Goal: Information Seeking & Learning: Learn about a topic

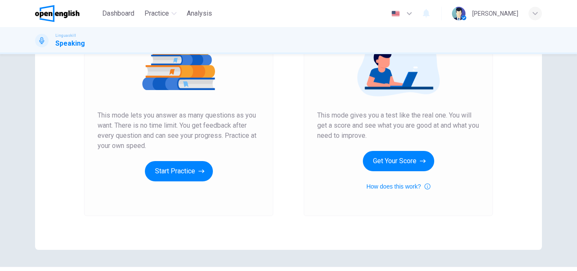
scroll to position [127, 0]
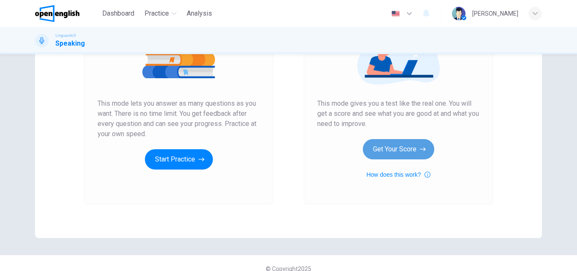
click at [397, 148] on button "Get Your Score" at bounding box center [398, 149] width 71 height 20
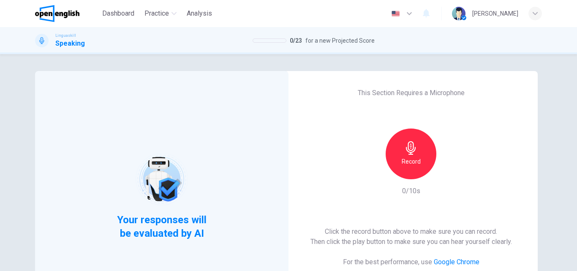
scroll to position [42, 0]
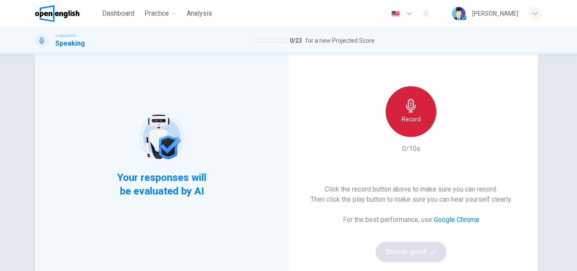
click at [414, 112] on div "Record" at bounding box center [411, 111] width 51 height 51
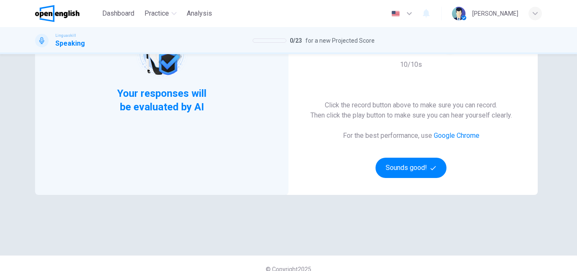
scroll to position [138, 0]
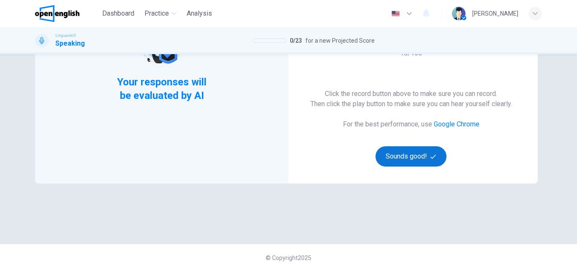
click at [402, 159] on button "Sounds good!" at bounding box center [411, 156] width 71 height 20
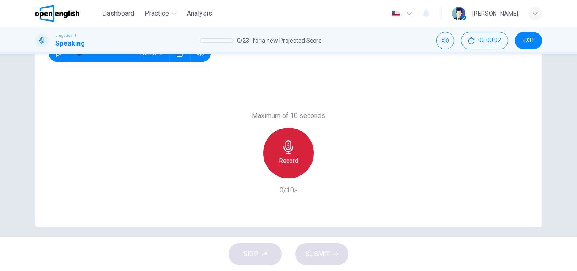
click at [285, 151] on icon "button" at bounding box center [289, 147] width 10 height 14
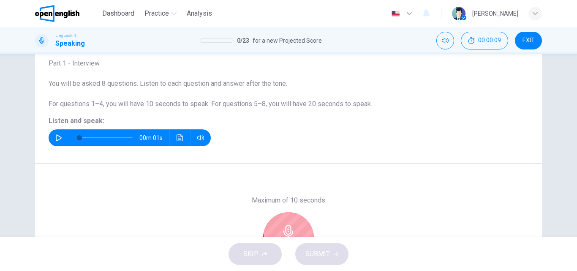
scroll to position [11, 0]
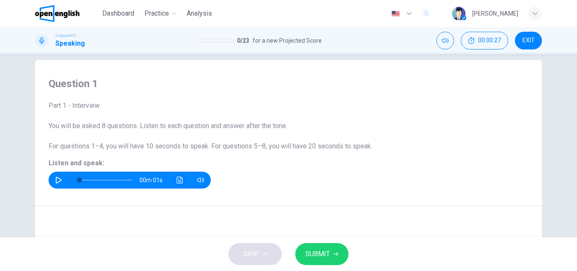
click at [55, 180] on icon "button" at bounding box center [58, 180] width 7 height 7
type input "*"
click at [316, 253] on span "SUBMIT" at bounding box center [318, 254] width 25 height 12
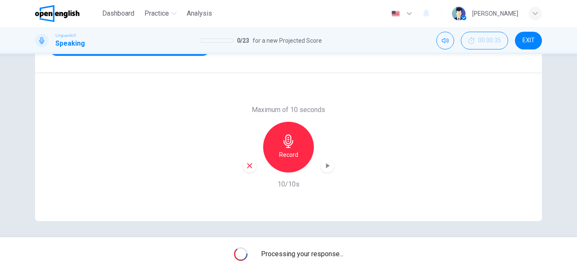
scroll to position [145, 0]
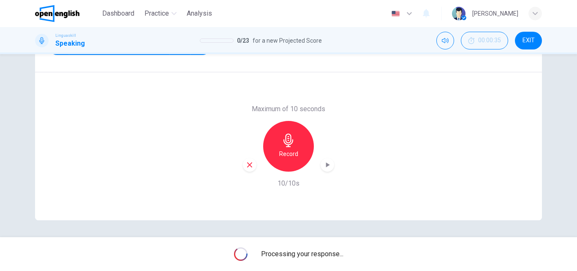
click at [287, 142] on icon "button" at bounding box center [289, 141] width 14 height 14
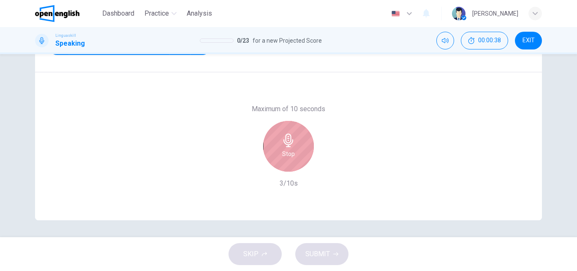
click at [287, 142] on icon "button" at bounding box center [289, 141] width 14 height 14
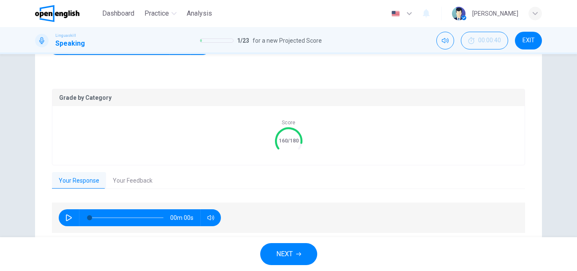
click at [326, 164] on div "Score 160/180" at bounding box center [288, 135] width 473 height 59
click at [71, 179] on button "Your Response" at bounding box center [79, 181] width 54 height 18
click at [66, 216] on icon "button" at bounding box center [69, 217] width 6 height 7
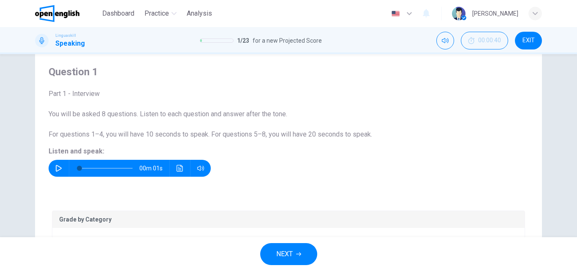
scroll to position [18, 0]
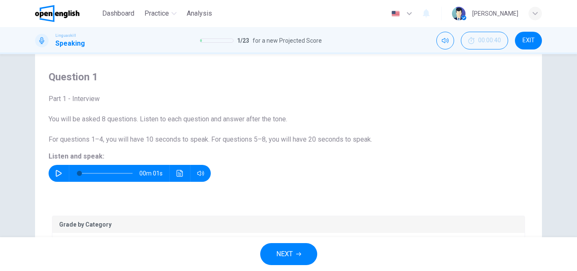
type input "*"
click at [56, 173] on icon "button" at bounding box center [58, 173] width 7 height 7
type input "*"
click at [200, 172] on icon "button" at bounding box center [200, 173] width 7 height 7
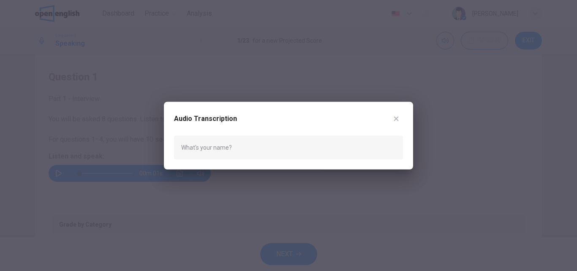
click at [190, 145] on div "What's your name?" at bounding box center [288, 147] width 229 height 24
click at [397, 117] on icon "button" at bounding box center [396, 118] width 7 height 7
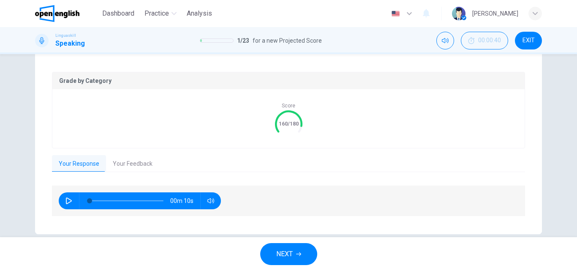
scroll to position [175, 0]
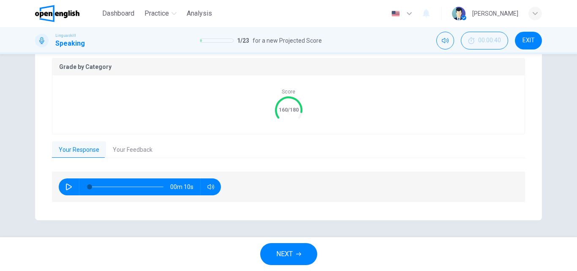
click at [62, 184] on button "button" at bounding box center [69, 186] width 14 height 17
type input "**"
click at [280, 251] on span "NEXT" at bounding box center [284, 254] width 16 height 12
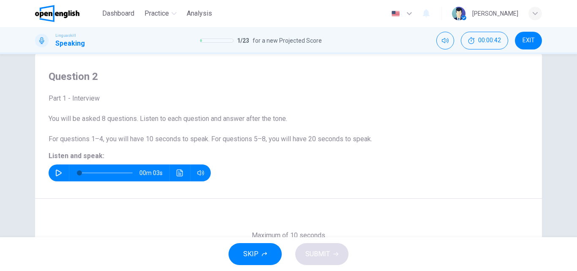
scroll to position [18, 0]
click at [58, 174] on icon "button" at bounding box center [58, 173] width 7 height 7
click at [57, 173] on icon "button" at bounding box center [58, 173] width 7 height 7
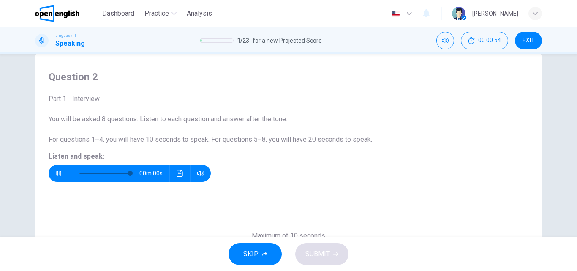
type input "*"
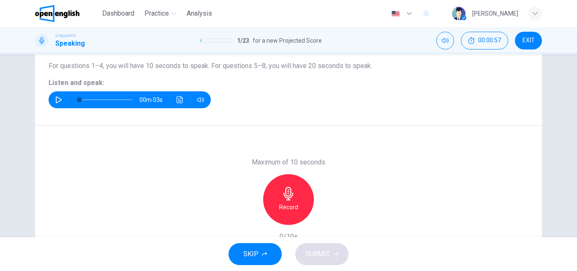
scroll to position [102, 0]
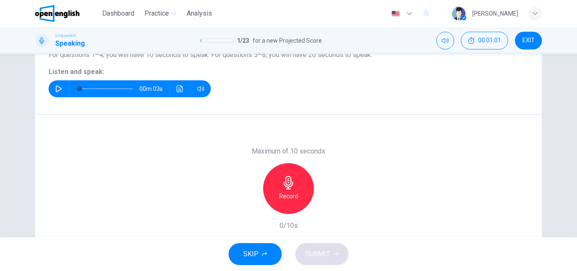
click at [197, 87] on icon "button" at bounding box center [200, 88] width 7 height 7
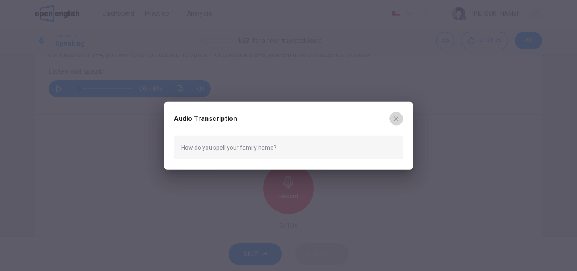
click at [396, 118] on icon "button" at bounding box center [396, 118] width 7 height 7
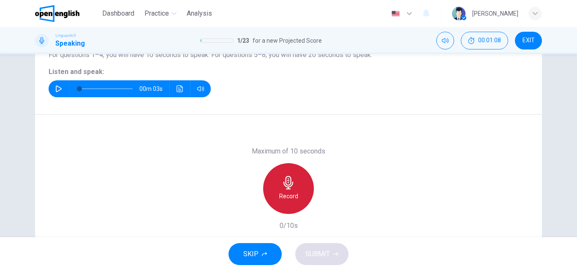
click at [287, 189] on icon "button" at bounding box center [289, 183] width 10 height 14
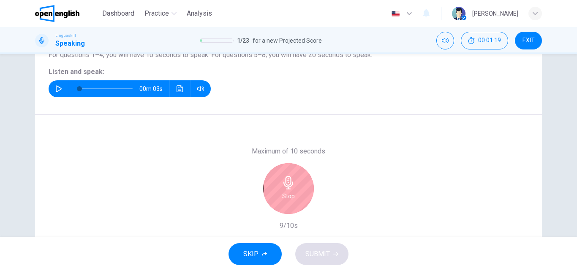
click at [291, 188] on icon "button" at bounding box center [289, 183] width 14 height 14
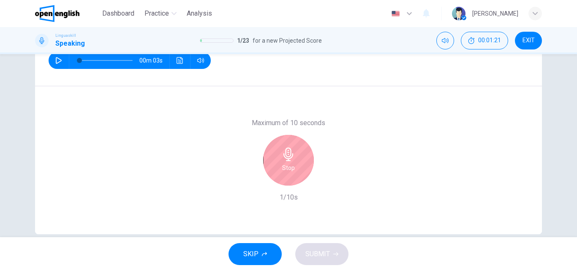
scroll to position [145, 0]
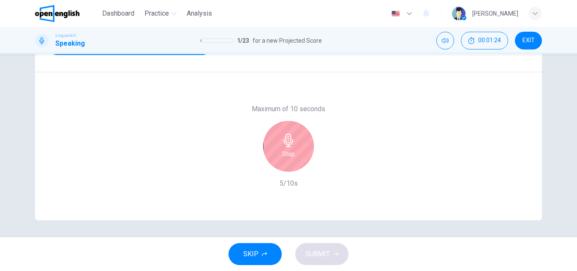
click at [285, 140] on icon "button" at bounding box center [289, 141] width 14 height 14
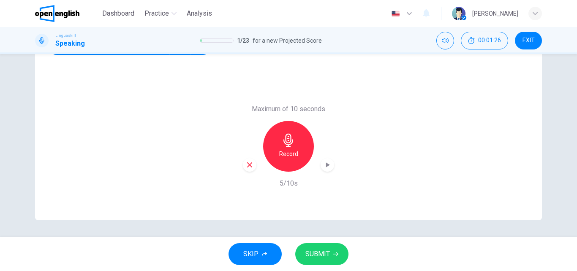
click at [323, 255] on span "SUBMIT" at bounding box center [318, 254] width 25 height 12
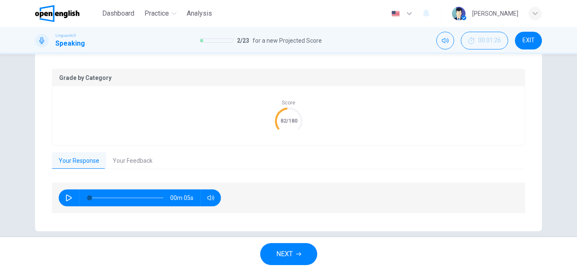
scroll to position [175, 0]
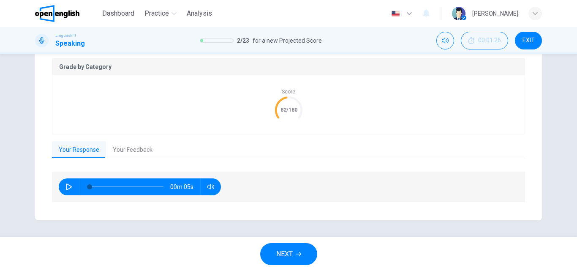
click at [66, 185] on icon "button" at bounding box center [69, 186] width 7 height 7
click at [305, 212] on div "Grade by Category Score 82/180 Your Response Your Feedback 00m 05s Translate ​ …" at bounding box center [288, 130] width 507 height 179
click at [68, 184] on icon "button" at bounding box center [69, 186] width 7 height 7
click at [209, 186] on icon "button" at bounding box center [211, 186] width 7 height 7
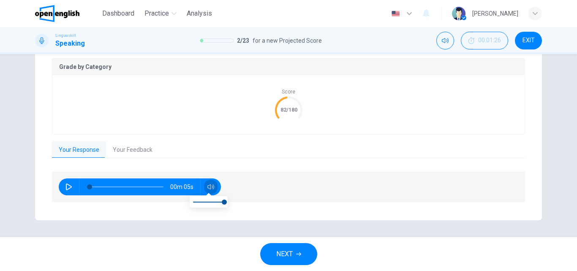
click at [209, 186] on icon "button" at bounding box center [211, 186] width 7 height 7
click at [69, 186] on icon "button" at bounding box center [69, 186] width 6 height 7
type input "**"
click at [134, 149] on button "Your Feedback" at bounding box center [132, 150] width 53 height 18
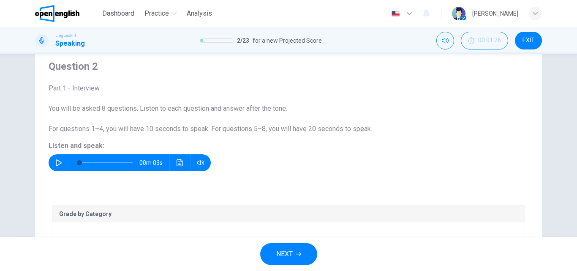
scroll to position [0, 0]
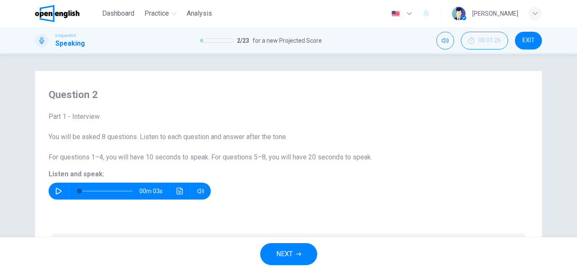
click at [528, 38] on span "EXIT" at bounding box center [529, 40] width 12 height 7
click at [443, 38] on icon "Mute" at bounding box center [445, 40] width 7 height 7
click at [443, 38] on icon "Unmute" at bounding box center [445, 40] width 7 height 7
click at [446, 38] on icon "Mute" at bounding box center [445, 40] width 7 height 7
click at [435, 90] on h4 "Question 2" at bounding box center [289, 95] width 480 height 14
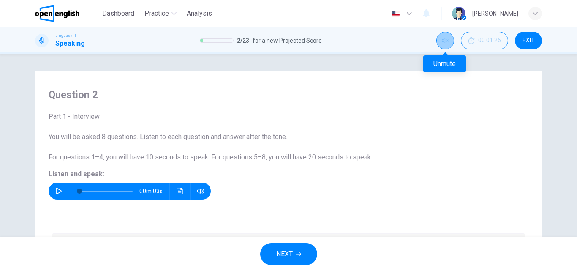
click at [446, 36] on button "Unmute" at bounding box center [446, 41] width 18 height 18
click at [445, 40] on icon "Mute" at bounding box center [445, 40] width 7 height 7
click at [446, 39] on icon "Unmute" at bounding box center [445, 40] width 7 height 5
click at [56, 190] on icon "button" at bounding box center [58, 191] width 7 height 7
type input "*"
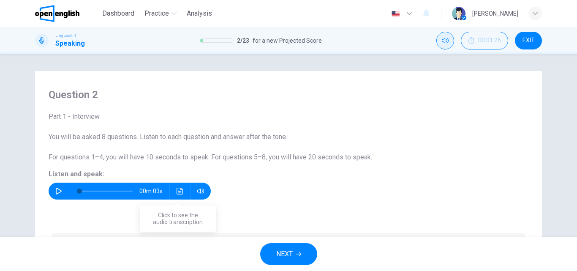
click at [177, 189] on icon "Click to see the audio transcription" at bounding box center [180, 191] width 7 height 7
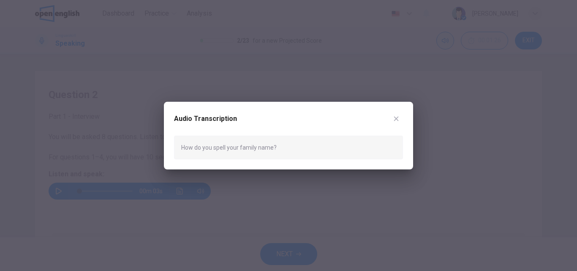
click at [400, 117] on icon "button" at bounding box center [396, 118] width 7 height 7
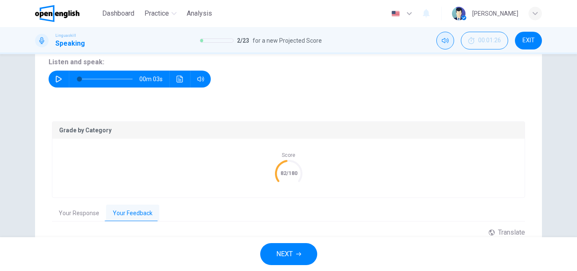
scroll to position [127, 0]
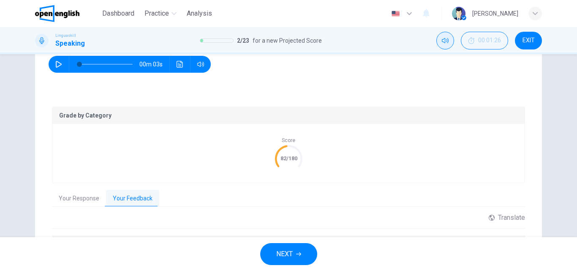
click at [56, 193] on button "Your Response" at bounding box center [79, 199] width 54 height 18
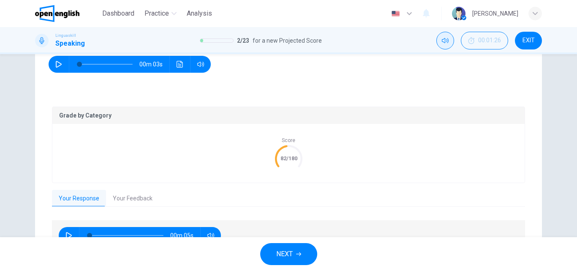
scroll to position [175, 0]
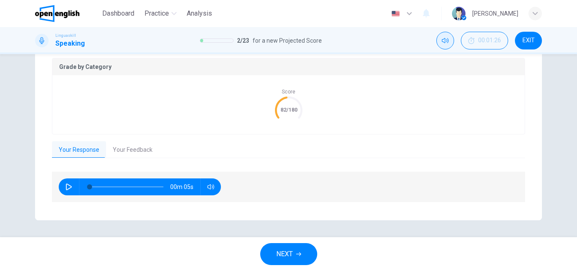
click at [66, 188] on icon "button" at bounding box center [69, 186] width 7 height 7
type input "*"
click at [208, 184] on icon "button" at bounding box center [211, 186] width 7 height 7
click at [287, 108] on text "82/180" at bounding box center [288, 110] width 17 height 6
click at [287, 252] on span "NEXT" at bounding box center [284, 254] width 16 height 12
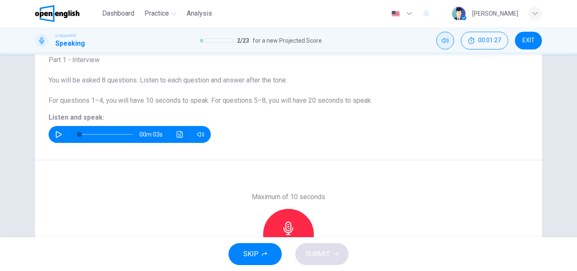
scroll to position [18, 0]
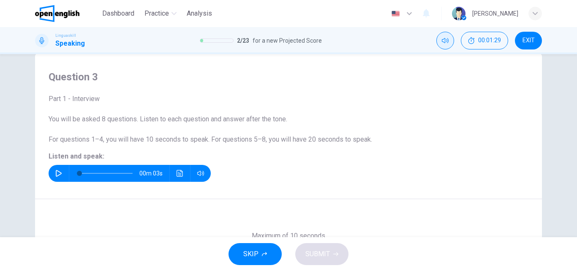
click at [55, 169] on button "button" at bounding box center [59, 173] width 14 height 17
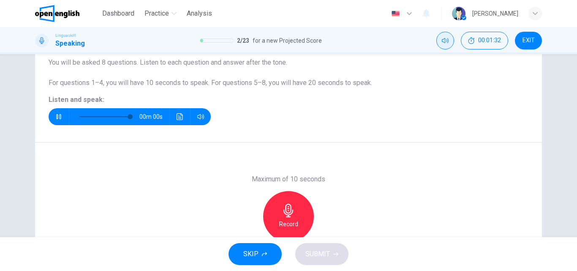
type input "*"
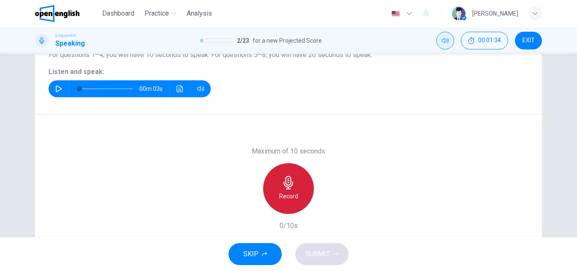
click at [289, 187] on icon "button" at bounding box center [289, 183] width 14 height 14
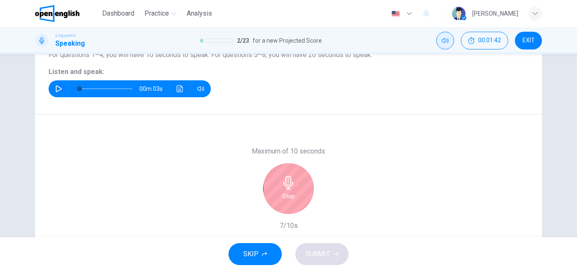
click at [285, 193] on h6 "Stop" at bounding box center [288, 196] width 13 height 10
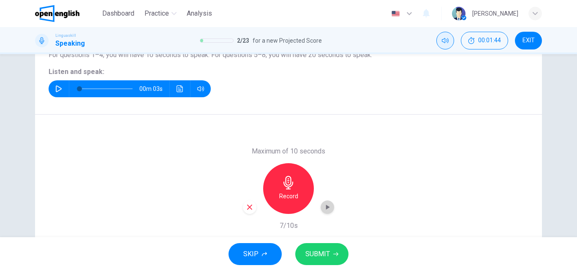
click at [326, 205] on icon "button" at bounding box center [328, 207] width 4 height 5
click at [316, 252] on span "SUBMIT" at bounding box center [318, 254] width 25 height 12
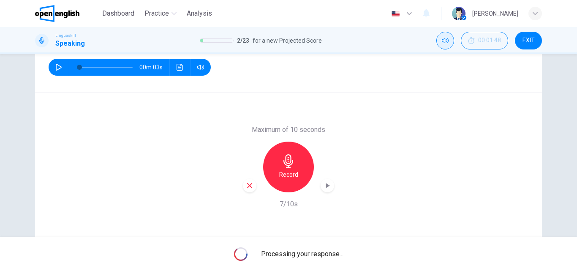
scroll to position [145, 0]
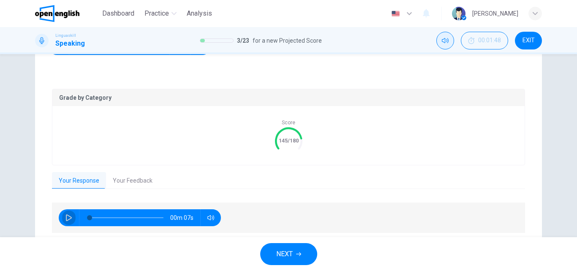
click at [67, 218] on icon "button" at bounding box center [69, 217] width 7 height 7
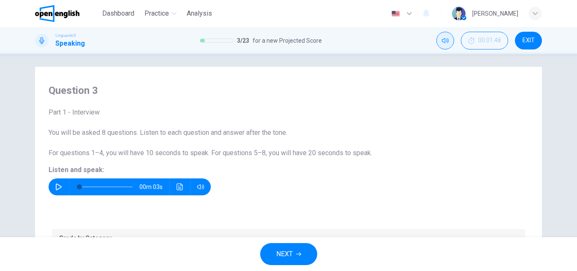
scroll to position [0, 0]
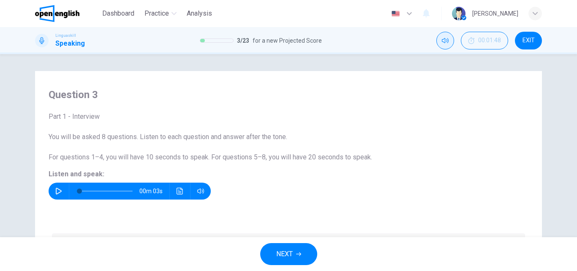
type input "*"
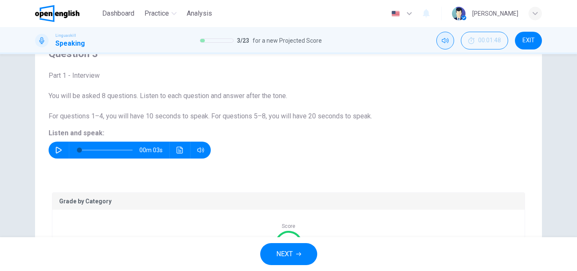
scroll to position [42, 0]
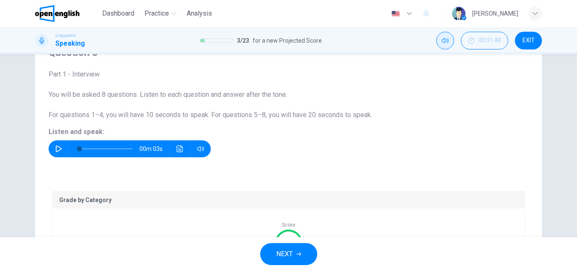
click at [53, 146] on button "button" at bounding box center [59, 148] width 14 height 17
click at [55, 150] on icon "button" at bounding box center [58, 148] width 7 height 7
click at [285, 252] on span "NEXT" at bounding box center [284, 254] width 16 height 12
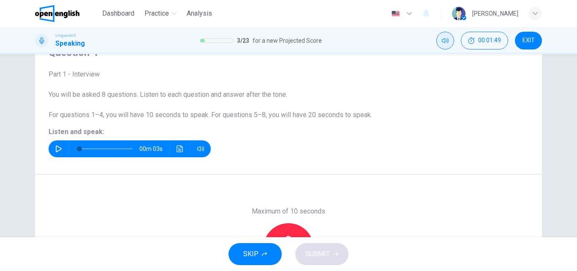
click at [55, 148] on icon "button" at bounding box center [58, 148] width 7 height 7
type input "*"
click at [199, 147] on icon "button" at bounding box center [200, 148] width 7 height 7
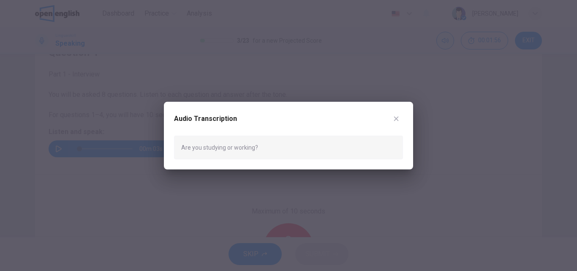
click at [398, 118] on icon "button" at bounding box center [396, 118] width 7 height 7
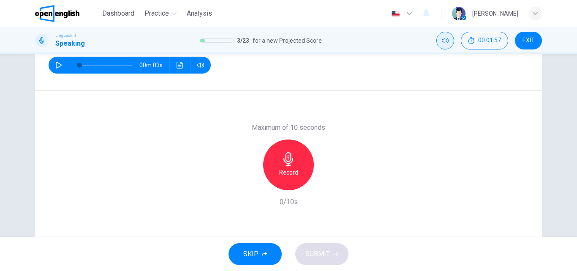
scroll to position [127, 0]
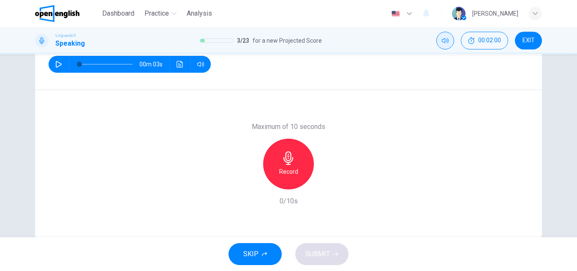
click at [287, 161] on icon "button" at bounding box center [289, 158] width 10 height 14
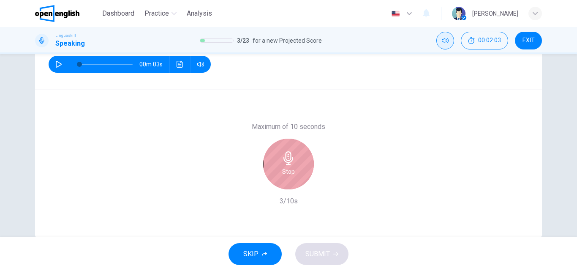
click at [287, 161] on icon "button" at bounding box center [289, 158] width 10 height 14
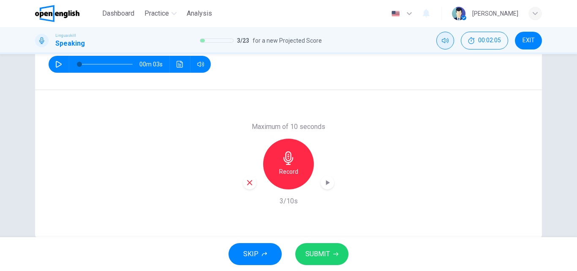
click at [319, 252] on span "SUBMIT" at bounding box center [318, 254] width 25 height 12
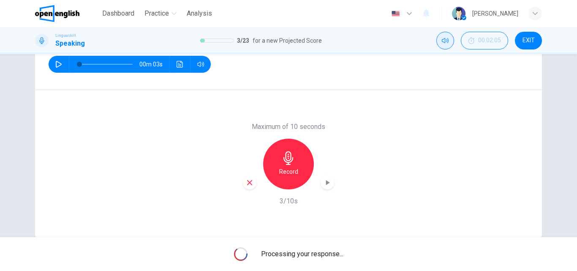
scroll to position [145, 0]
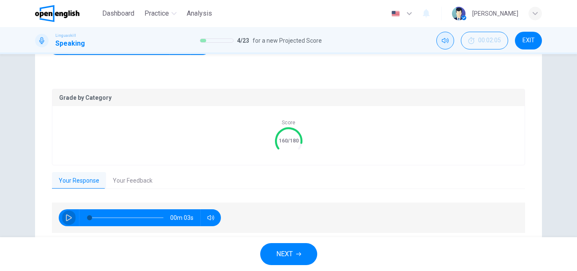
click at [66, 216] on icon "button" at bounding box center [69, 217] width 7 height 7
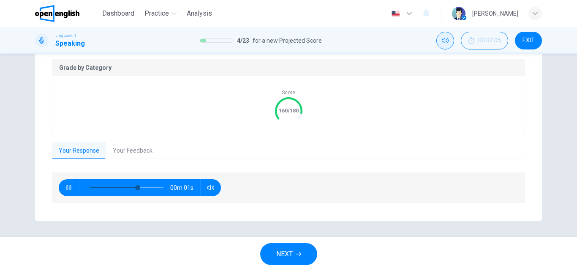
type input "*"
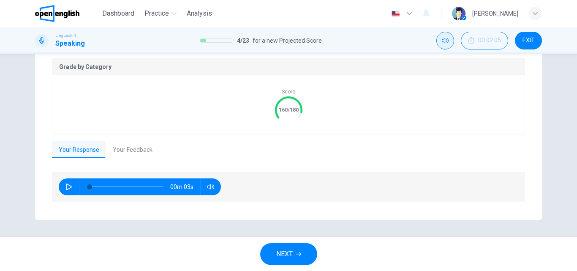
click at [282, 253] on span "NEXT" at bounding box center [284, 254] width 16 height 12
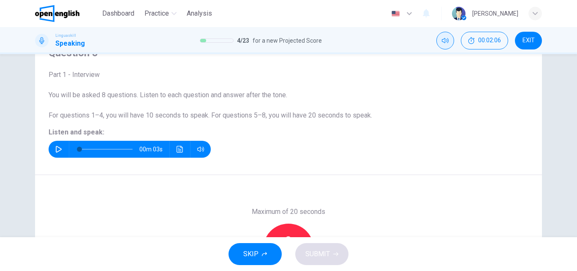
scroll to position [18, 0]
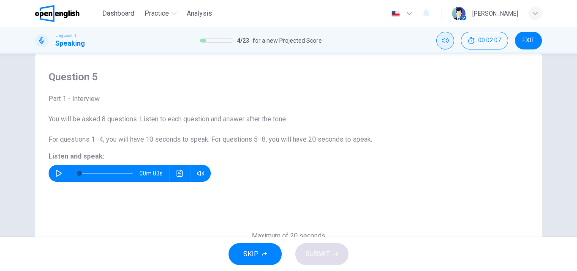
click at [56, 172] on icon "button" at bounding box center [59, 173] width 6 height 7
type input "*"
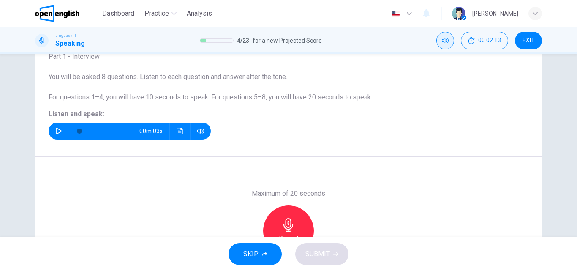
scroll to position [145, 0]
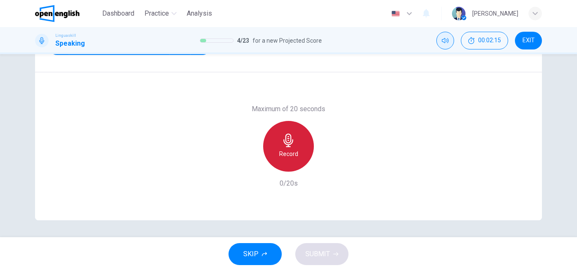
click at [286, 146] on icon "button" at bounding box center [289, 141] width 14 height 14
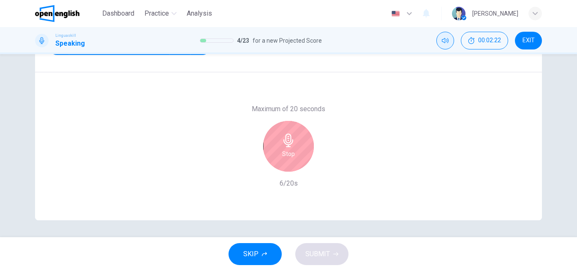
click at [276, 147] on div "Stop" at bounding box center [288, 146] width 51 height 51
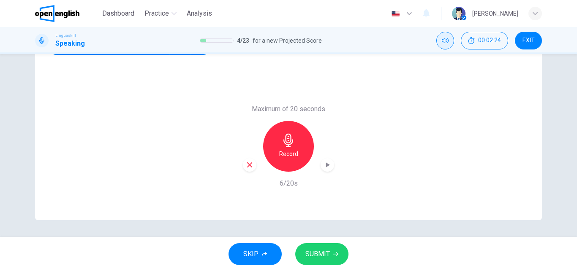
click at [320, 250] on span "SUBMIT" at bounding box center [318, 254] width 25 height 12
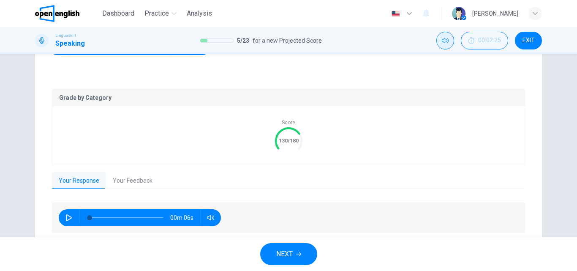
click at [66, 219] on icon "button" at bounding box center [69, 217] width 7 height 7
type input "*"
click at [288, 254] on span "NEXT" at bounding box center [284, 254] width 16 height 12
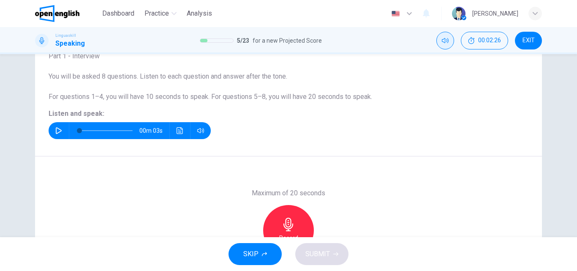
scroll to position [60, 0]
click at [55, 129] on icon "button" at bounding box center [58, 131] width 7 height 7
type input "*"
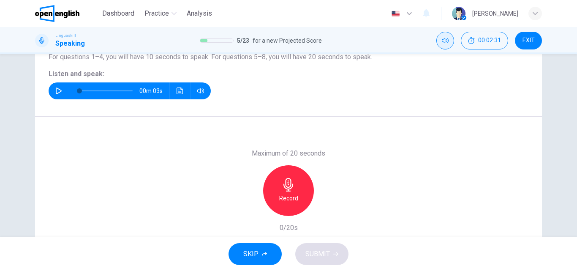
scroll to position [102, 0]
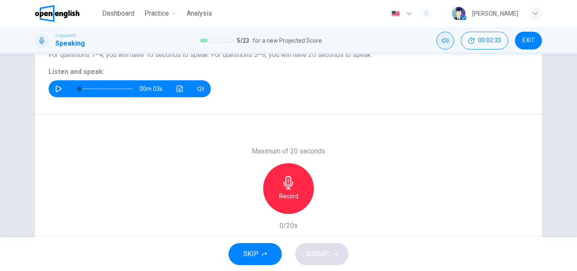
click at [282, 181] on icon "button" at bounding box center [289, 183] width 14 height 14
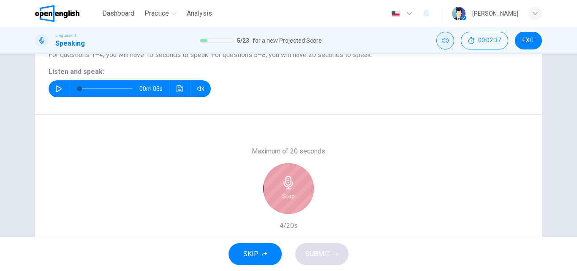
click at [282, 190] on div "Stop" at bounding box center [288, 188] width 51 height 51
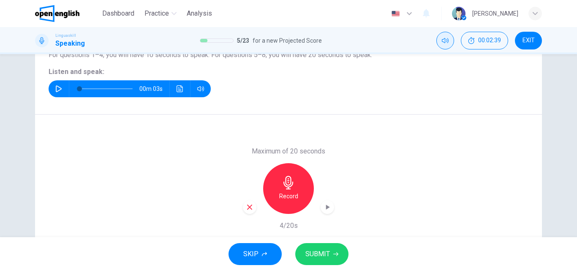
click at [320, 250] on span "SUBMIT" at bounding box center [318, 254] width 25 height 12
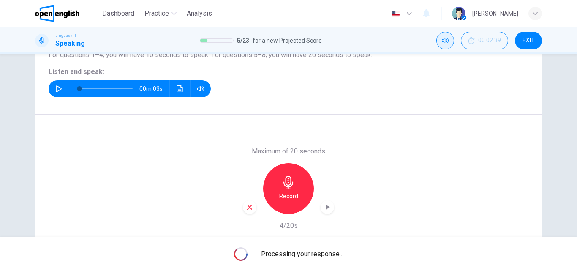
scroll to position [145, 0]
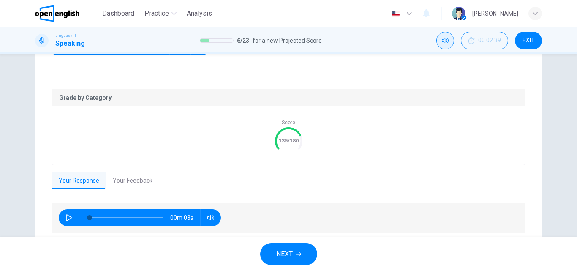
click at [66, 217] on icon "button" at bounding box center [69, 217] width 7 height 7
type input "*"
click at [287, 257] on span "NEXT" at bounding box center [284, 254] width 16 height 12
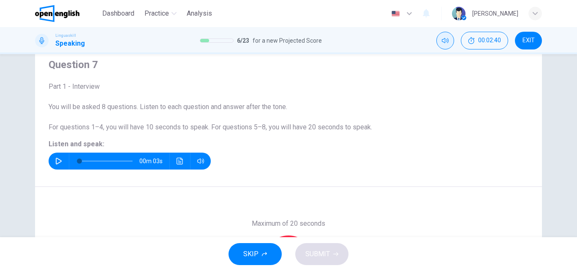
scroll to position [18, 0]
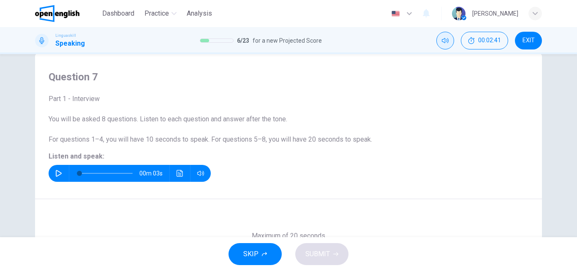
click at [55, 175] on icon "button" at bounding box center [58, 173] width 7 height 7
type input "*"
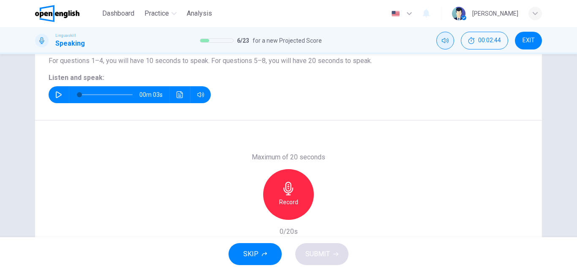
scroll to position [102, 0]
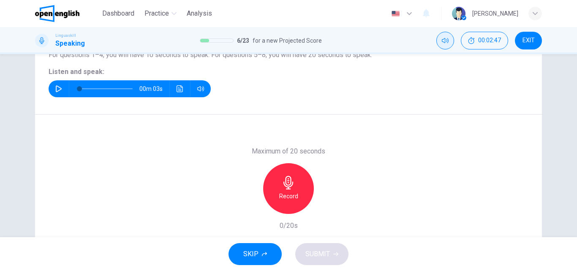
click at [284, 186] on icon "button" at bounding box center [289, 183] width 10 height 14
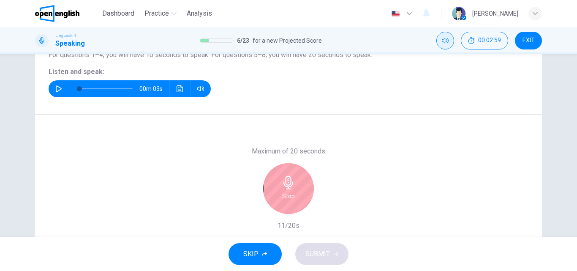
click at [285, 182] on icon "button" at bounding box center [289, 183] width 14 height 14
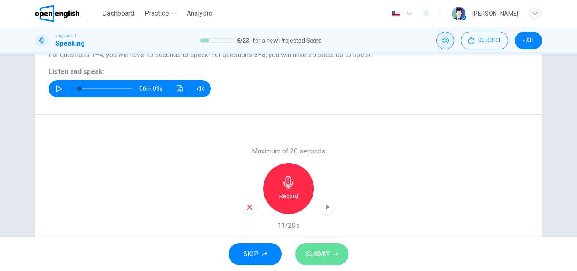
click at [317, 249] on span "SUBMIT" at bounding box center [318, 254] width 25 height 12
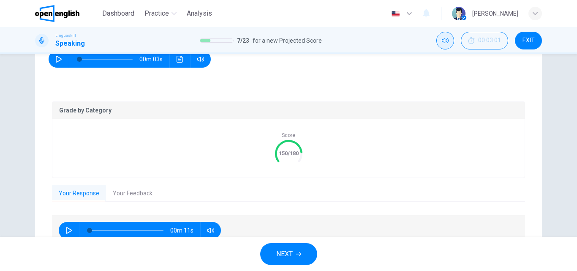
scroll to position [175, 0]
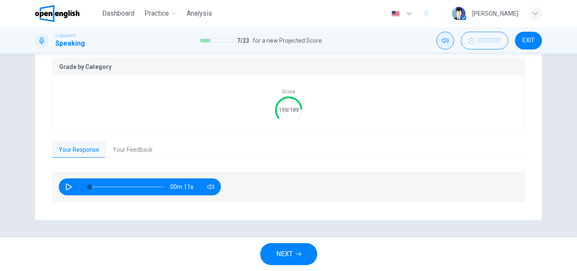
click at [69, 189] on icon "button" at bounding box center [69, 186] width 7 height 7
type input "*"
click at [290, 252] on span "NEXT" at bounding box center [284, 254] width 16 height 12
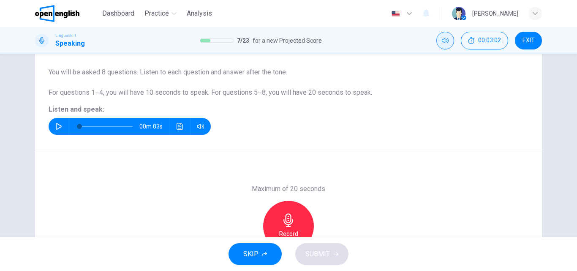
scroll to position [60, 0]
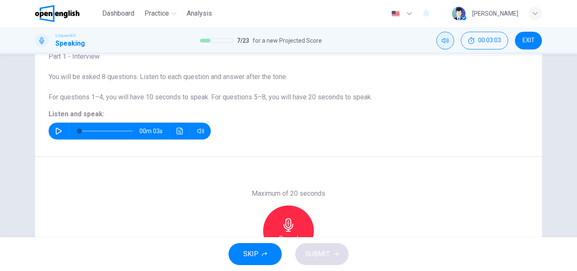
click at [55, 130] on icon "button" at bounding box center [58, 131] width 7 height 7
type input "*"
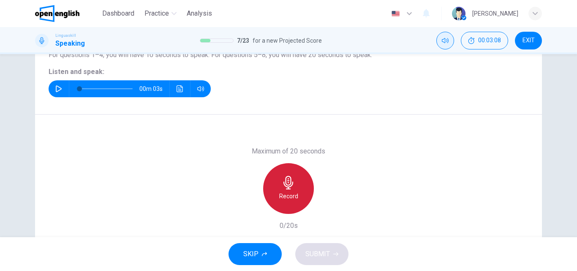
click at [284, 188] on icon "button" at bounding box center [289, 183] width 14 height 14
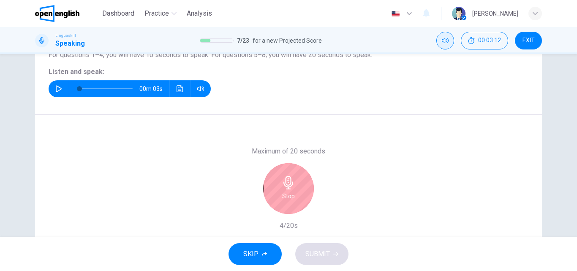
click at [285, 193] on h6 "Stop" at bounding box center [288, 196] width 13 height 10
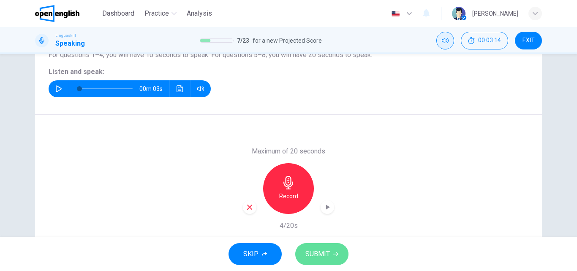
click at [317, 254] on span "SUBMIT" at bounding box center [318, 254] width 25 height 12
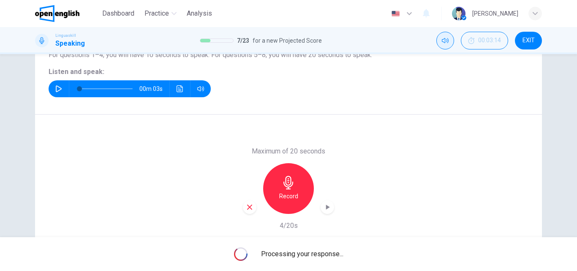
scroll to position [145, 0]
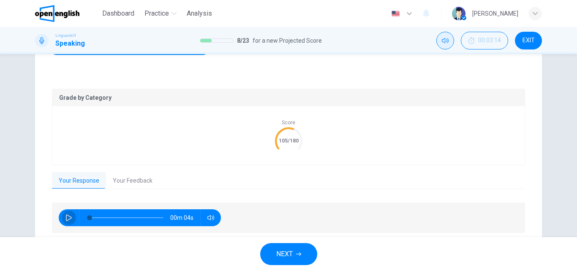
click at [66, 216] on icon "button" at bounding box center [69, 217] width 6 height 7
type input "*"
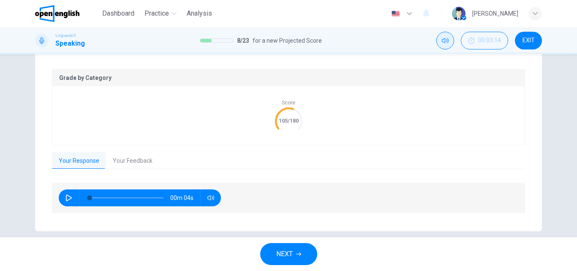
scroll to position [175, 0]
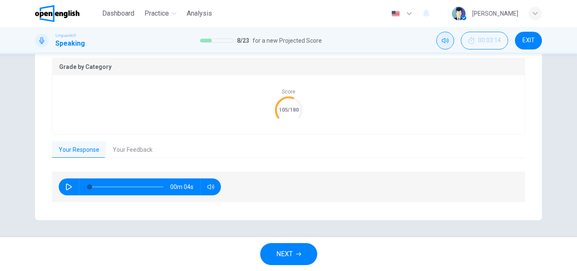
click at [284, 254] on span "NEXT" at bounding box center [284, 254] width 16 height 12
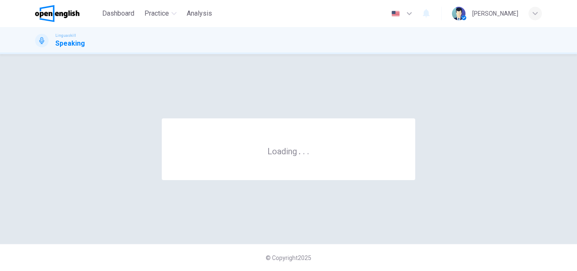
scroll to position [0, 0]
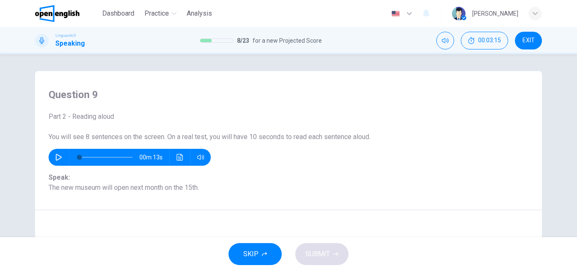
click at [55, 154] on icon "button" at bounding box center [58, 157] width 7 height 7
type input "*"
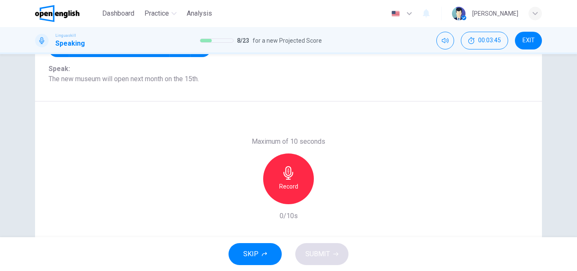
scroll to position [60, 0]
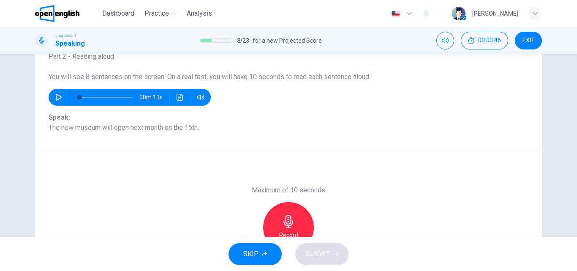
click at [295, 217] on div "Record" at bounding box center [288, 227] width 51 height 51
click at [287, 224] on icon "button" at bounding box center [289, 222] width 10 height 14
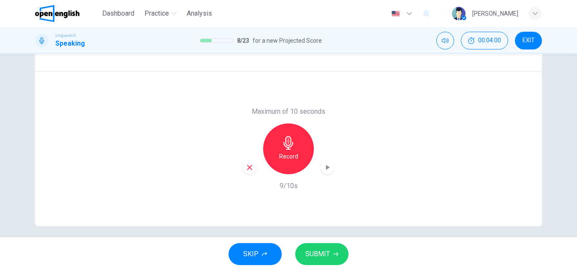
scroll to position [145, 0]
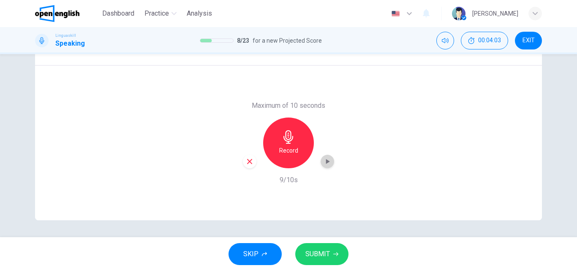
click at [326, 159] on icon "button" at bounding box center [327, 161] width 8 height 8
click at [325, 256] on span "SUBMIT" at bounding box center [318, 254] width 25 height 12
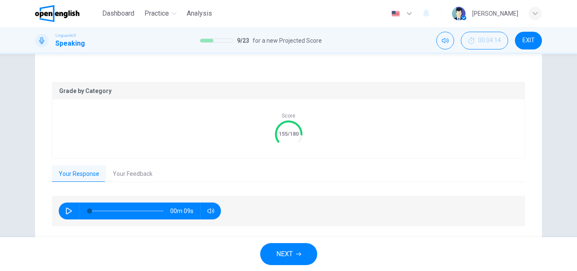
click at [68, 207] on button "button" at bounding box center [69, 210] width 14 height 17
type input "**"
click at [131, 173] on button "Your Feedback" at bounding box center [132, 174] width 53 height 18
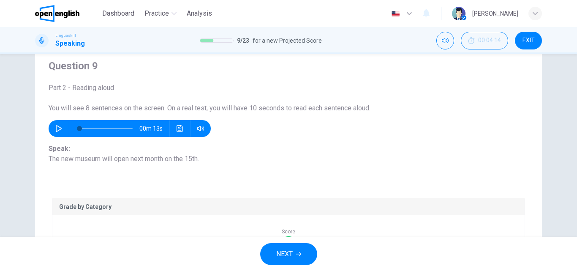
scroll to position [18, 0]
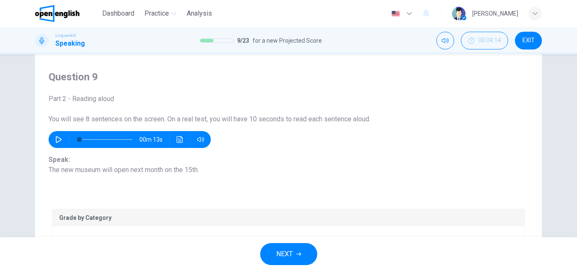
click at [281, 253] on span "NEXT" at bounding box center [284, 254] width 16 height 12
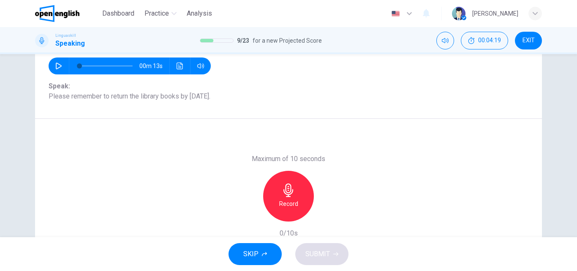
scroll to position [102, 0]
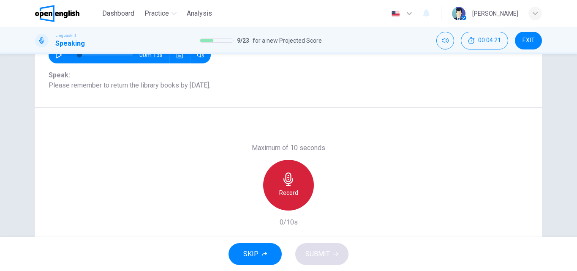
click at [287, 182] on icon "button" at bounding box center [289, 179] width 14 height 14
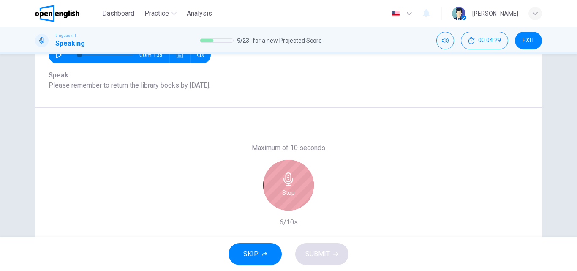
click at [287, 189] on h6 "Stop" at bounding box center [288, 193] width 13 height 10
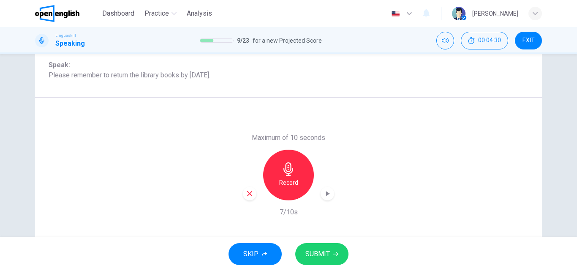
scroll to position [145, 0]
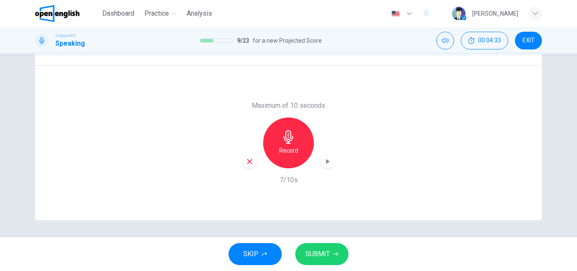
click at [323, 159] on icon "button" at bounding box center [327, 161] width 8 height 8
click at [326, 161] on icon "button" at bounding box center [328, 161] width 4 height 5
click at [328, 254] on span "SUBMIT" at bounding box center [318, 254] width 25 height 12
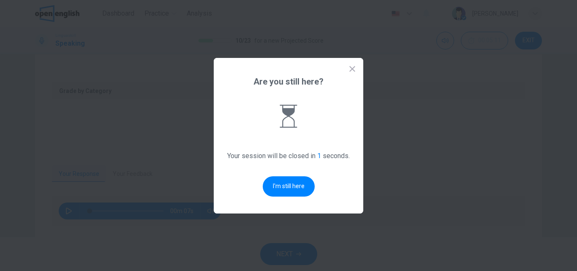
scroll to position [0, 0]
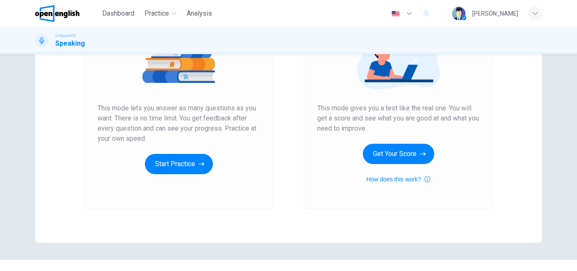
scroll to position [127, 0]
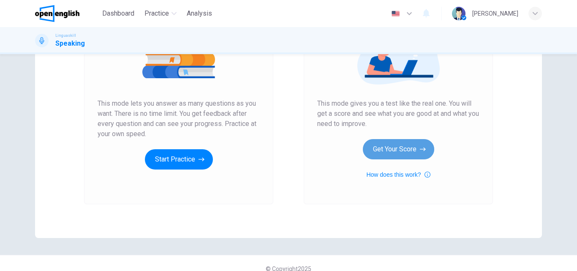
click at [407, 146] on button "Get Your Score" at bounding box center [398, 149] width 71 height 20
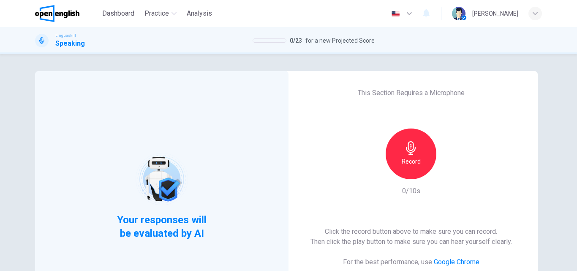
click at [513, 190] on div "This Section Requires a Microphone Record 0/10s Click the record button above t…" at bounding box center [412, 196] width 254 height 250
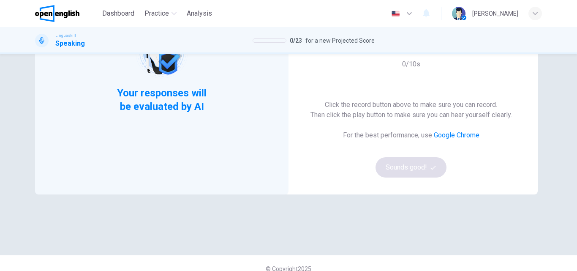
scroll to position [85, 0]
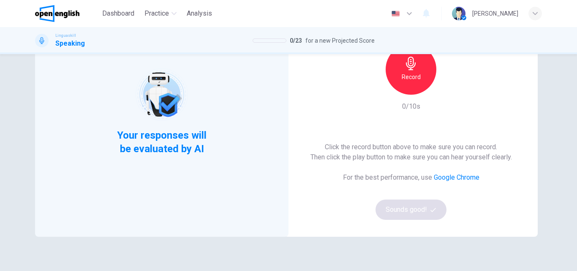
click at [411, 73] on h6 "Record" at bounding box center [411, 77] width 19 height 10
click at [411, 72] on h6 "Stop" at bounding box center [411, 77] width 13 height 10
click at [402, 208] on button "Sounds good!" at bounding box center [411, 210] width 71 height 20
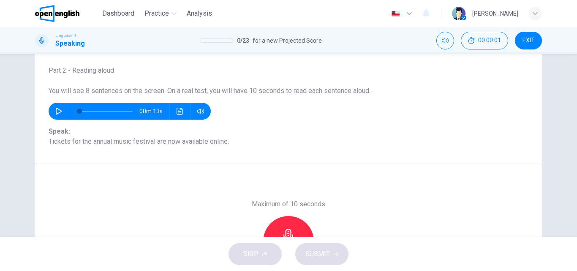
scroll to position [0, 0]
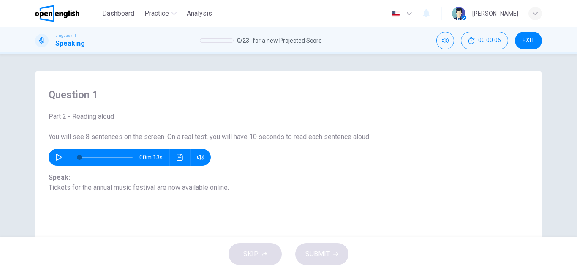
click at [55, 159] on icon "button" at bounding box center [58, 157] width 7 height 7
type input "*"
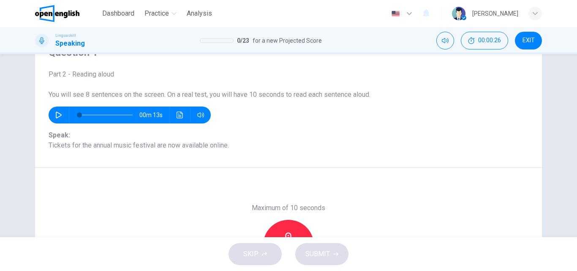
scroll to position [85, 0]
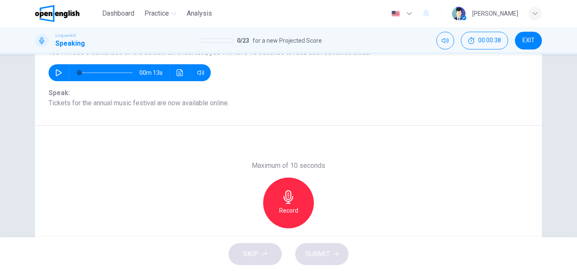
click at [284, 197] on icon "button" at bounding box center [289, 197] width 10 height 14
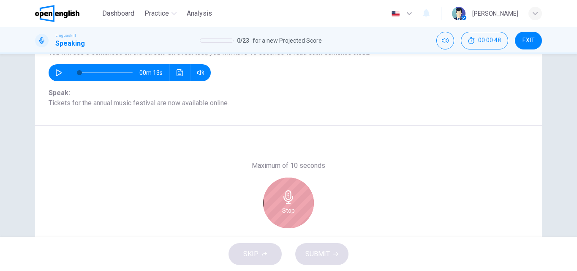
click at [276, 202] on div "Stop" at bounding box center [288, 203] width 51 height 51
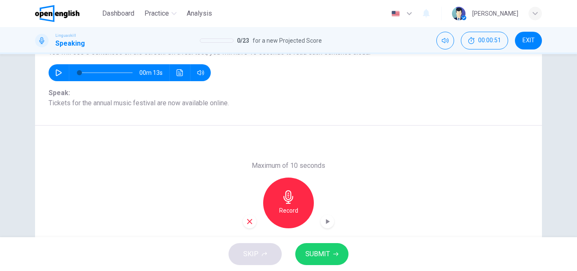
click at [326, 222] on icon "button" at bounding box center [328, 221] width 4 height 5
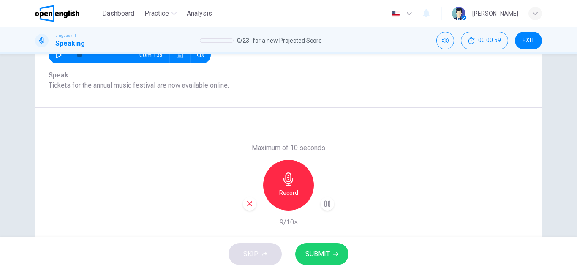
scroll to position [145, 0]
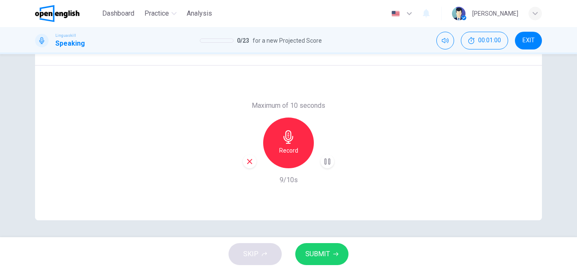
click at [319, 249] on span "SUBMIT" at bounding box center [318, 254] width 25 height 12
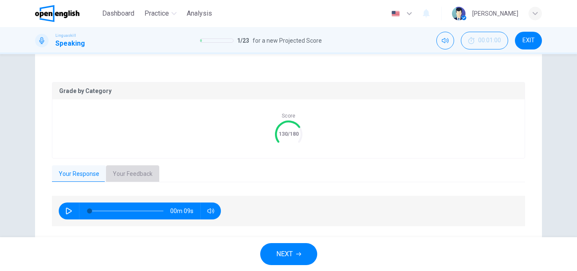
click at [138, 173] on button "Your Feedback" at bounding box center [132, 174] width 53 height 18
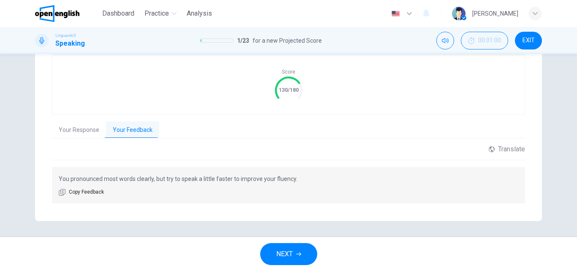
scroll to position [189, 0]
click at [281, 254] on span "NEXT" at bounding box center [284, 254] width 16 height 12
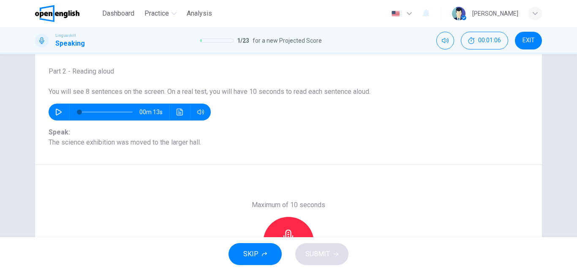
scroll to position [60, 0]
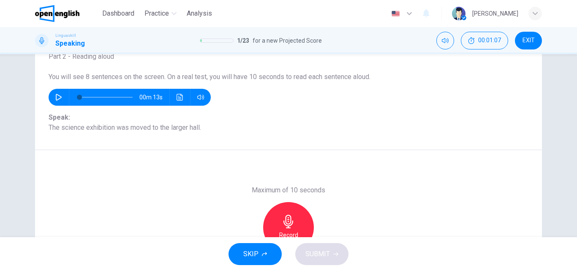
click at [285, 221] on icon "button" at bounding box center [289, 222] width 14 height 14
click at [287, 215] on icon "button" at bounding box center [289, 222] width 10 height 14
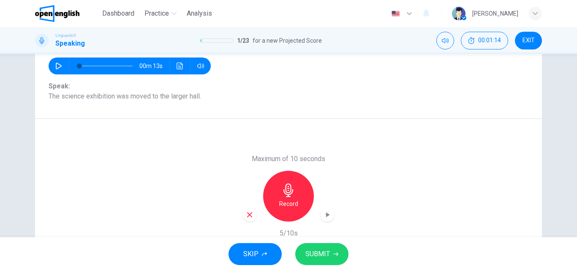
scroll to position [145, 0]
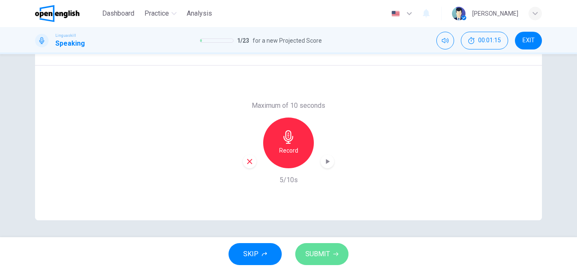
click at [315, 254] on span "SUBMIT" at bounding box center [318, 254] width 25 height 12
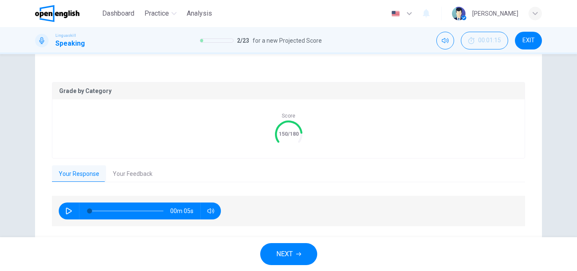
click at [68, 210] on icon "button" at bounding box center [69, 211] width 6 height 7
type input "*"
click at [127, 172] on button "Your Feedback" at bounding box center [132, 174] width 53 height 18
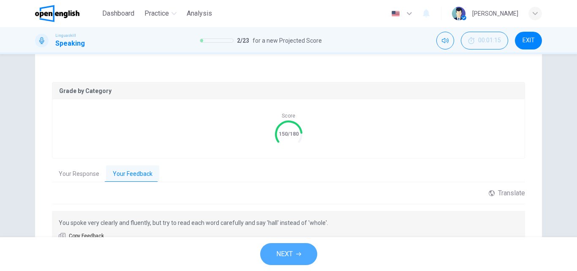
click at [284, 252] on span "NEXT" at bounding box center [284, 254] width 16 height 12
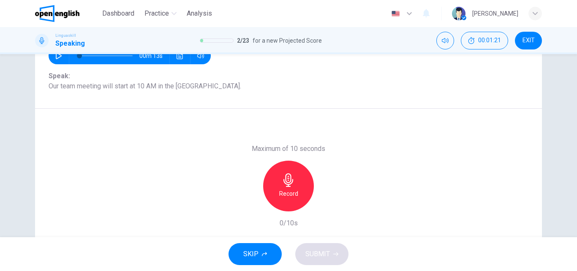
scroll to position [102, 0]
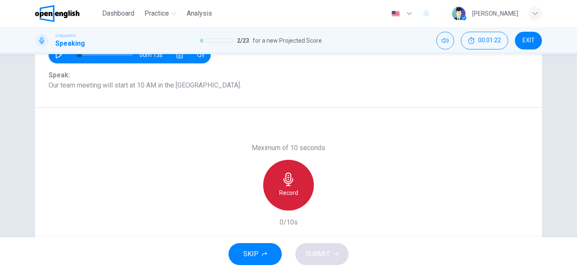
click at [292, 175] on icon "button" at bounding box center [289, 179] width 14 height 14
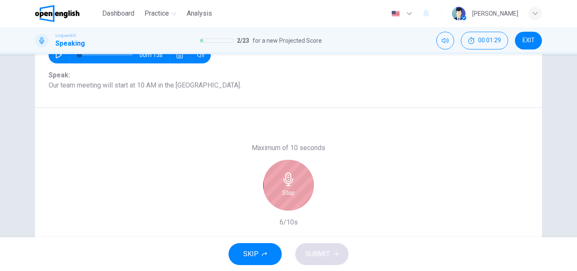
click at [279, 183] on div "Stop" at bounding box center [288, 185] width 51 height 51
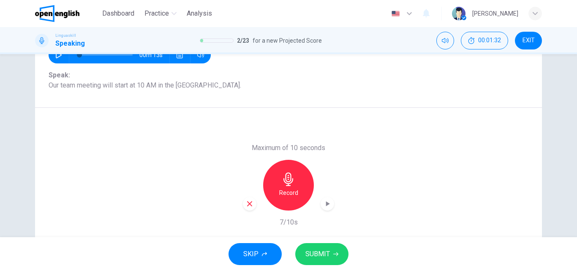
click at [321, 254] on span "SUBMIT" at bounding box center [318, 254] width 25 height 12
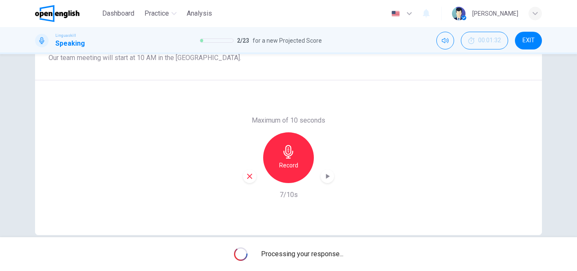
scroll to position [145, 0]
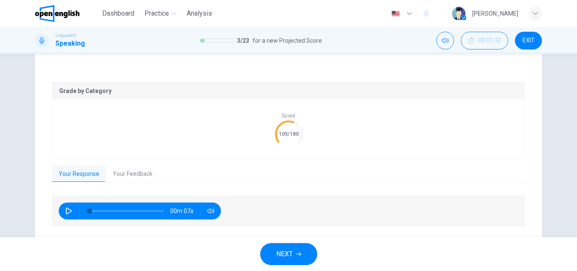
click at [139, 172] on button "Your Feedback" at bounding box center [132, 174] width 53 height 18
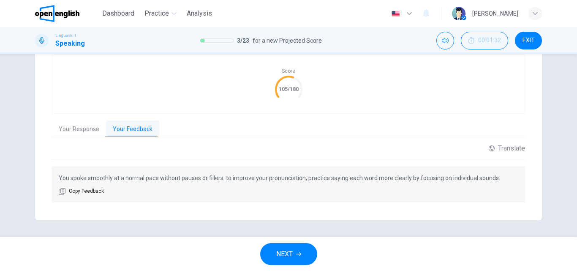
scroll to position [147, 0]
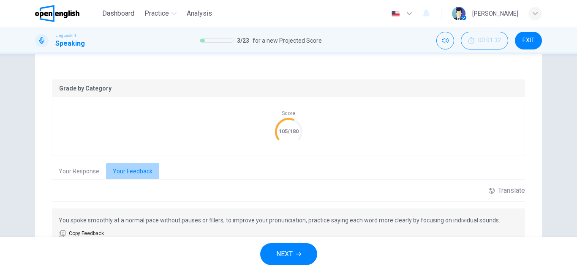
click at [116, 168] on button "Your Feedback" at bounding box center [132, 172] width 53 height 18
click at [76, 170] on button "Your Response" at bounding box center [79, 172] width 54 height 18
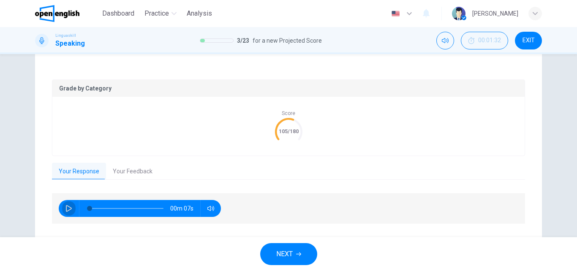
click at [66, 208] on icon "button" at bounding box center [69, 208] width 7 height 7
type input "*"
click at [126, 170] on button "Your Feedback" at bounding box center [132, 172] width 53 height 18
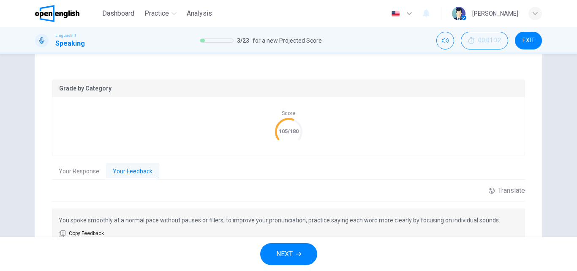
click at [292, 252] on span "NEXT" at bounding box center [284, 254] width 16 height 12
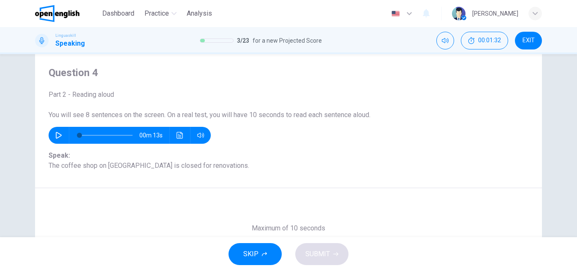
scroll to position [0, 0]
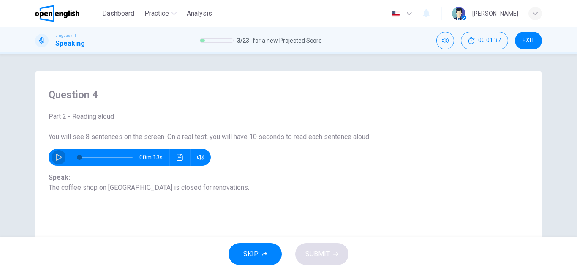
click at [55, 156] on icon "button" at bounding box center [58, 157] width 7 height 7
type input "*"
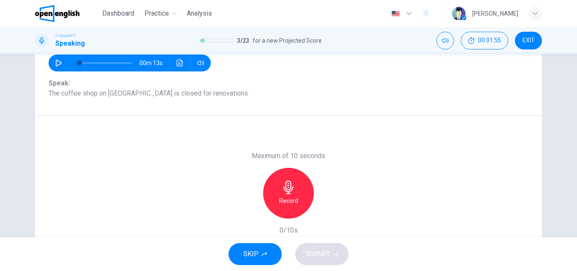
scroll to position [85, 0]
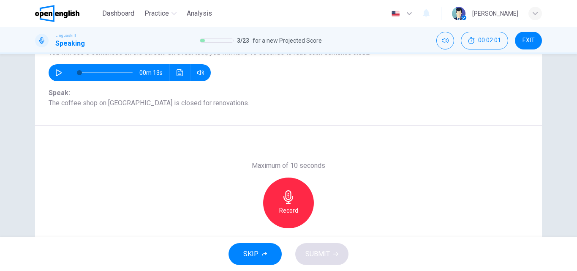
click at [282, 203] on icon "button" at bounding box center [289, 197] width 14 height 14
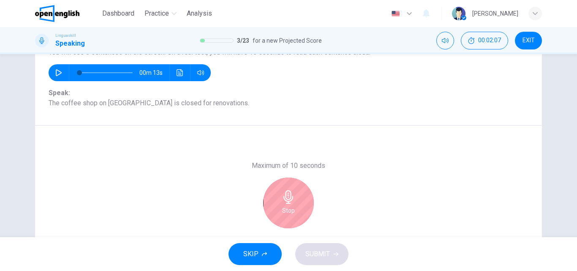
click at [282, 205] on div "Stop" at bounding box center [288, 203] width 51 height 51
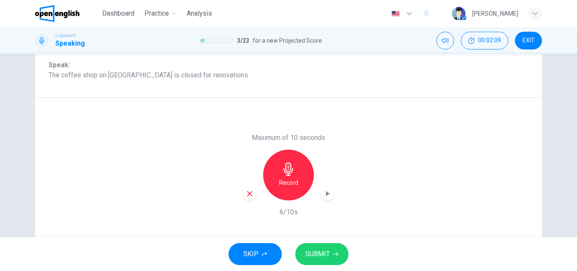
scroll to position [145, 0]
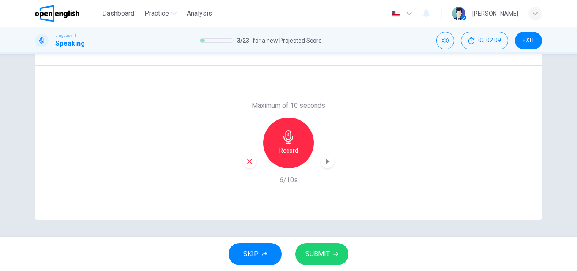
click at [320, 251] on span "SUBMIT" at bounding box center [318, 254] width 25 height 12
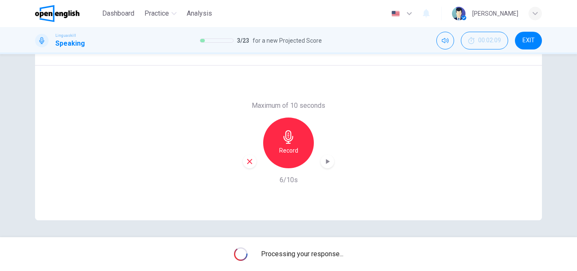
click at [234, 251] on div at bounding box center [241, 254] width 14 height 14
click at [115, 210] on div "Maximum of 10 seconds Record 6/10s" at bounding box center [288, 143] width 507 height 155
click at [164, 197] on div "Maximum of 10 seconds Record 6/10s" at bounding box center [288, 143] width 507 height 155
click at [155, 218] on div "Maximum of 10 seconds Record 6/10s" at bounding box center [288, 143] width 507 height 155
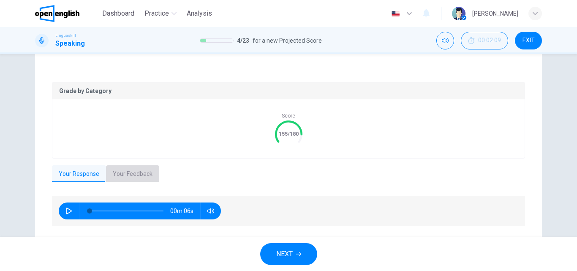
click at [124, 173] on button "Your Feedback" at bounding box center [132, 174] width 53 height 18
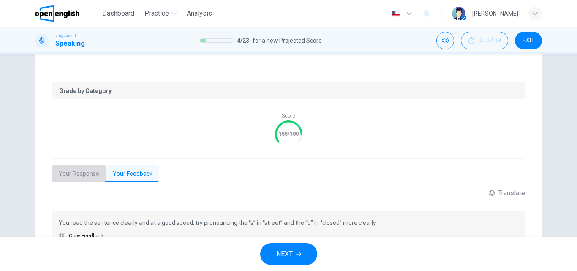
click at [65, 173] on button "Your Response" at bounding box center [79, 174] width 54 height 18
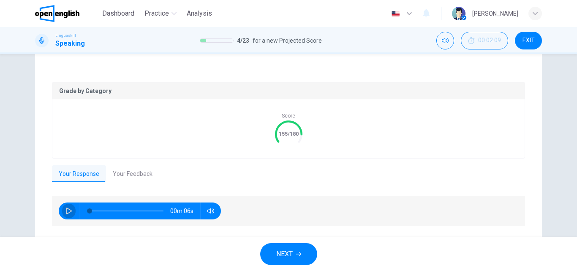
click at [66, 210] on icon "button" at bounding box center [69, 211] width 7 height 7
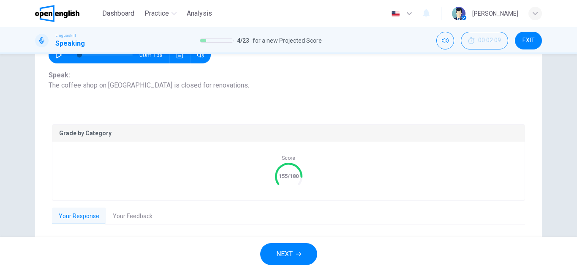
type input "*"
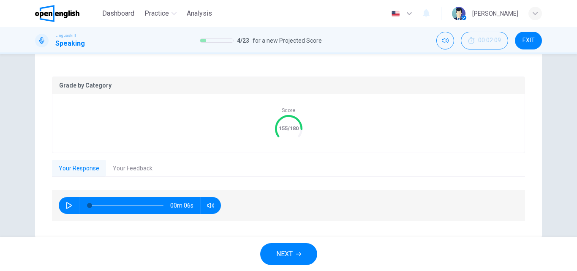
scroll to position [169, 0]
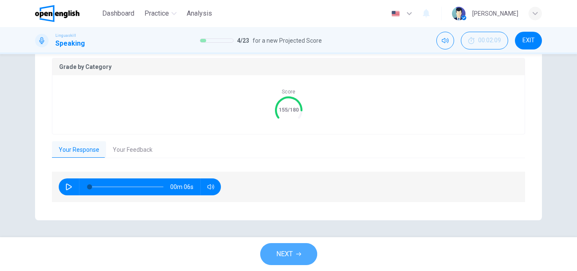
click at [283, 255] on span "NEXT" at bounding box center [284, 254] width 16 height 12
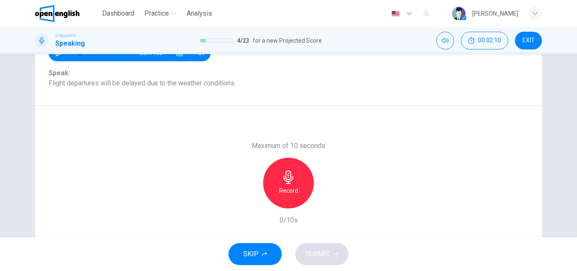
scroll to position [102, 0]
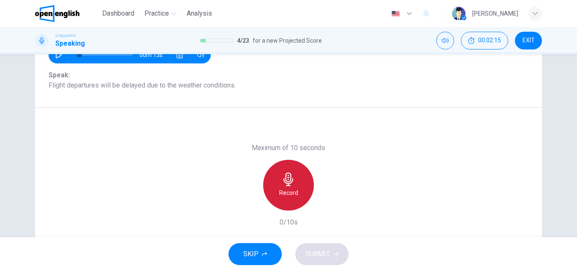
click at [282, 184] on icon "button" at bounding box center [289, 179] width 14 height 14
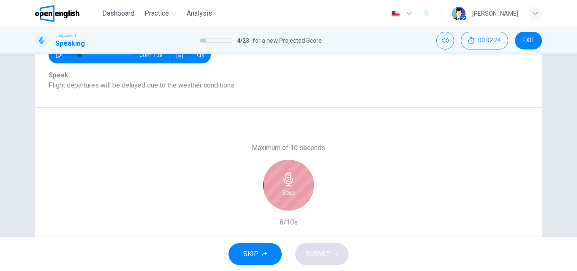
click at [289, 186] on icon "button" at bounding box center [289, 179] width 14 height 14
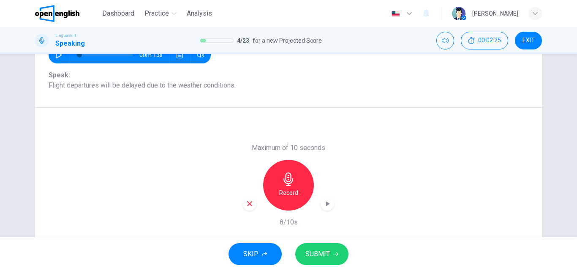
click at [315, 257] on span "SUBMIT" at bounding box center [318, 254] width 25 height 12
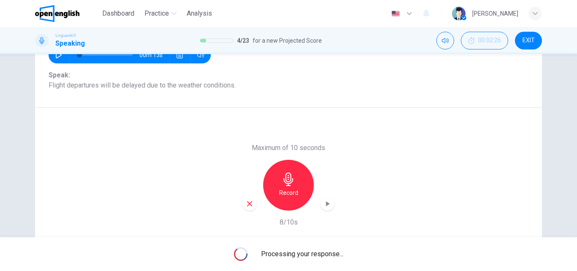
scroll to position [145, 0]
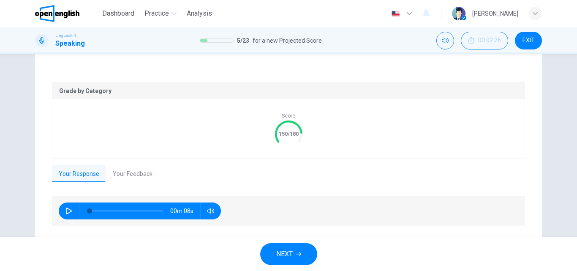
click at [127, 175] on button "Your Feedback" at bounding box center [132, 174] width 53 height 18
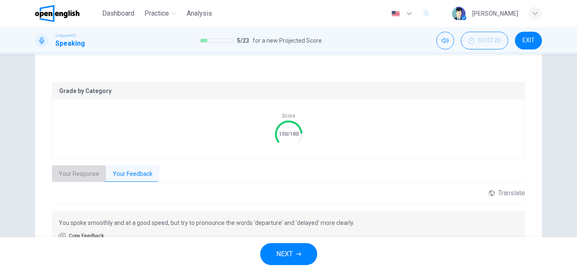
click at [74, 175] on button "Your Response" at bounding box center [79, 174] width 54 height 18
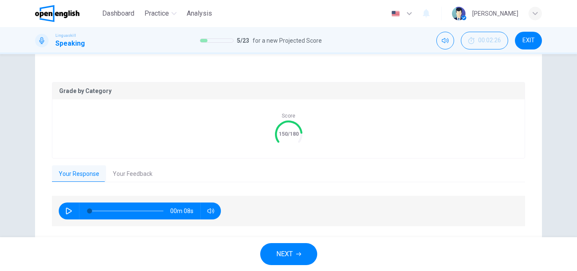
click at [63, 210] on button "button" at bounding box center [69, 210] width 14 height 17
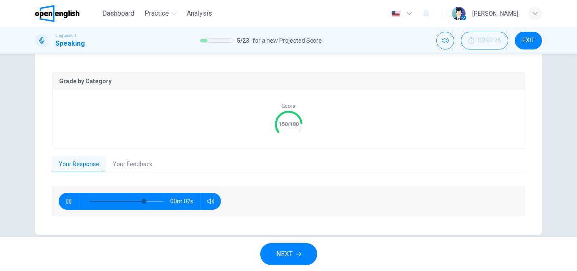
scroll to position [169, 0]
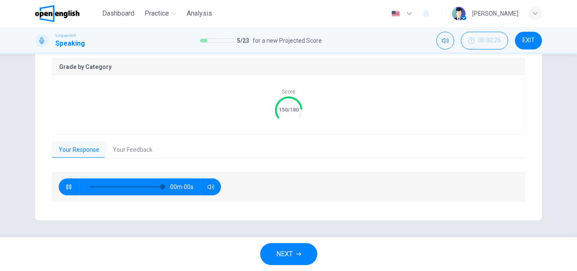
type input "*"
click at [286, 252] on span "NEXT" at bounding box center [284, 254] width 16 height 12
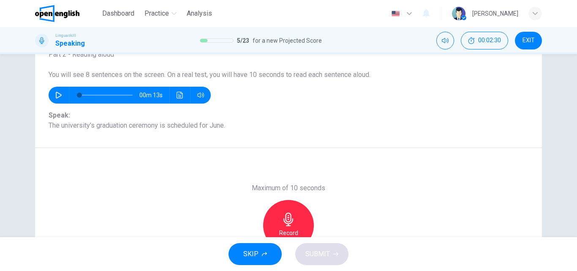
scroll to position [60, 0]
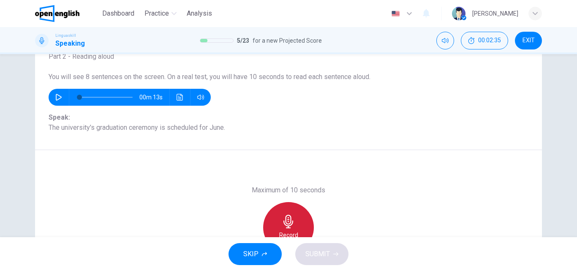
click at [279, 214] on div "Record" at bounding box center [288, 227] width 51 height 51
click at [293, 219] on div "Stop" at bounding box center [288, 227] width 51 height 51
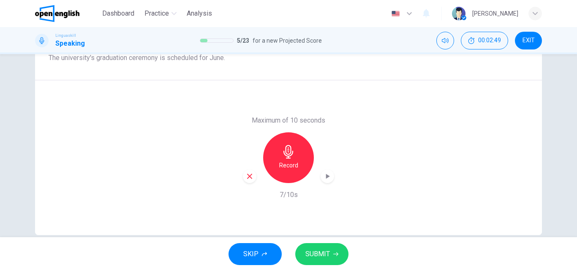
scroll to position [145, 0]
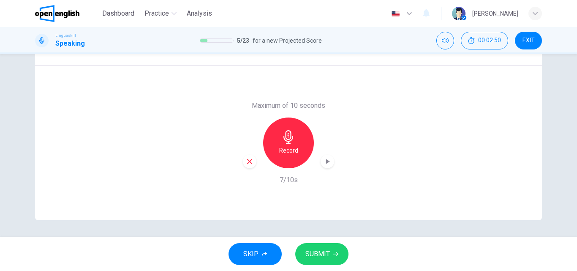
click at [311, 251] on span "SUBMIT" at bounding box center [318, 254] width 25 height 12
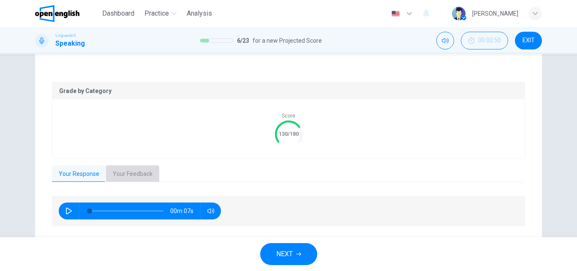
click at [123, 173] on button "Your Feedback" at bounding box center [132, 174] width 53 height 18
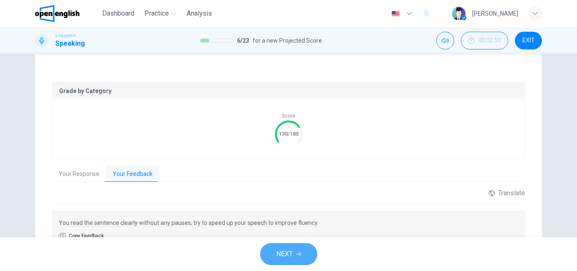
click at [286, 254] on span "NEXT" at bounding box center [284, 254] width 16 height 12
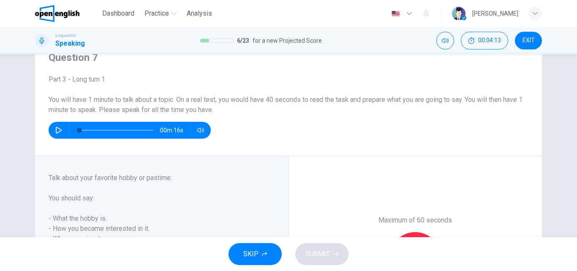
scroll to position [0, 0]
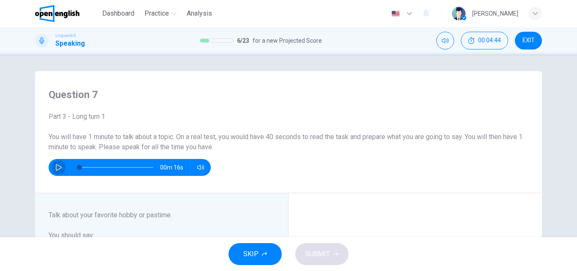
click at [56, 165] on icon "button" at bounding box center [59, 167] width 6 height 7
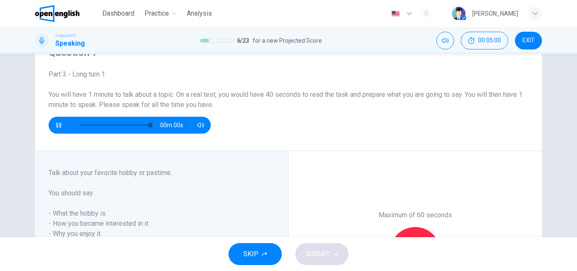
type input "*"
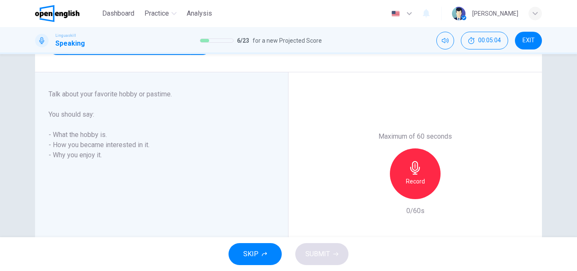
scroll to position [127, 0]
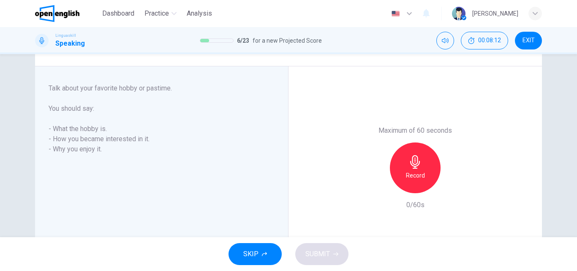
click at [417, 161] on icon "button" at bounding box center [416, 162] width 14 height 14
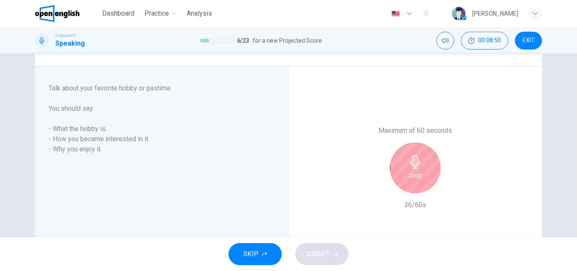
click at [417, 161] on icon "button" at bounding box center [416, 162] width 14 height 14
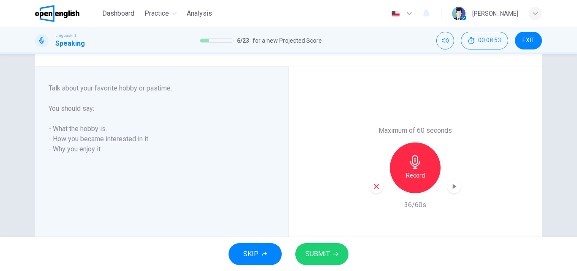
click at [320, 250] on span "SUBMIT" at bounding box center [318, 254] width 25 height 12
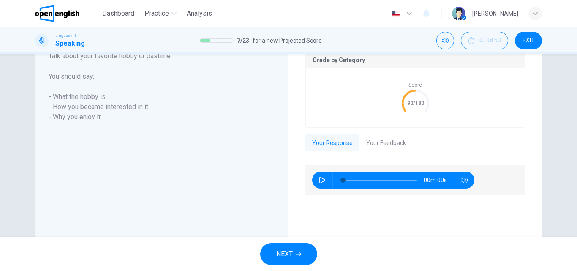
scroll to position [193, 0]
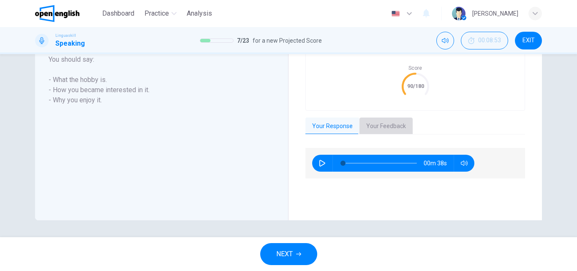
click at [388, 126] on button "Your Feedback" at bounding box center [386, 127] width 53 height 18
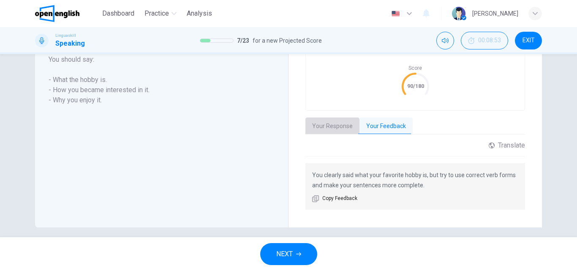
click at [329, 126] on button "Your Response" at bounding box center [333, 127] width 54 height 18
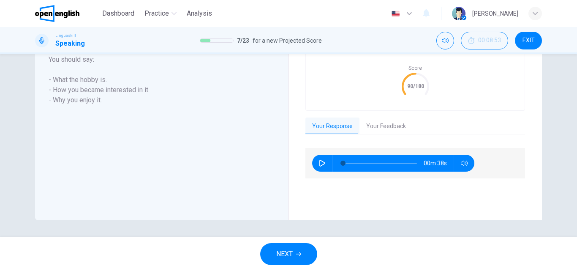
click at [319, 164] on icon "button" at bounding box center [322, 163] width 7 height 7
type input "*"
click at [382, 125] on button "Your Feedback" at bounding box center [386, 127] width 53 height 18
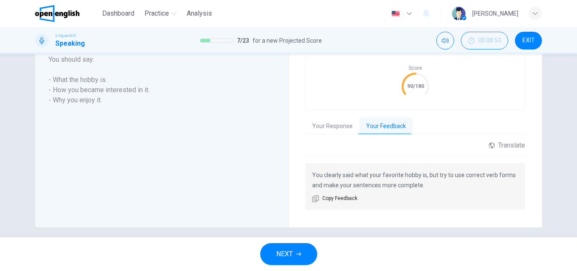
click at [286, 252] on span "NEXT" at bounding box center [284, 254] width 16 height 12
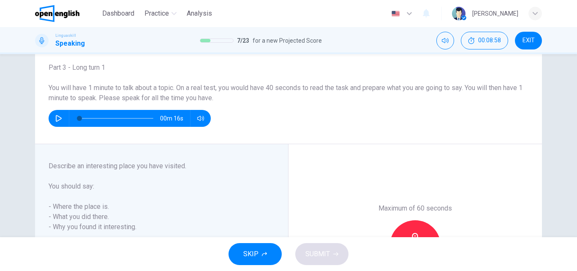
scroll to position [91, 0]
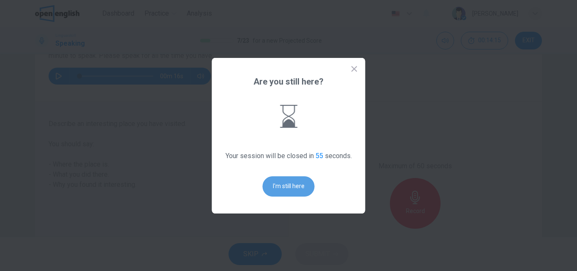
click at [282, 182] on button "I'm still here" at bounding box center [289, 186] width 52 height 20
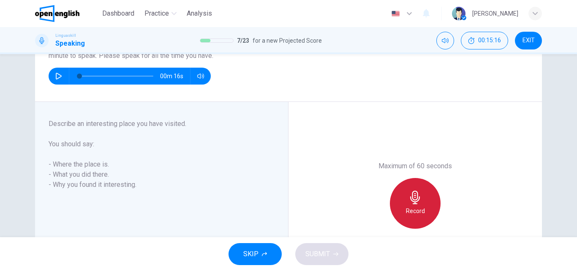
click at [418, 192] on icon "button" at bounding box center [416, 198] width 14 height 14
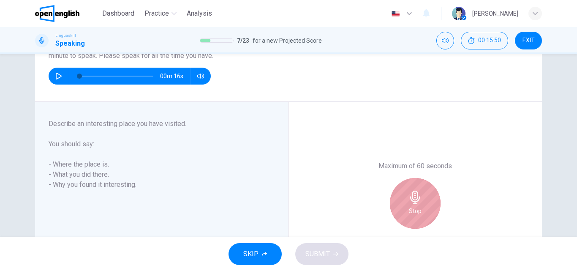
click at [418, 192] on icon "button" at bounding box center [416, 198] width 14 height 14
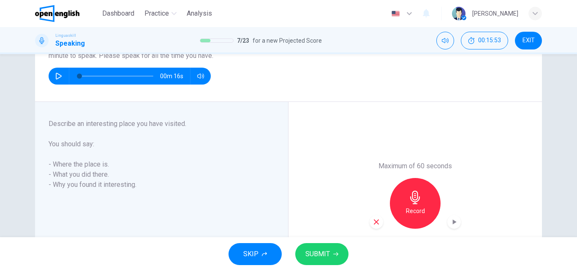
click at [320, 250] on span "SUBMIT" at bounding box center [318, 254] width 25 height 12
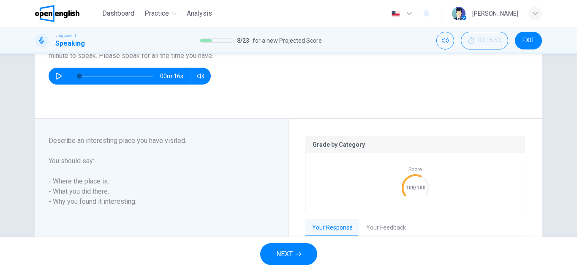
click at [388, 224] on button "Your Feedback" at bounding box center [386, 228] width 53 height 18
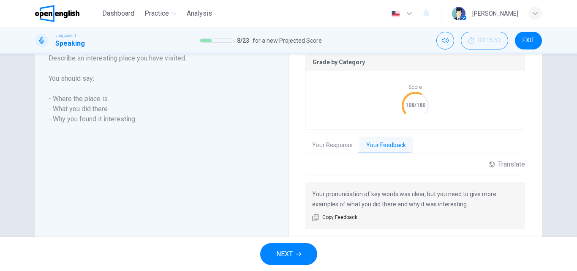
scroll to position [176, 0]
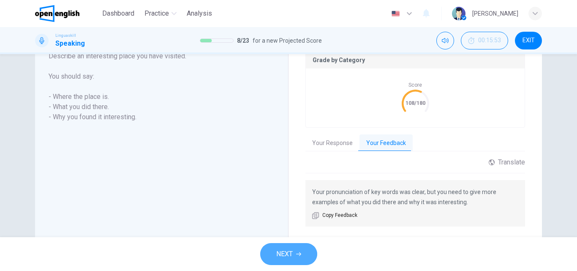
click at [285, 252] on span "NEXT" at bounding box center [284, 254] width 16 height 12
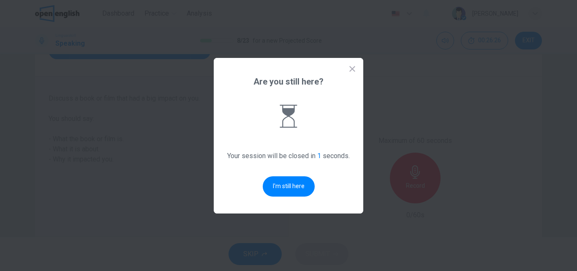
scroll to position [0, 0]
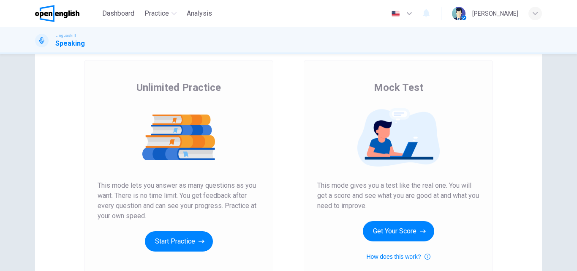
scroll to position [85, 0]
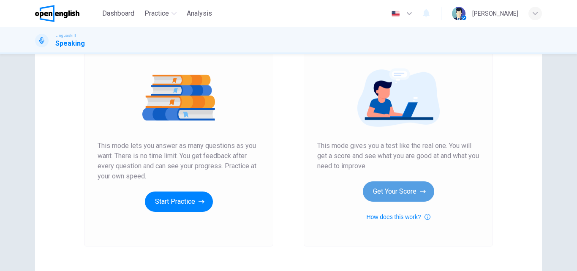
click at [399, 192] on button "Get Your Score" at bounding box center [398, 191] width 71 height 20
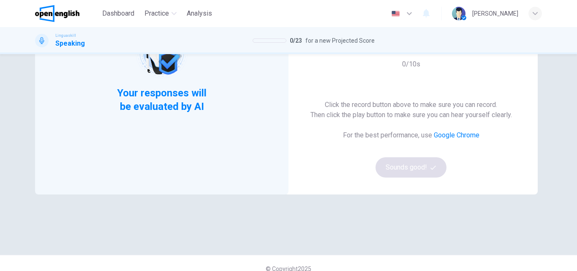
scroll to position [42, 0]
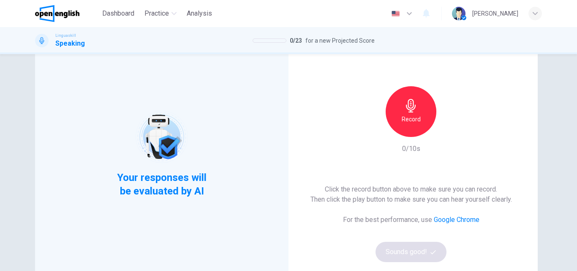
click at [402, 119] on h6 "Record" at bounding box center [411, 119] width 19 height 10
click at [413, 115] on h6 "Record" at bounding box center [411, 119] width 19 height 10
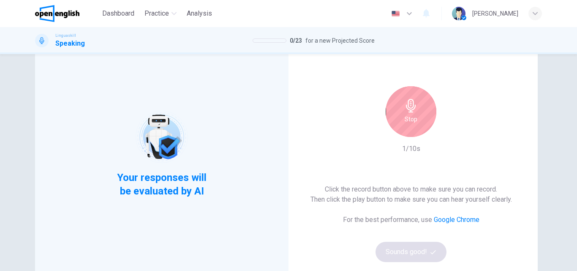
click at [402, 250] on div "Click the record button above to make sure you can record. Then click the play …" at bounding box center [412, 223] width 202 height 78
click at [408, 121] on h6 "Stop" at bounding box center [411, 119] width 13 height 10
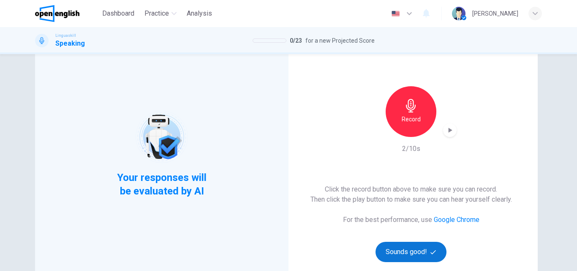
click at [402, 245] on button "Sounds good!" at bounding box center [411, 252] width 71 height 20
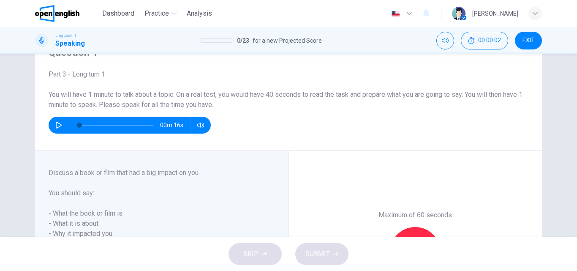
scroll to position [85, 0]
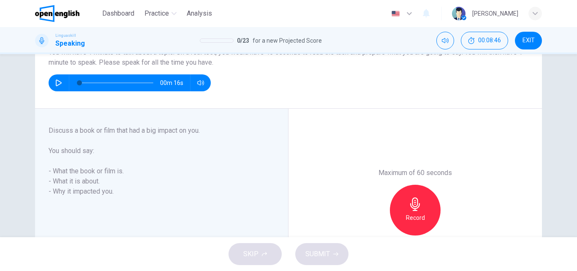
click at [409, 205] on icon "button" at bounding box center [416, 204] width 14 height 14
click at [422, 218] on h6 "Record" at bounding box center [415, 218] width 19 height 10
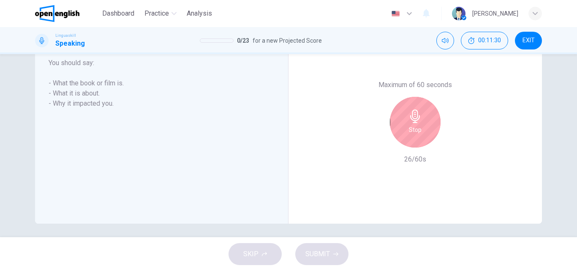
scroll to position [176, 0]
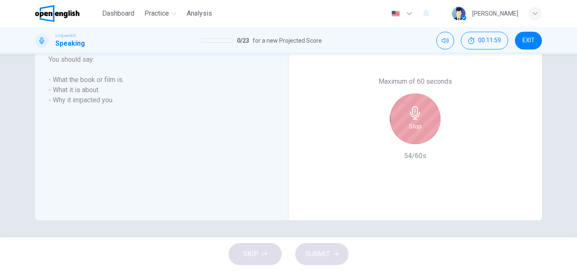
click at [410, 115] on icon "button" at bounding box center [416, 113] width 14 height 14
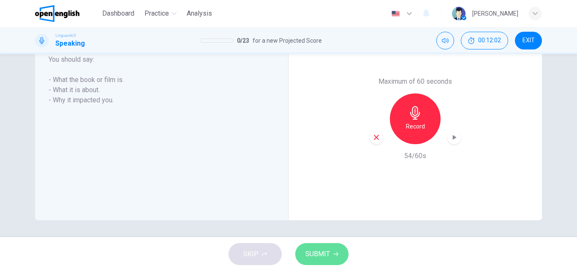
click at [311, 253] on span "SUBMIT" at bounding box center [318, 254] width 25 height 12
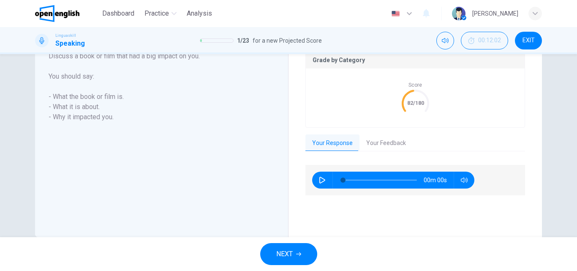
scroll to position [193, 0]
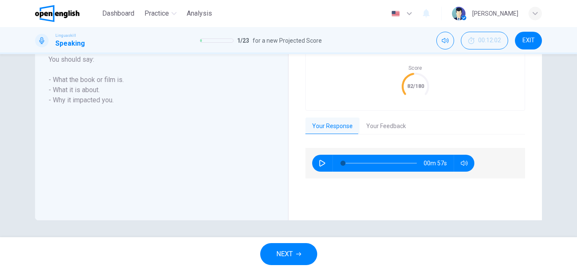
click at [391, 122] on button "Your Feedback" at bounding box center [386, 127] width 53 height 18
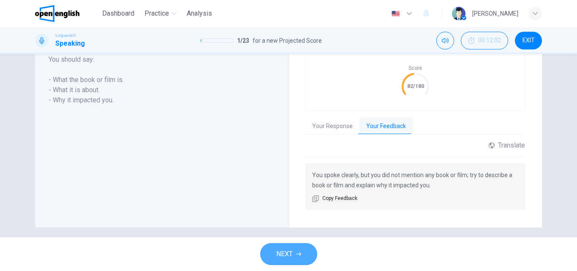
click at [284, 254] on span "NEXT" at bounding box center [284, 254] width 16 height 12
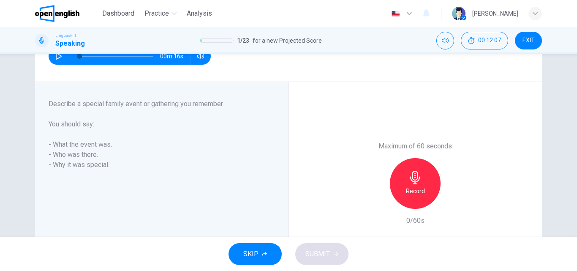
scroll to position [134, 0]
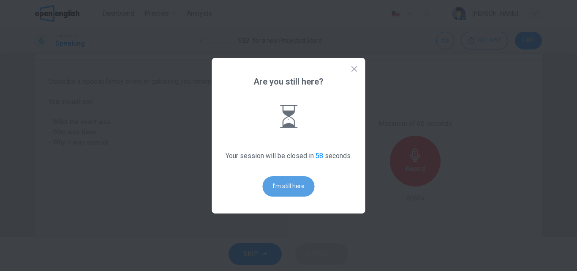
click at [298, 181] on button "I'm still here" at bounding box center [289, 186] width 52 height 20
click at [287, 187] on button "I'm still here" at bounding box center [289, 186] width 52 height 20
click at [295, 190] on button "I'm still here" at bounding box center [289, 186] width 52 height 20
click at [293, 186] on button "I'm still here" at bounding box center [289, 186] width 52 height 20
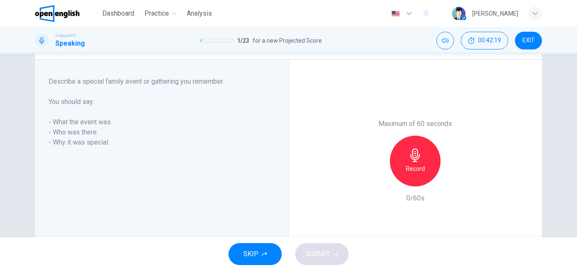
click at [535, 38] on span "EXIT" at bounding box center [529, 40] width 12 height 7
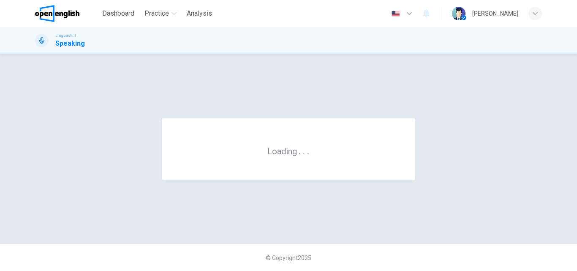
scroll to position [0, 0]
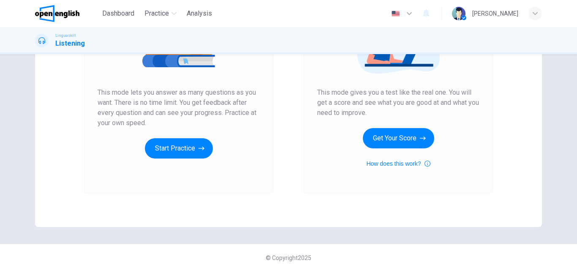
scroll to position [96, 0]
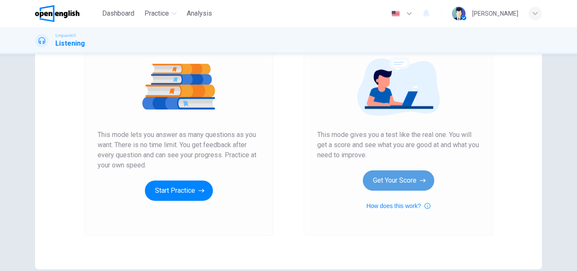
click at [400, 181] on button "Get Your Score" at bounding box center [398, 180] width 71 height 20
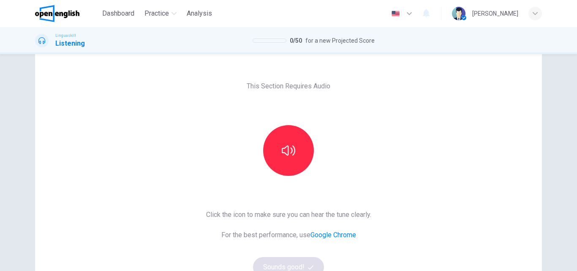
scroll to position [42, 0]
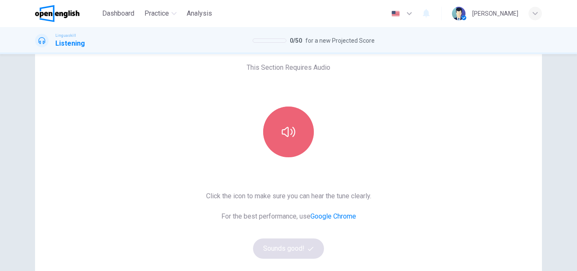
click at [291, 129] on icon "button" at bounding box center [289, 132] width 14 height 14
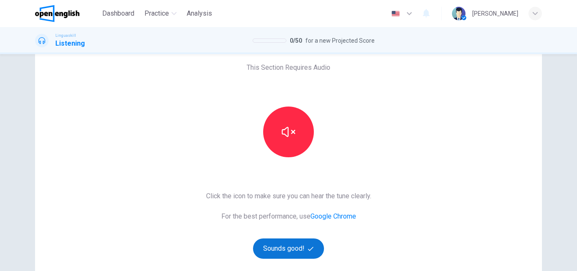
click at [277, 247] on button "Sounds good!" at bounding box center [288, 248] width 71 height 20
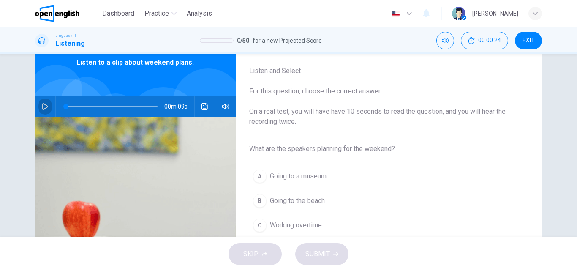
click at [42, 107] on icon "button" at bounding box center [45, 106] width 7 height 7
type input "*"
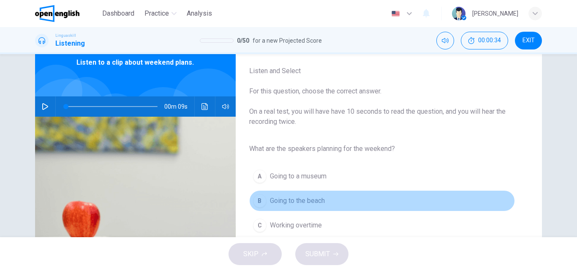
click at [260, 202] on div "B" at bounding box center [260, 201] width 14 height 14
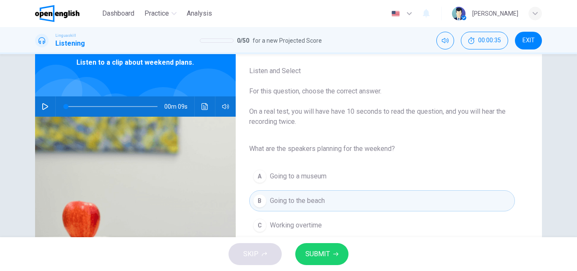
click at [310, 250] on span "SUBMIT" at bounding box center [318, 254] width 25 height 12
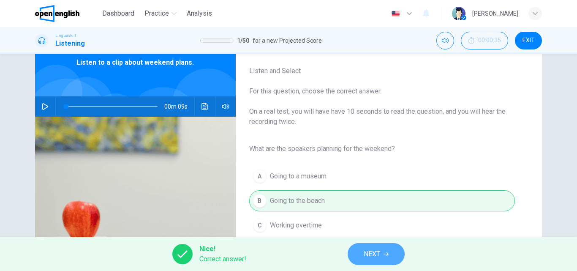
click at [380, 249] on span "NEXT" at bounding box center [372, 254] width 16 height 12
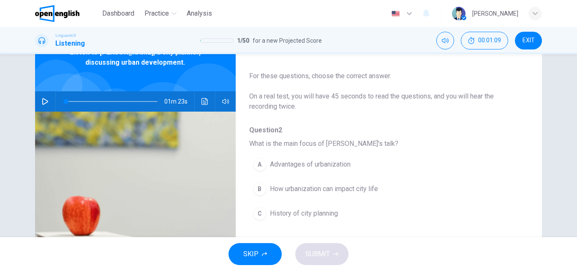
scroll to position [0, 0]
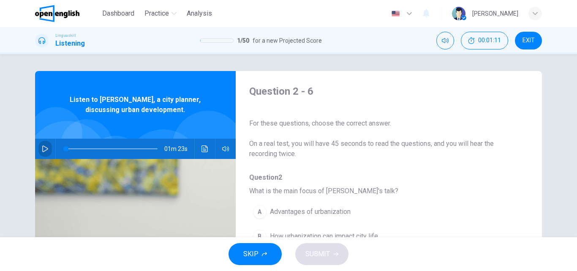
click at [42, 148] on icon "button" at bounding box center [45, 148] width 7 height 7
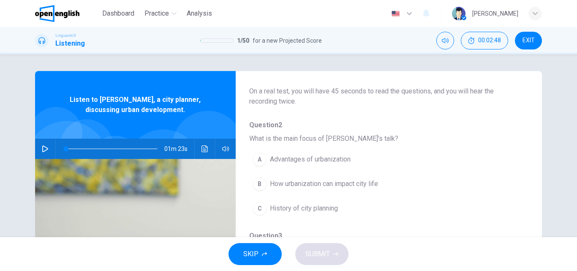
scroll to position [42, 0]
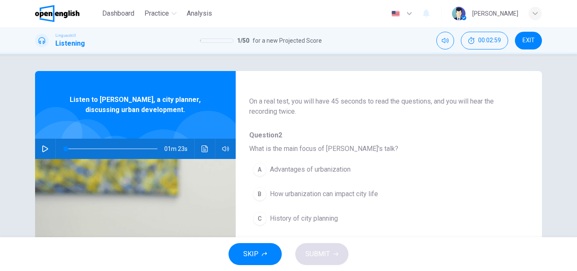
click at [43, 145] on button "button" at bounding box center [45, 149] width 14 height 20
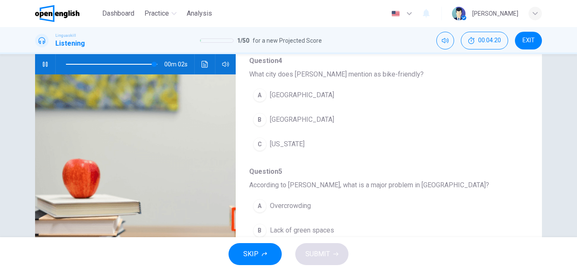
scroll to position [296, 0]
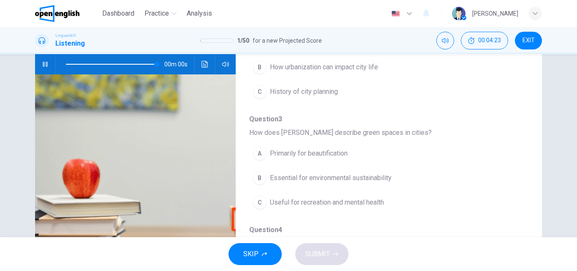
type input "*"
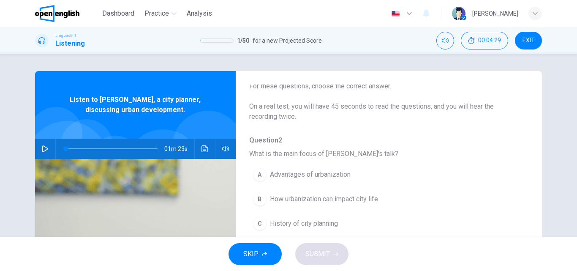
scroll to position [85, 0]
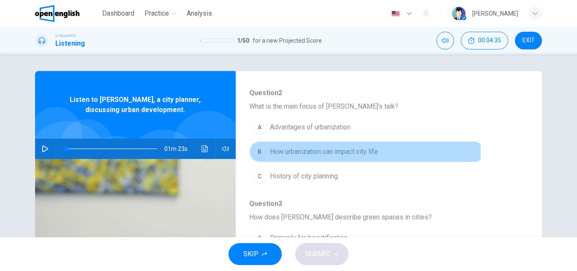
click at [261, 151] on div "B" at bounding box center [260, 152] width 14 height 14
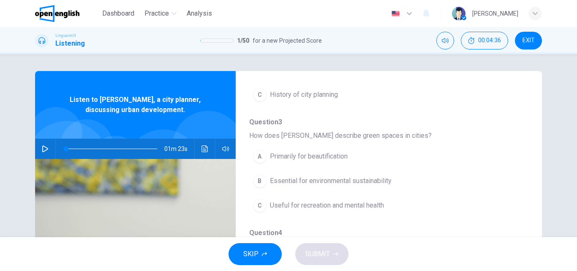
scroll to position [169, 0]
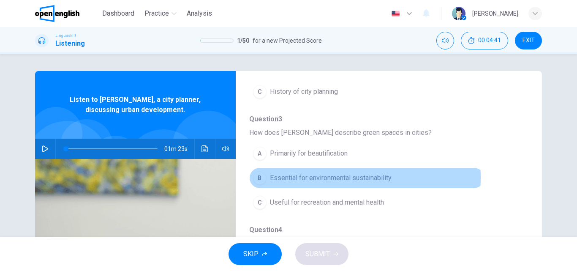
click at [258, 177] on div "B" at bounding box center [260, 178] width 14 height 14
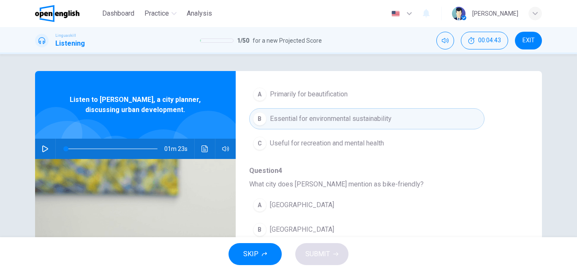
scroll to position [254, 0]
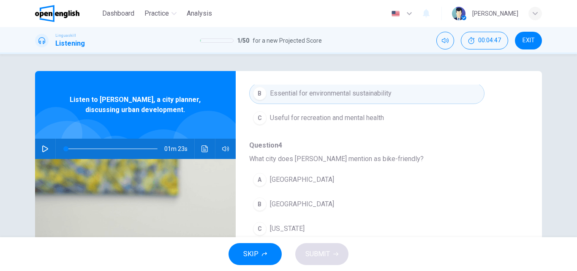
drag, startPoint x: 256, startPoint y: 203, endPoint x: 262, endPoint y: 202, distance: 6.1
click at [256, 203] on div "B" at bounding box center [260, 204] width 14 height 14
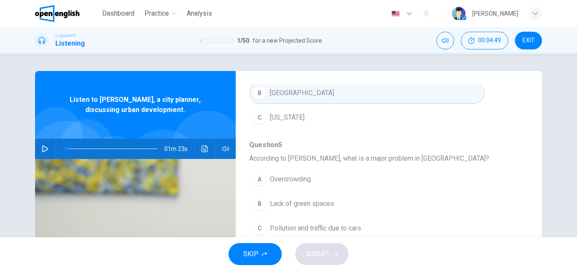
scroll to position [42, 0]
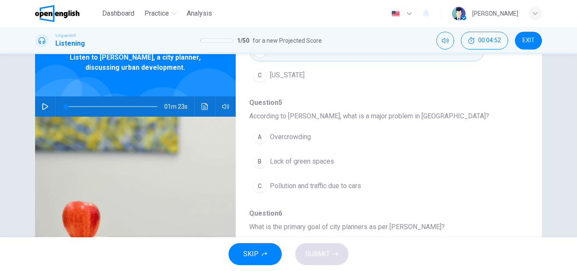
click at [256, 139] on div "A" at bounding box center [260, 137] width 14 height 14
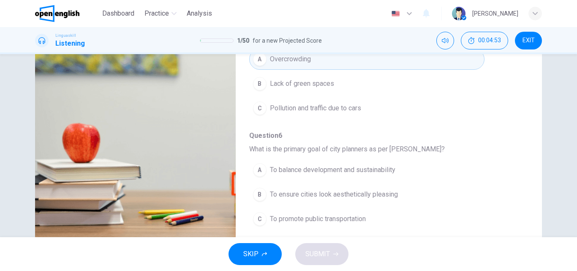
scroll to position [127, 0]
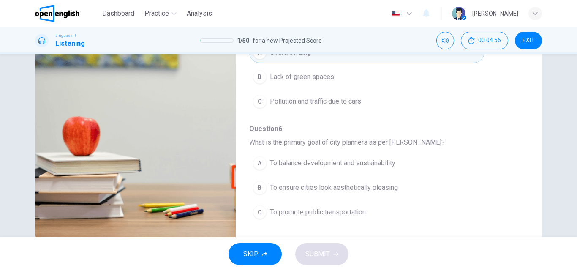
click at [258, 159] on div "A" at bounding box center [260, 163] width 14 height 14
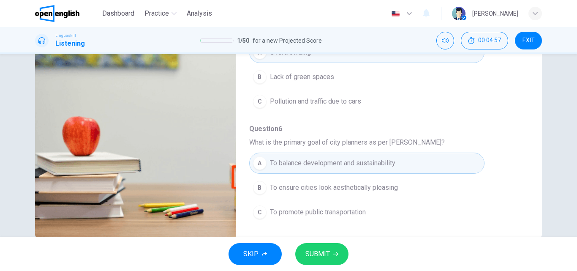
scroll to position [145, 0]
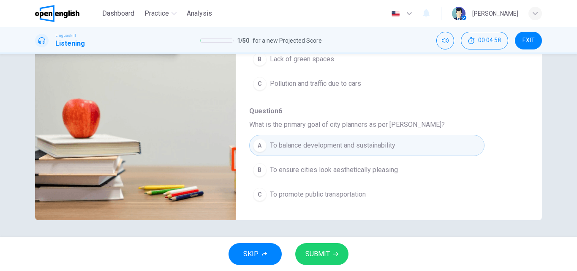
click at [311, 249] on span "SUBMIT" at bounding box center [318, 254] width 25 height 12
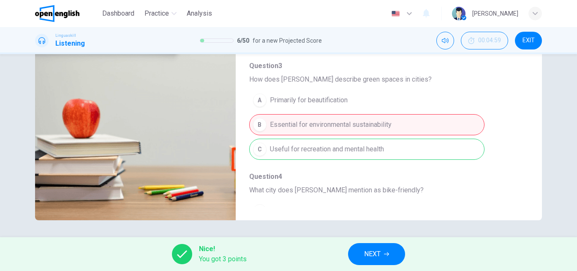
scroll to position [69, 0]
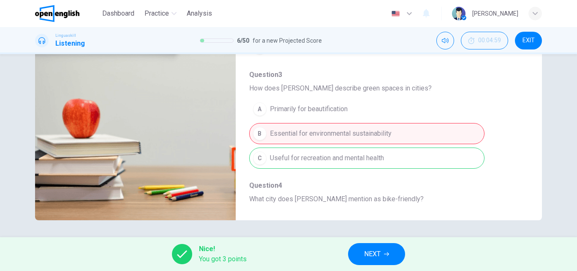
click at [378, 251] on span "NEXT" at bounding box center [372, 254] width 16 height 12
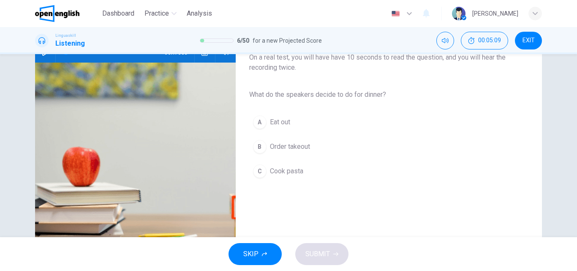
scroll to position [60, 0]
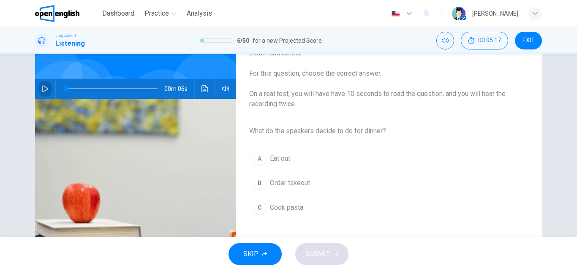
click at [43, 87] on icon "button" at bounding box center [45, 88] width 7 height 7
type input "*"
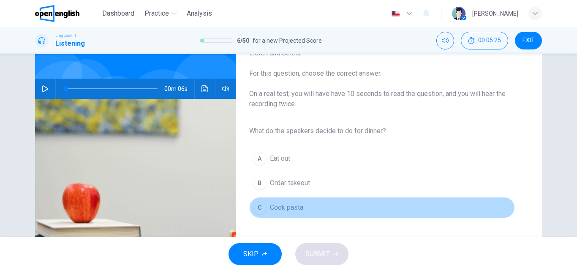
click at [259, 209] on div "C" at bounding box center [260, 208] width 14 height 14
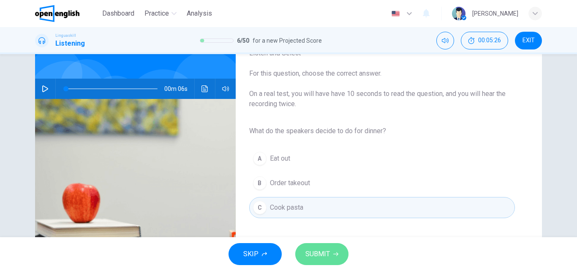
click at [320, 251] on span "SUBMIT" at bounding box center [318, 254] width 25 height 12
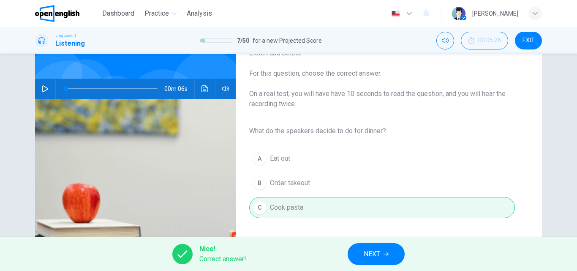
click at [373, 255] on span "NEXT" at bounding box center [372, 254] width 16 height 12
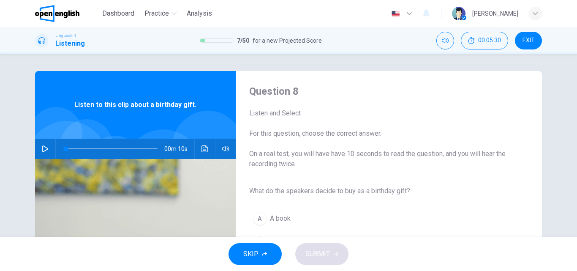
scroll to position [42, 0]
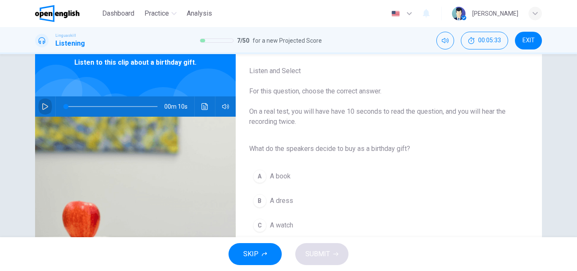
click at [42, 104] on icon "button" at bounding box center [45, 106] width 6 height 7
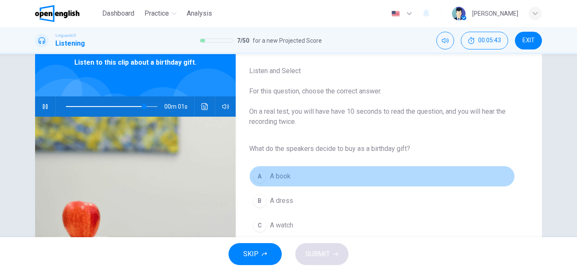
click at [257, 174] on div "A" at bounding box center [260, 177] width 14 height 14
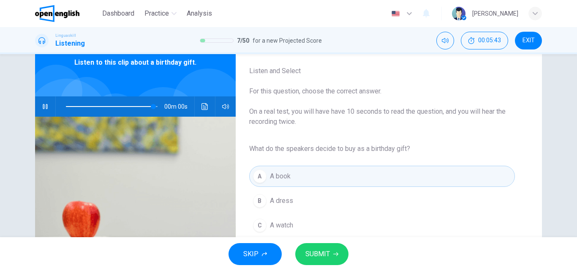
type input "*"
click at [326, 252] on span "SUBMIT" at bounding box center [318, 254] width 25 height 12
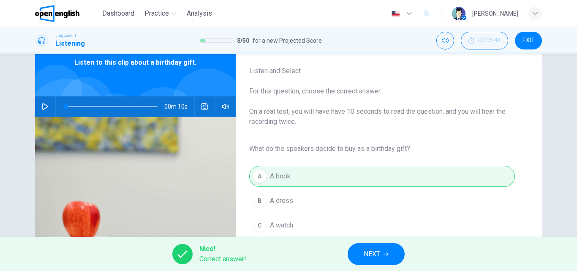
click at [371, 249] on span "NEXT" at bounding box center [372, 254] width 16 height 12
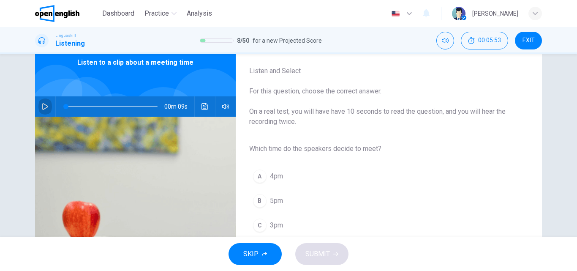
click at [42, 105] on icon "button" at bounding box center [45, 106] width 7 height 7
click at [260, 222] on div "C" at bounding box center [260, 226] width 14 height 14
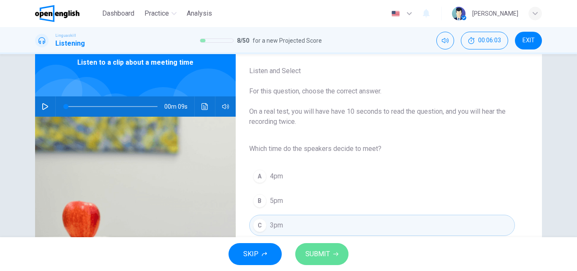
click at [313, 253] on span "SUBMIT" at bounding box center [318, 254] width 25 height 12
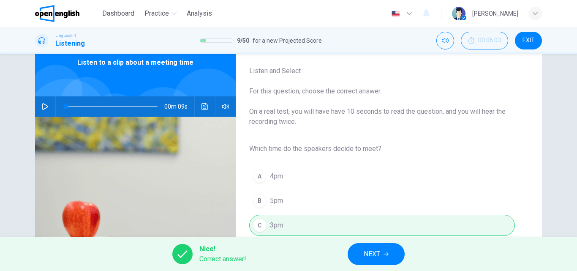
click at [372, 257] on span "NEXT" at bounding box center [372, 254] width 16 height 12
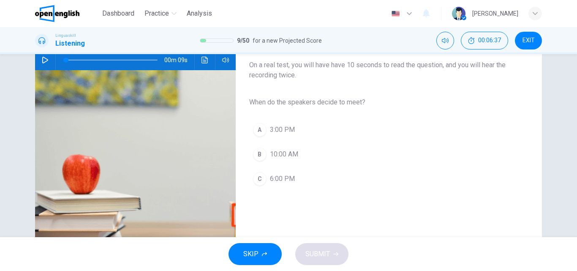
scroll to position [60, 0]
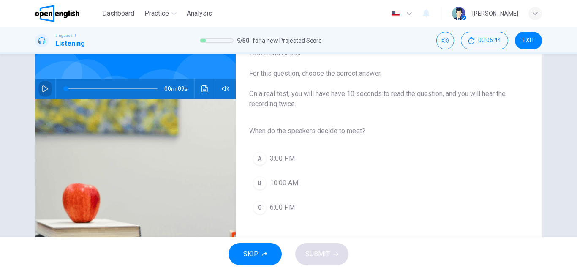
click at [44, 88] on icon "button" at bounding box center [45, 88] width 7 height 7
click at [261, 159] on div "A" at bounding box center [260, 159] width 14 height 14
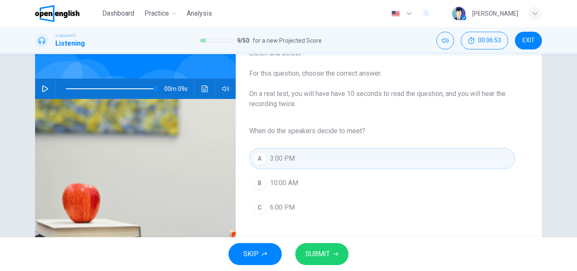
type input "*"
click at [324, 252] on span "SUBMIT" at bounding box center [318, 254] width 25 height 12
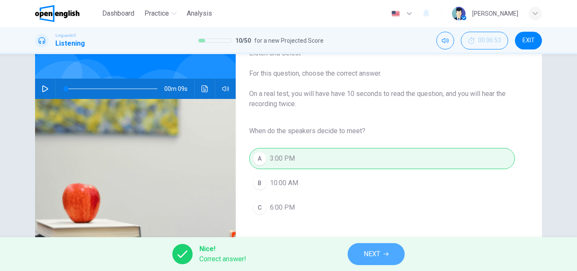
click at [367, 252] on span "NEXT" at bounding box center [372, 254] width 16 height 12
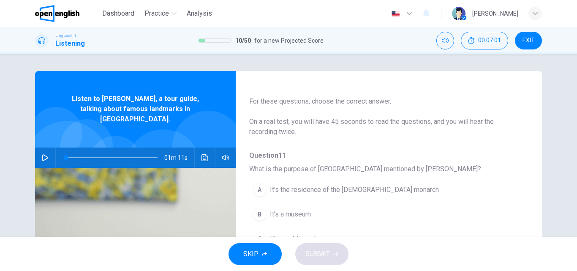
scroll to position [42, 0]
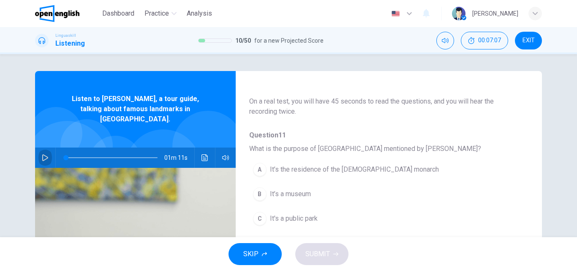
click at [43, 154] on icon "button" at bounding box center [45, 157] width 7 height 7
click at [254, 164] on div "A" at bounding box center [260, 170] width 14 height 14
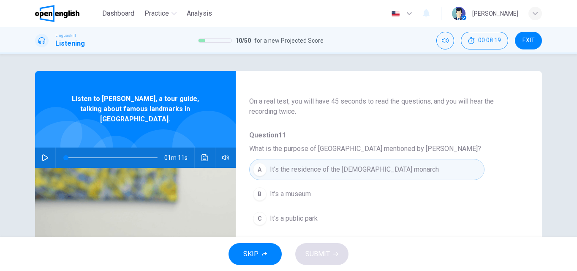
click at [318, 255] on div "SKIP SUBMIT" at bounding box center [288, 254] width 577 height 34
click at [286, 167] on span "It’s the residence of the British monarch" at bounding box center [354, 169] width 169 height 10
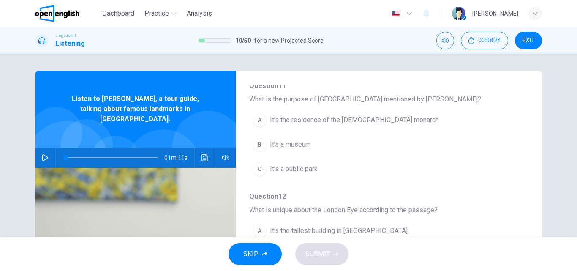
scroll to position [85, 0]
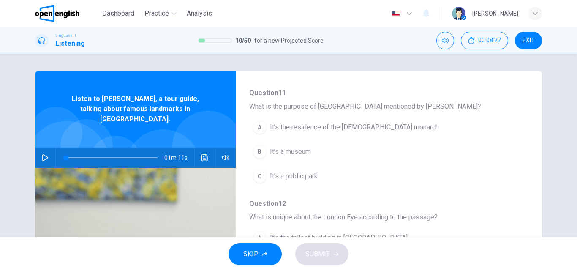
click at [291, 126] on span "It’s the residence of the British monarch" at bounding box center [354, 127] width 169 height 10
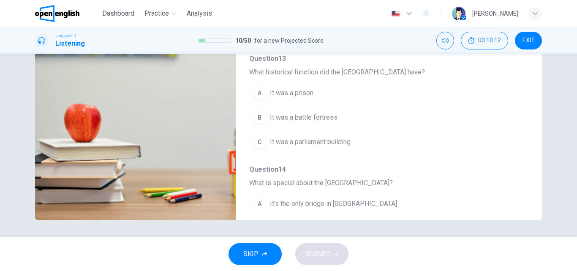
scroll to position [18, 0]
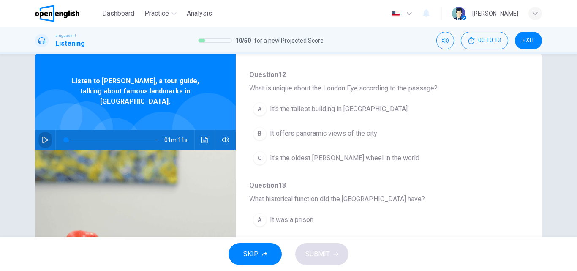
click at [44, 137] on icon "button" at bounding box center [45, 140] width 7 height 7
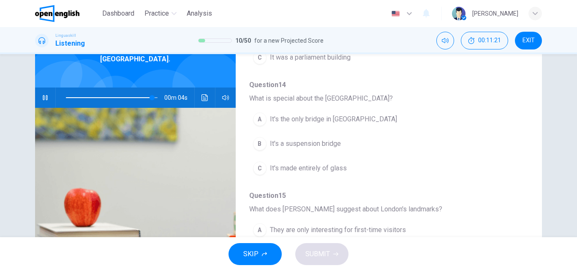
scroll to position [102, 0]
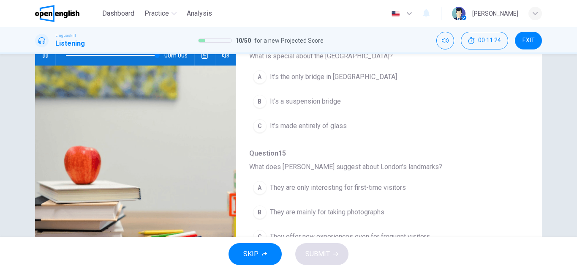
type input "*"
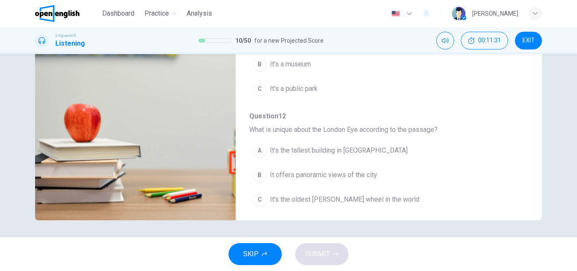
scroll to position [42, 0]
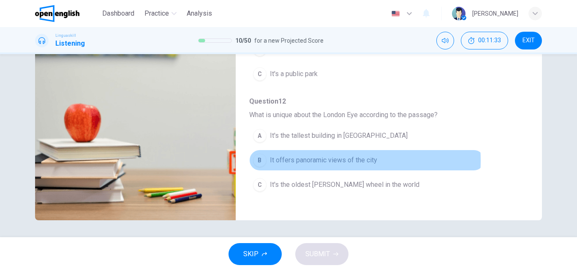
click at [311, 161] on span "It offers panoramic views of the city" at bounding box center [323, 160] width 107 height 10
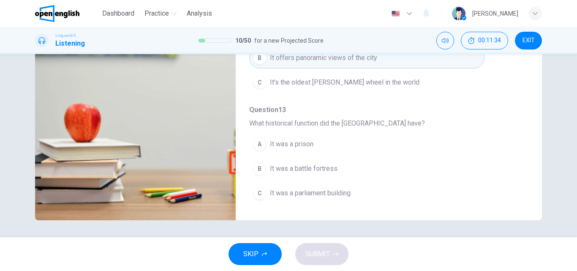
scroll to position [169, 0]
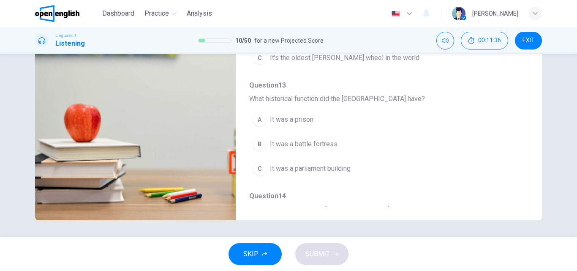
click at [266, 122] on button "A It was a prison" at bounding box center [366, 119] width 235 height 21
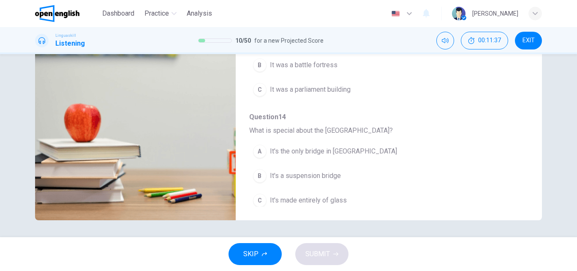
scroll to position [254, 0]
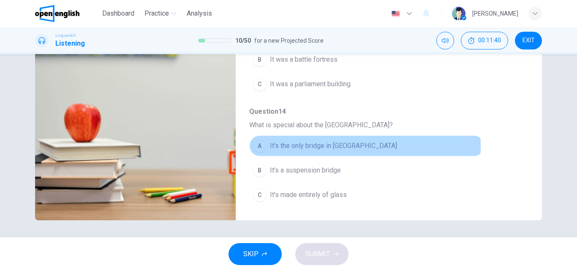
click at [257, 146] on div "A" at bounding box center [260, 146] width 14 height 14
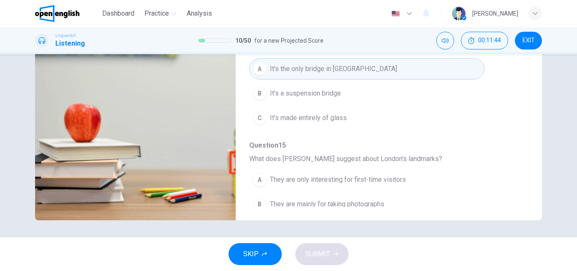
scroll to position [365, 0]
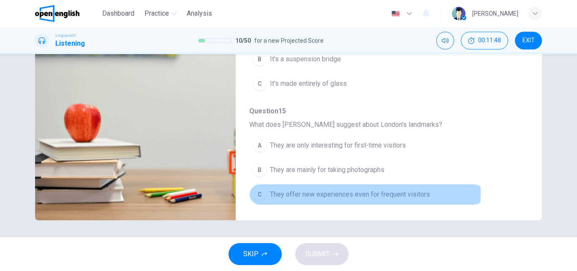
click at [329, 194] on span "They offer new experiences even for frequent visitors" at bounding box center [350, 194] width 160 height 10
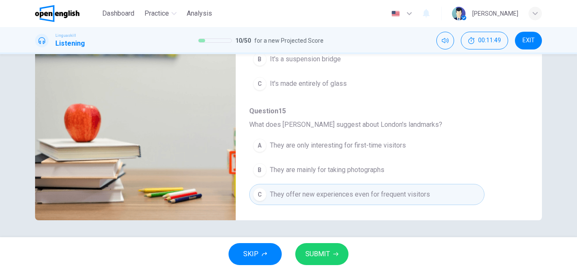
click at [321, 255] on span "SUBMIT" at bounding box center [318, 254] width 25 height 12
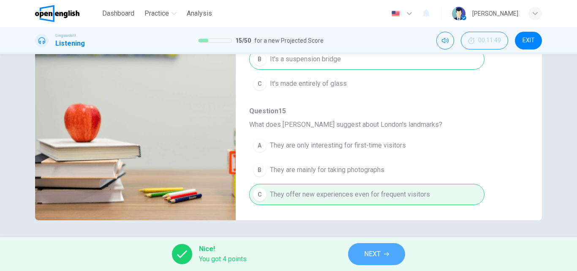
click at [372, 254] on span "NEXT" at bounding box center [372, 254] width 16 height 12
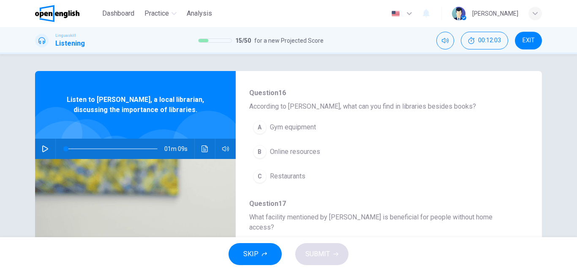
scroll to position [127, 0]
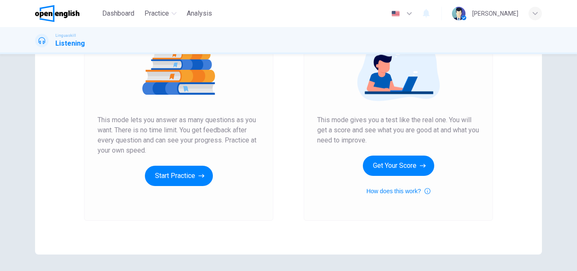
scroll to position [96, 0]
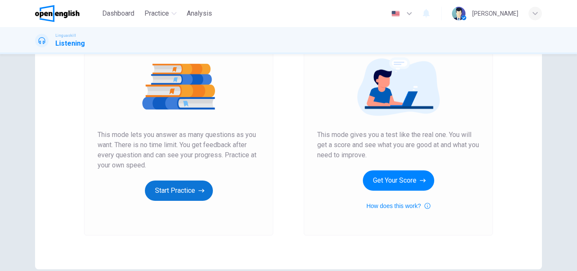
click at [178, 189] on button "Start Practice" at bounding box center [179, 191] width 68 height 20
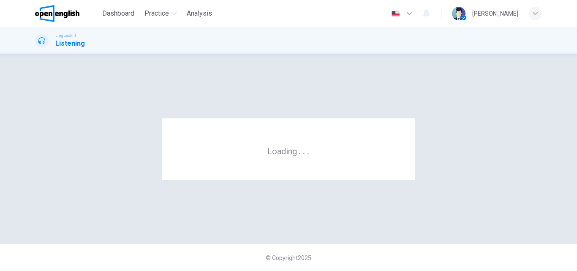
scroll to position [0, 0]
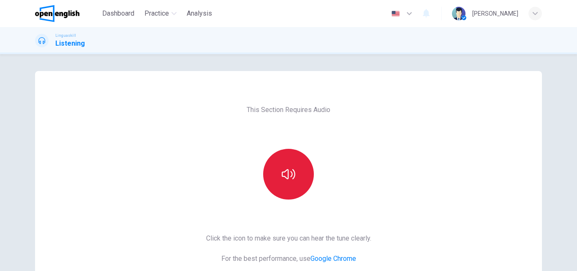
click at [293, 175] on button "button" at bounding box center [288, 174] width 51 height 51
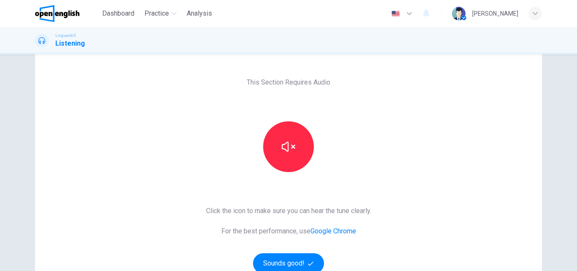
scroll to position [42, 0]
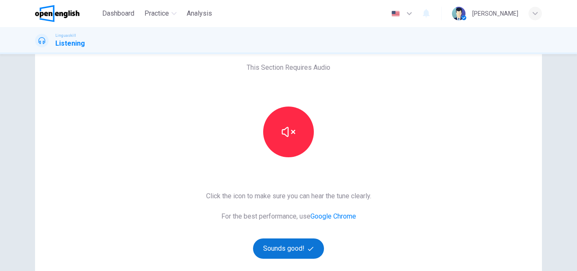
click at [271, 246] on button "Sounds good!" at bounding box center [288, 248] width 71 height 20
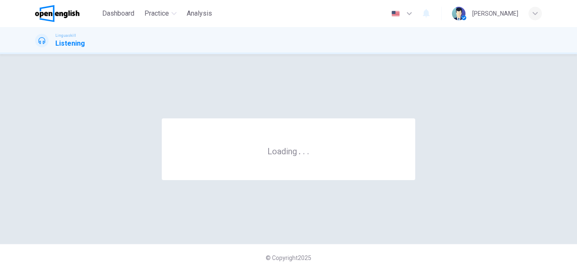
scroll to position [0, 0]
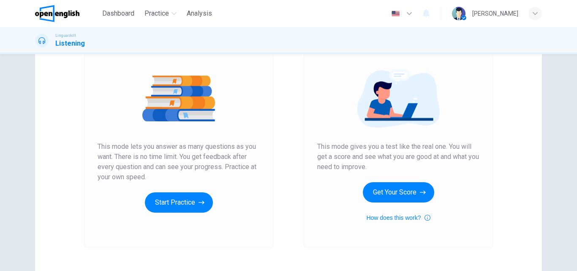
scroll to position [85, 0]
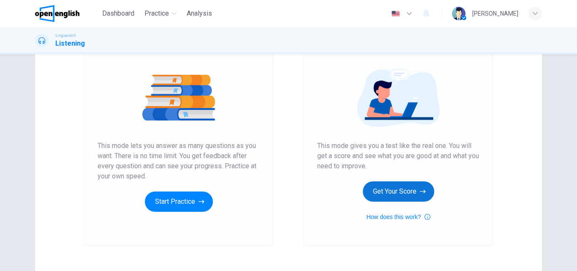
click at [397, 192] on button "Get Your Score" at bounding box center [398, 191] width 71 height 20
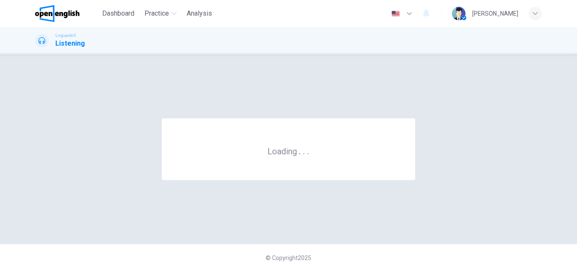
scroll to position [0, 0]
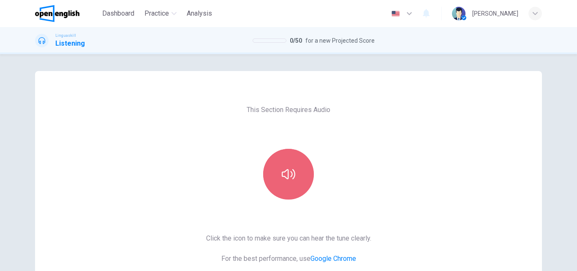
click at [284, 172] on icon "button" at bounding box center [289, 174] width 14 height 14
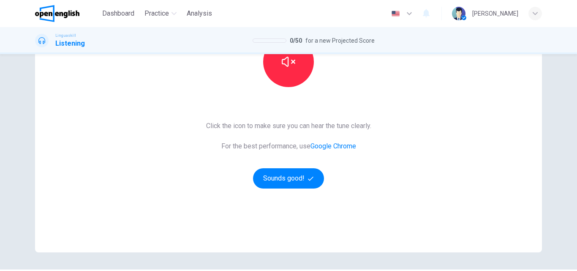
scroll to position [127, 0]
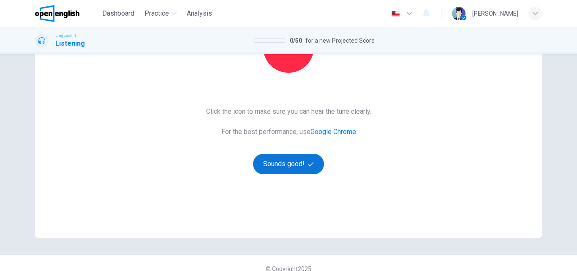
click at [288, 164] on button "Sounds good!" at bounding box center [288, 164] width 71 height 20
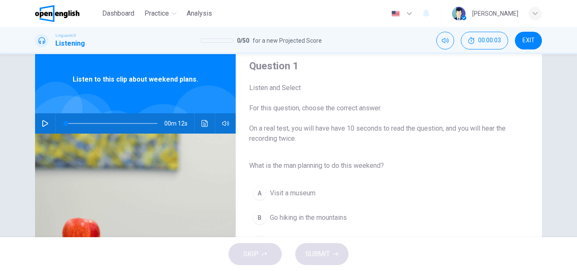
scroll to position [0, 0]
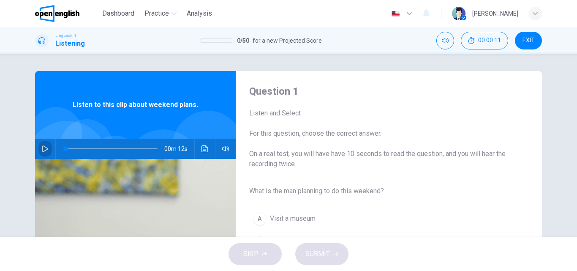
click at [42, 148] on icon "button" at bounding box center [45, 148] width 7 height 7
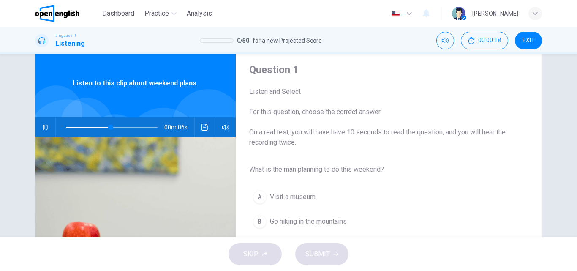
scroll to position [42, 0]
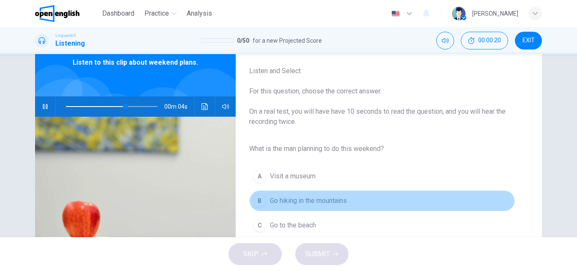
click at [255, 199] on div "B" at bounding box center [260, 201] width 14 height 14
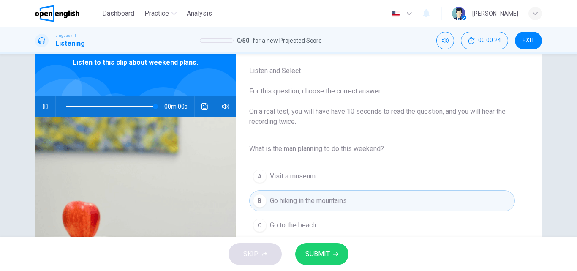
type input "*"
click at [323, 250] on span "SUBMIT" at bounding box center [318, 254] width 25 height 12
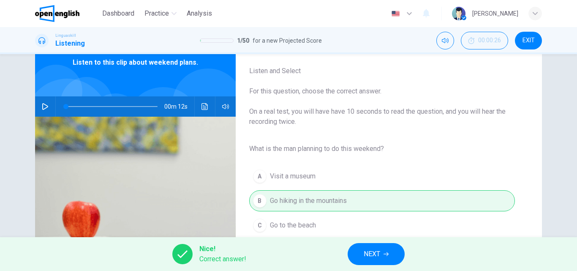
click at [380, 254] on span "NEXT" at bounding box center [372, 254] width 16 height 12
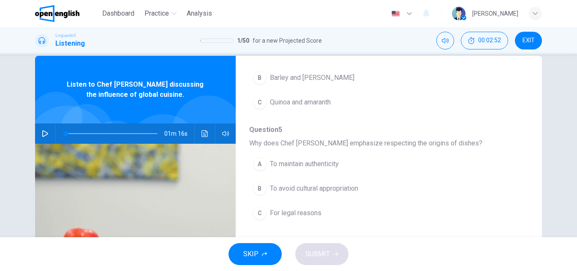
scroll to position [0, 0]
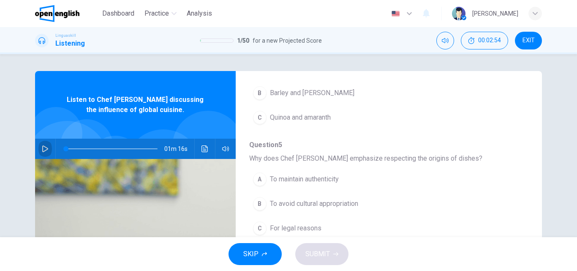
click at [42, 146] on icon "button" at bounding box center [45, 148] width 7 height 7
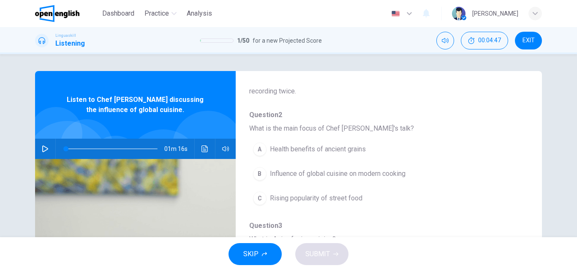
scroll to position [42, 0]
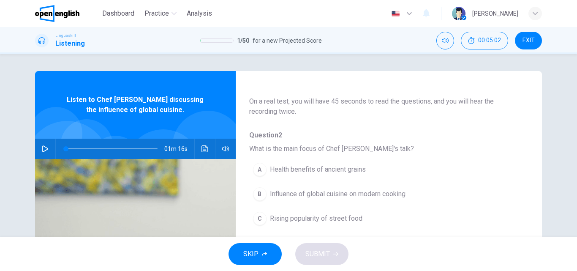
click at [44, 150] on icon "button" at bounding box center [45, 148] width 6 height 7
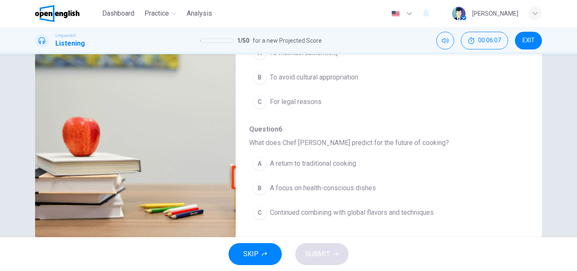
scroll to position [127, 0]
type input "*"
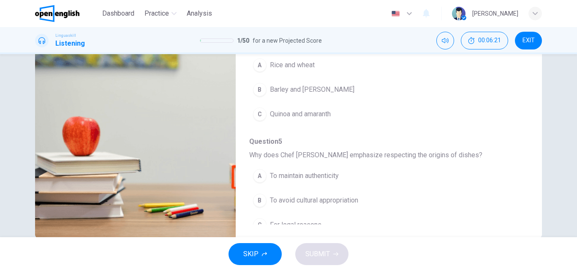
scroll to position [365, 0]
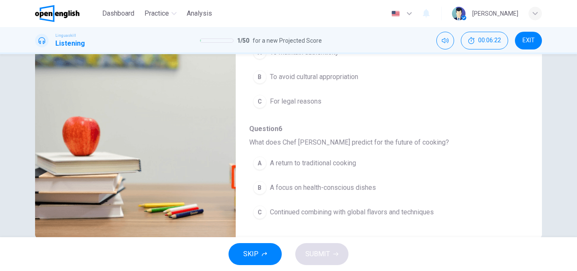
click at [270, 207] on span "Continued combining with global flavors and techniques" at bounding box center [352, 212] width 164 height 10
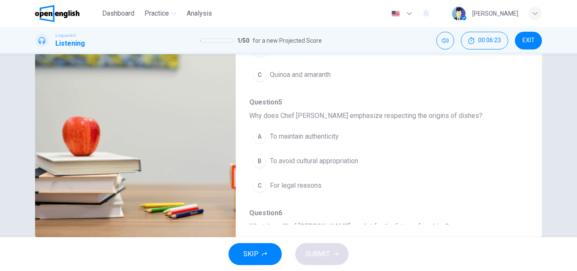
scroll to position [280, 0]
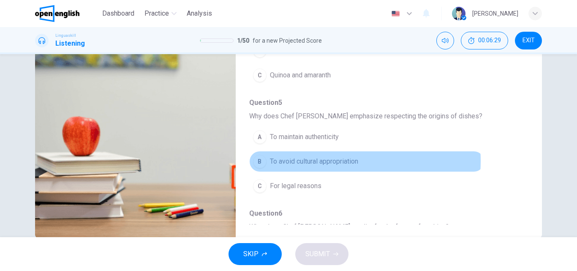
click at [321, 161] on span "To avoid cultural appropriation" at bounding box center [314, 161] width 88 height 10
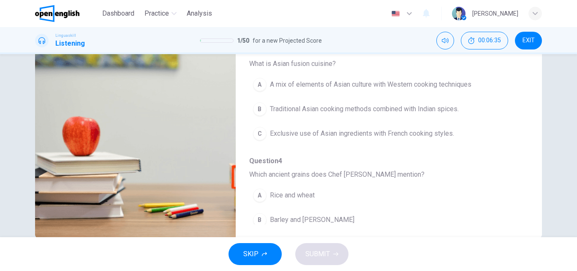
scroll to position [153, 0]
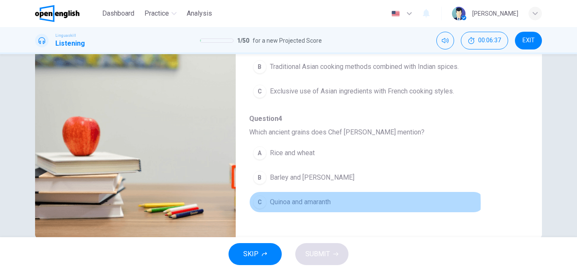
click at [289, 203] on span "Quinoa and amaranth" at bounding box center [300, 202] width 61 height 10
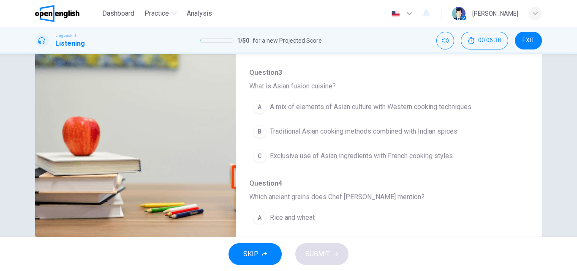
scroll to position [69, 0]
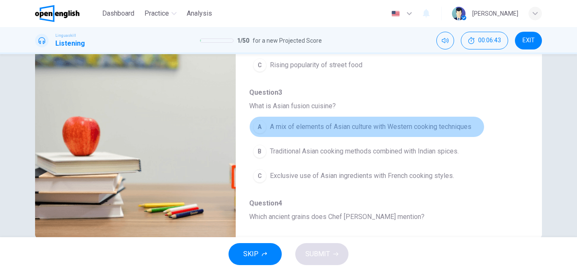
click at [398, 126] on span "A mix of elements of Asian culture with Western cooking techniques" at bounding box center [371, 127] width 202 height 10
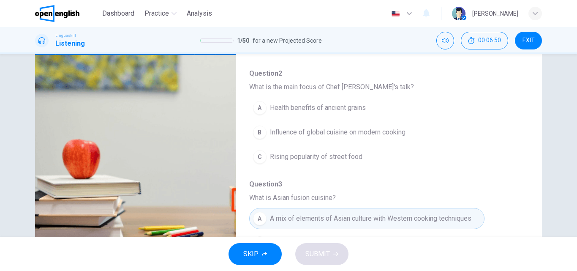
scroll to position [85, 0]
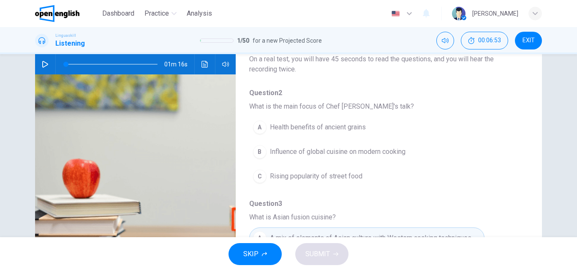
click at [337, 154] on span "Influence of global cuisine on modern cooking" at bounding box center [338, 152] width 136 height 10
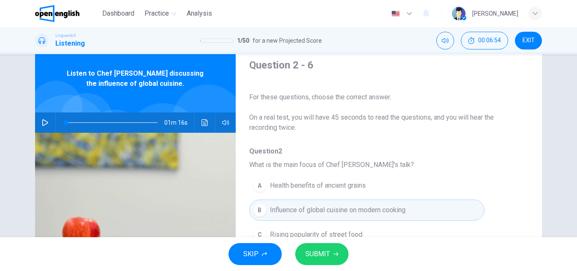
scroll to position [0, 0]
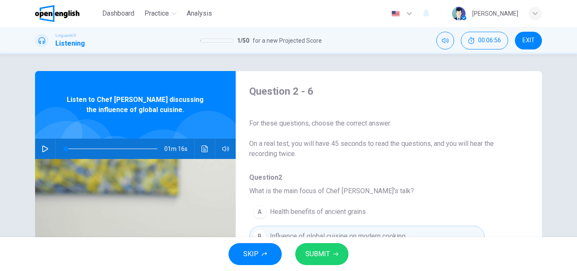
click at [319, 245] on button "SUBMIT" at bounding box center [322, 254] width 53 height 22
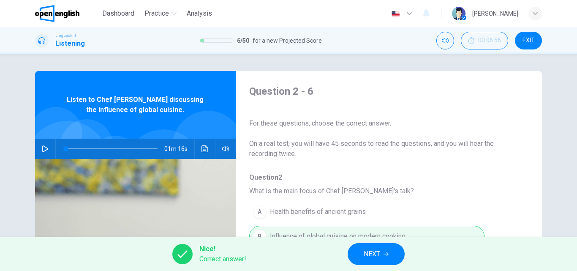
scroll to position [42, 0]
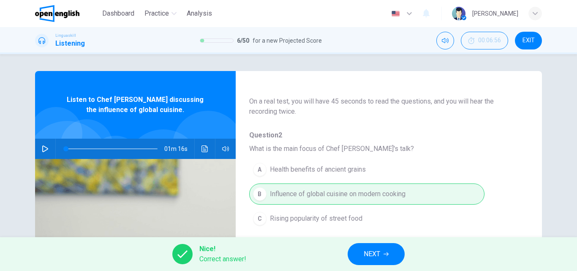
click at [372, 251] on span "NEXT" at bounding box center [372, 254] width 16 height 12
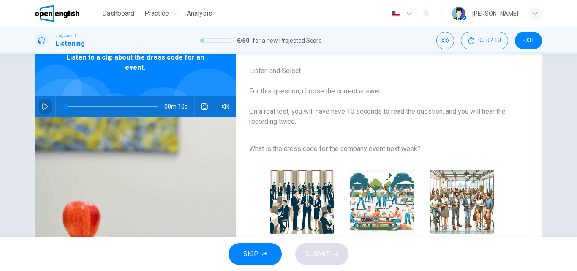
click at [38, 106] on button "button" at bounding box center [45, 106] width 14 height 20
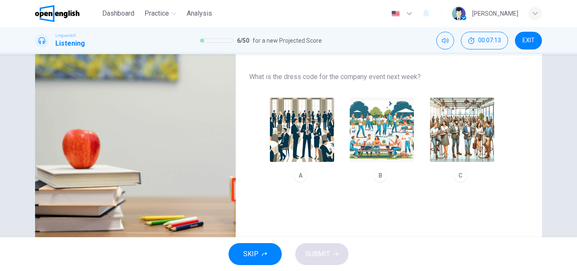
scroll to position [127, 0]
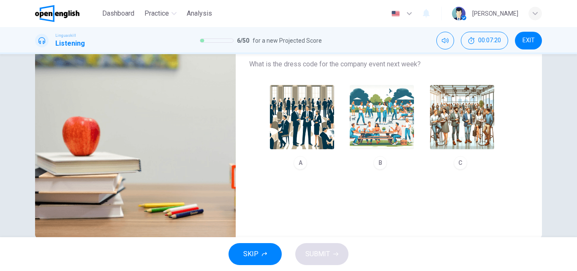
type input "*"
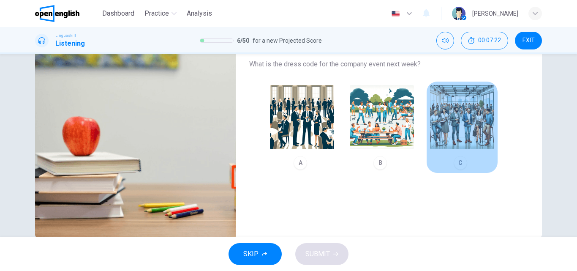
click at [460, 130] on img "button" at bounding box center [462, 117] width 64 height 64
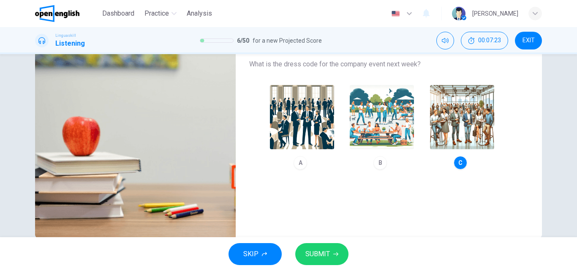
click at [312, 251] on span "SUBMIT" at bounding box center [318, 254] width 25 height 12
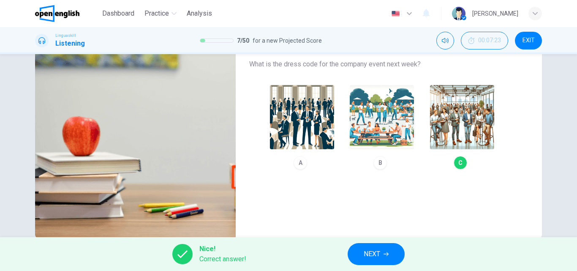
click at [366, 254] on span "NEXT" at bounding box center [372, 254] width 16 height 12
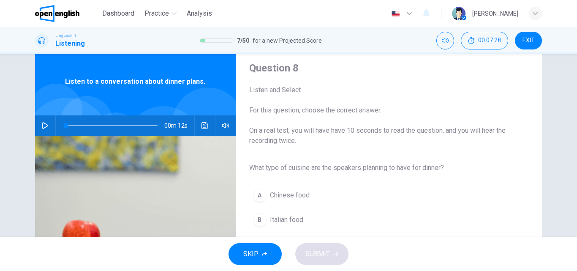
scroll to position [42, 0]
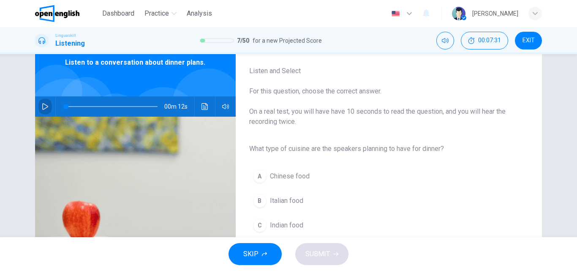
click at [42, 104] on icon "button" at bounding box center [45, 106] width 7 height 7
click at [266, 197] on button "B Italian food" at bounding box center [382, 200] width 266 height 21
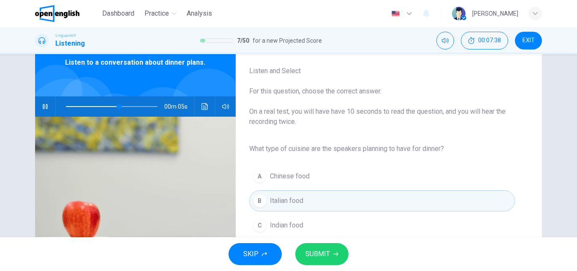
click at [317, 254] on span "SUBMIT" at bounding box center [318, 254] width 25 height 12
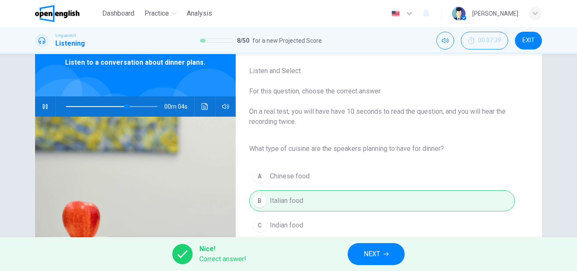
type input "**"
click at [369, 253] on span "NEXT" at bounding box center [372, 254] width 16 height 12
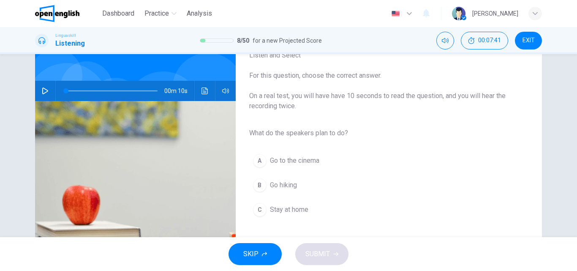
scroll to position [85, 0]
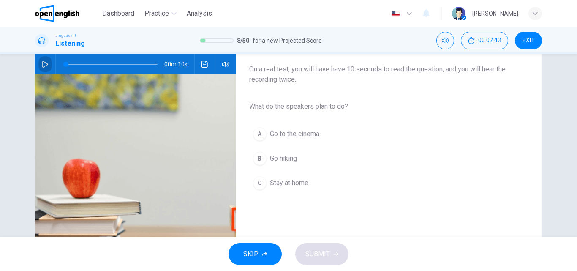
click at [42, 64] on icon "button" at bounding box center [45, 64] width 7 height 7
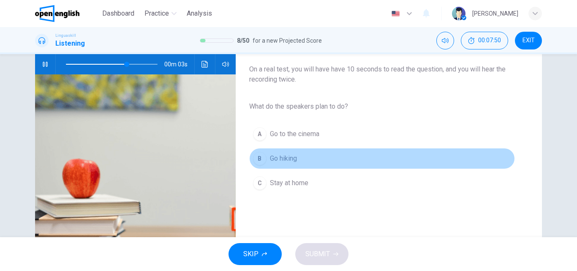
click at [259, 155] on div "B" at bounding box center [260, 159] width 14 height 14
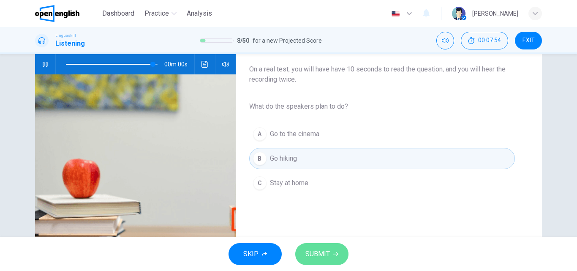
click at [309, 249] on span "SUBMIT" at bounding box center [318, 254] width 25 height 12
type input "*"
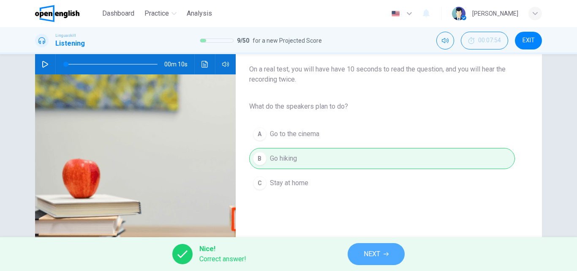
click at [380, 254] on span "NEXT" at bounding box center [372, 254] width 16 height 12
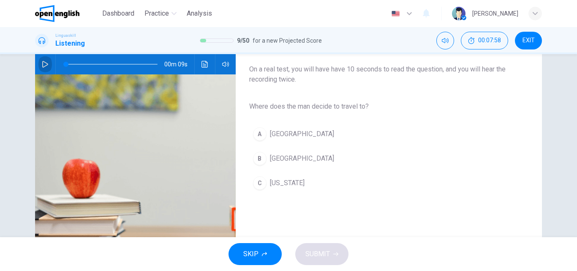
click at [44, 63] on icon "button" at bounding box center [45, 64] width 6 height 7
click at [265, 156] on button "B [GEOGRAPHIC_DATA]" at bounding box center [382, 158] width 266 height 21
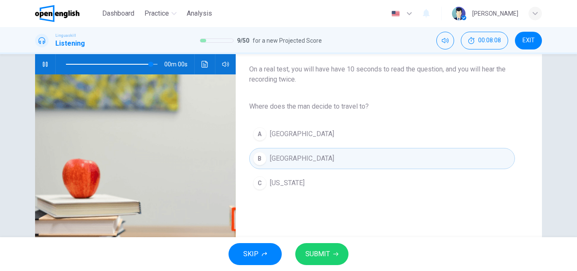
type input "*"
click at [312, 254] on span "SUBMIT" at bounding box center [318, 254] width 25 height 12
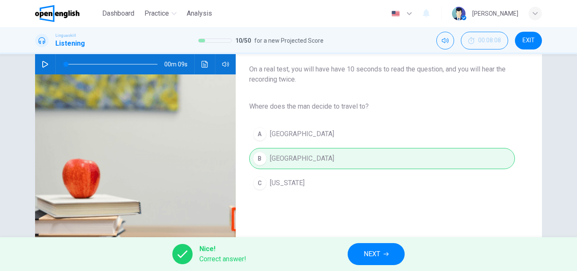
click at [365, 254] on span "NEXT" at bounding box center [372, 254] width 16 height 12
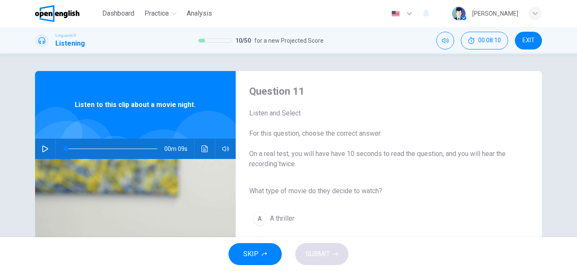
scroll to position [42, 0]
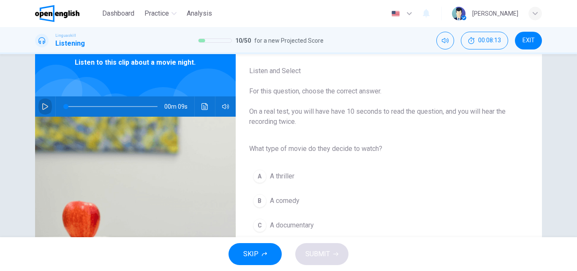
click at [44, 104] on icon "button" at bounding box center [45, 106] width 7 height 7
click at [295, 198] on span "A comedy" at bounding box center [285, 201] width 30 height 10
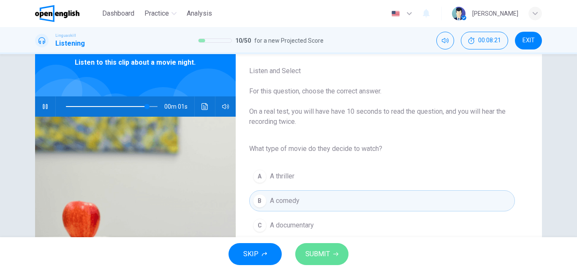
click at [312, 252] on span "SUBMIT" at bounding box center [318, 254] width 25 height 12
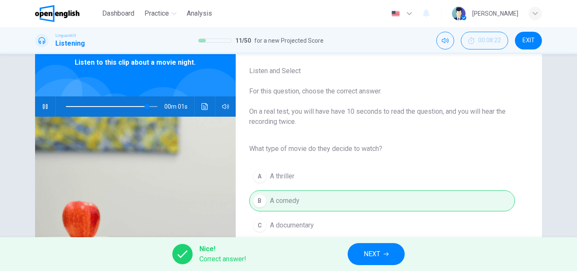
type input "*"
click at [361, 255] on button "NEXT" at bounding box center [376, 254] width 57 height 22
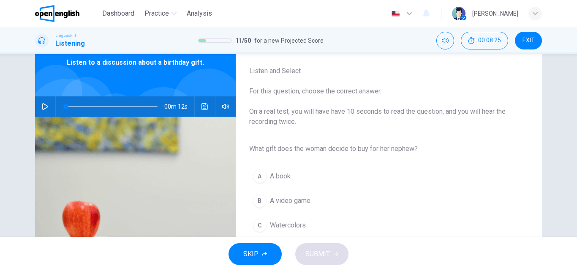
click at [42, 107] on icon "button" at bounding box center [45, 106] width 7 height 7
click at [276, 224] on span "Watercolors" at bounding box center [288, 225] width 36 height 10
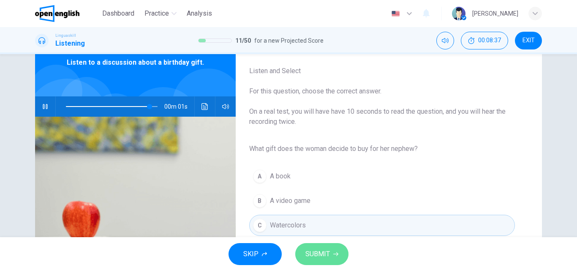
click at [320, 254] on span "SUBMIT" at bounding box center [318, 254] width 25 height 12
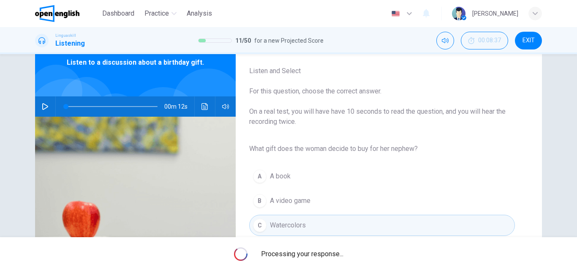
type input "*"
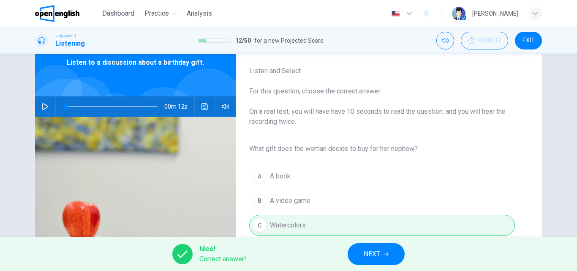
click at [368, 254] on span "NEXT" at bounding box center [372, 254] width 16 height 12
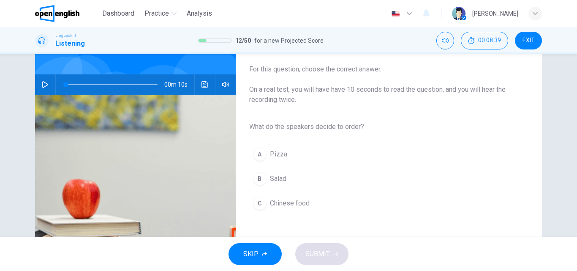
scroll to position [85, 0]
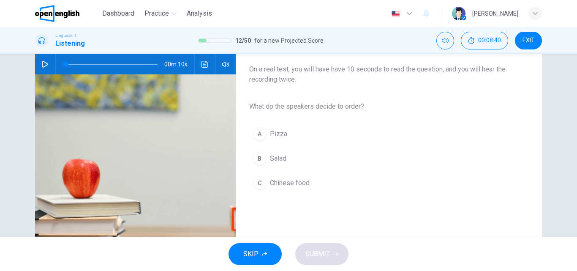
click at [42, 65] on icon "button" at bounding box center [45, 64] width 7 height 7
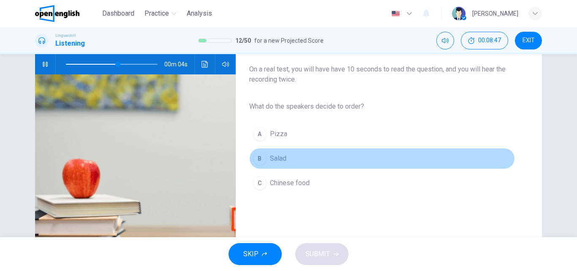
click at [274, 159] on span "Salad" at bounding box center [278, 158] width 16 height 10
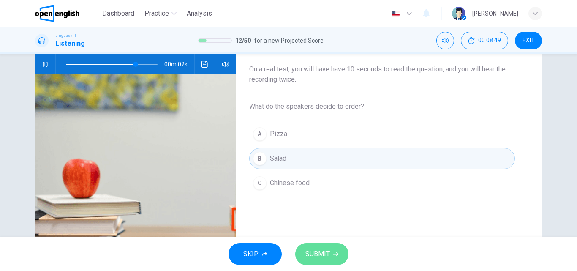
click at [317, 251] on span "SUBMIT" at bounding box center [318, 254] width 25 height 12
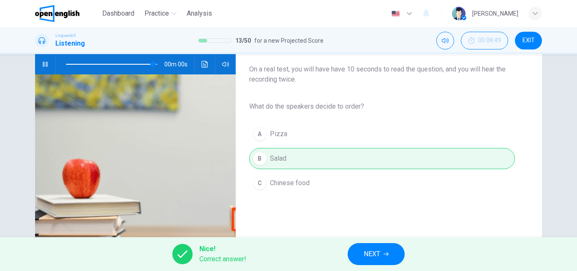
type input "*"
click at [367, 252] on span "NEXT" at bounding box center [372, 254] width 16 height 12
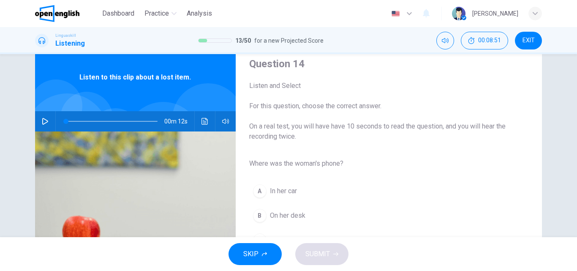
scroll to position [42, 0]
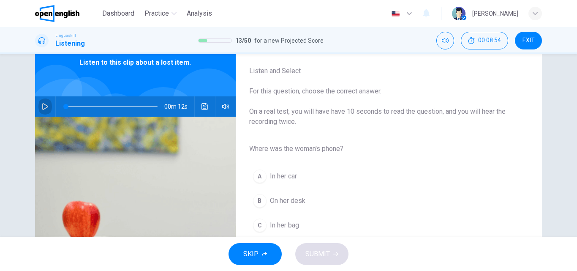
click at [42, 105] on icon "button" at bounding box center [45, 106] width 7 height 7
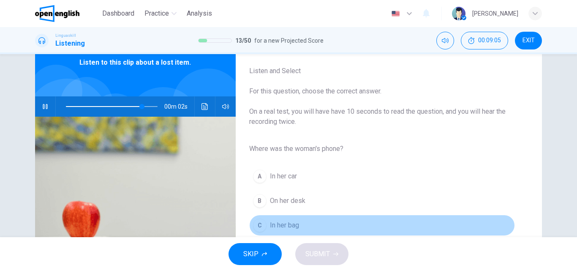
click at [296, 228] on span "In her bag" at bounding box center [284, 225] width 29 height 10
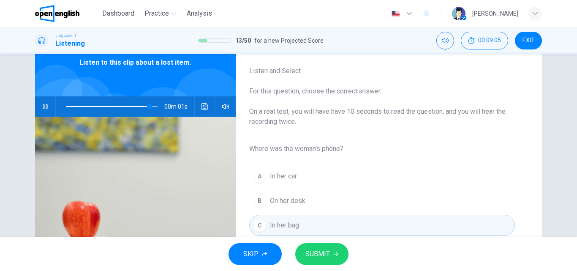
click at [312, 247] on button "SUBMIT" at bounding box center [322, 254] width 53 height 22
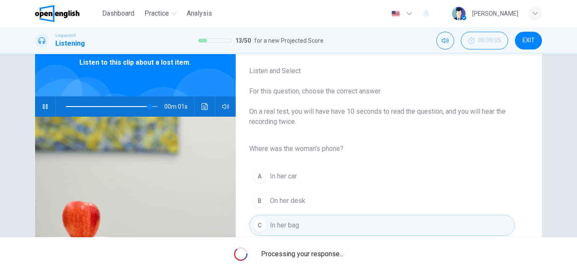
type input "*"
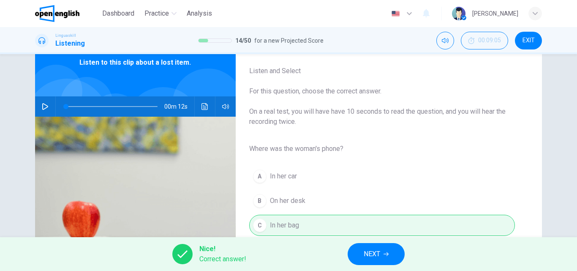
click at [387, 260] on button "NEXT" at bounding box center [376, 254] width 57 height 22
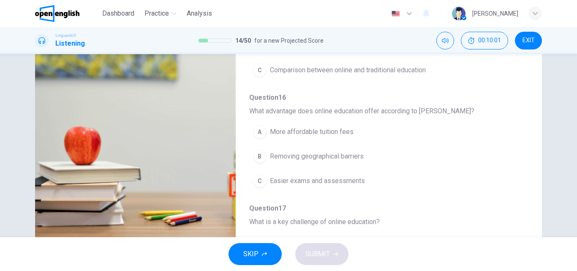
scroll to position [60, 0]
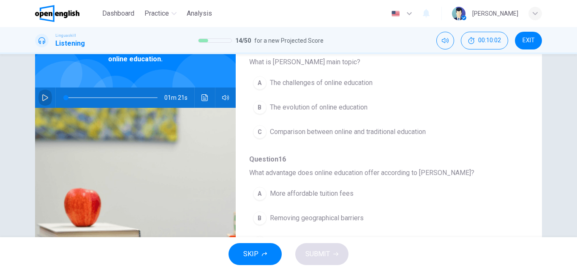
click at [43, 97] on icon "button" at bounding box center [45, 97] width 7 height 7
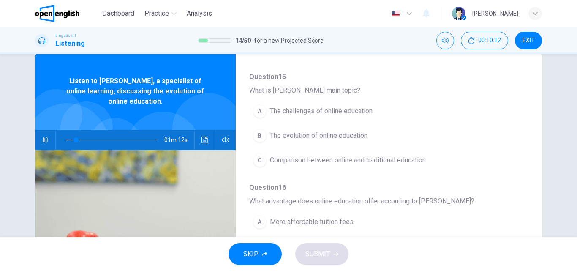
scroll to position [85, 0]
click at [267, 135] on button "B The evolution of online education" at bounding box center [366, 133] width 235 height 21
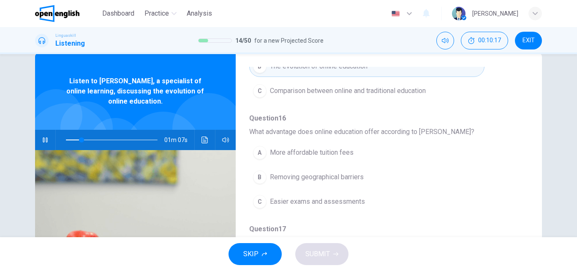
scroll to position [169, 0]
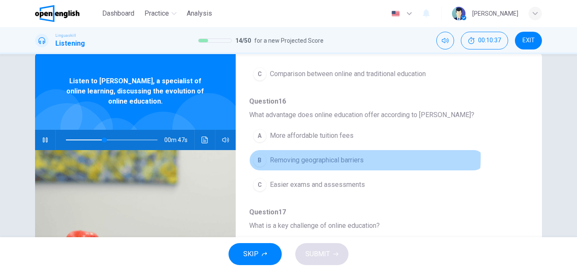
click at [310, 157] on span "Removing geographical barriers" at bounding box center [317, 160] width 94 height 10
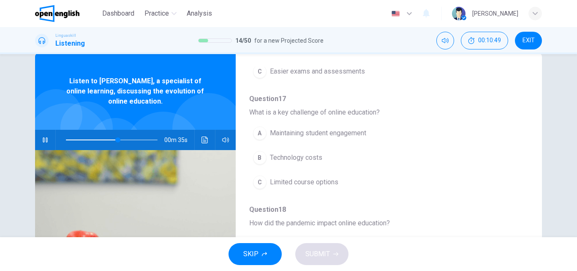
scroll to position [296, 0]
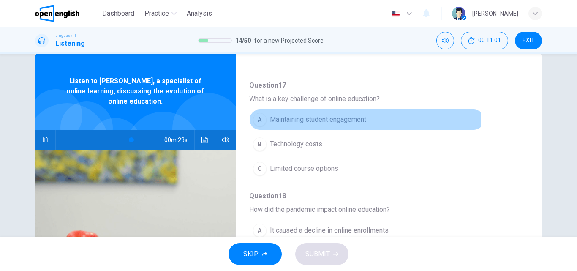
click at [304, 115] on span "Maintaining student engagement" at bounding box center [318, 120] width 96 height 10
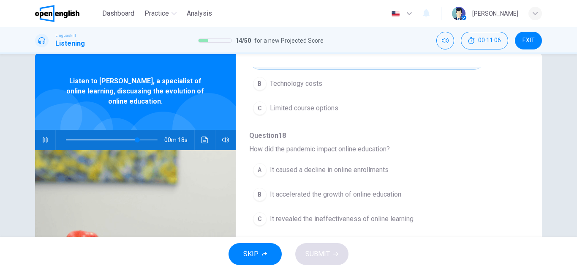
scroll to position [365, 0]
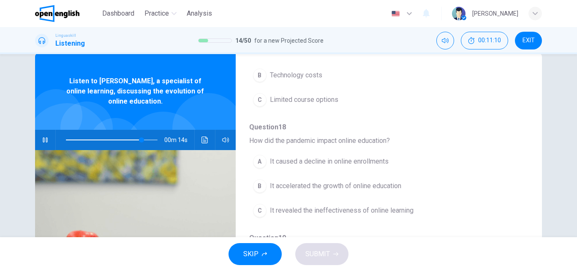
click at [372, 184] on span "It accelerated the growth of online education" at bounding box center [335, 186] width 131 height 10
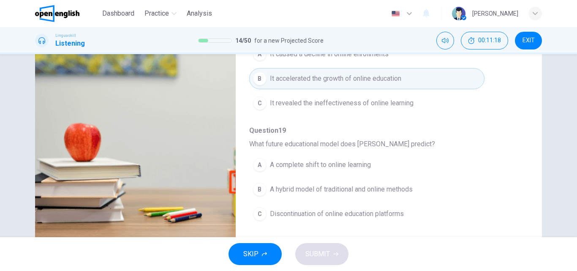
scroll to position [145, 0]
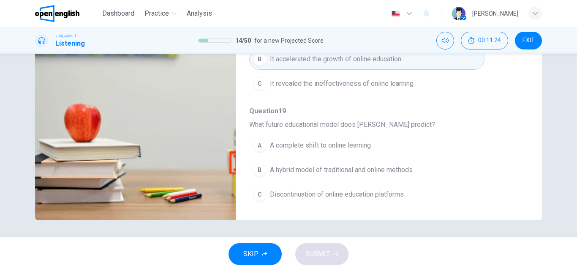
type input "*"
click at [312, 169] on span "A hybrid model of traditional and online methods" at bounding box center [341, 170] width 143 height 10
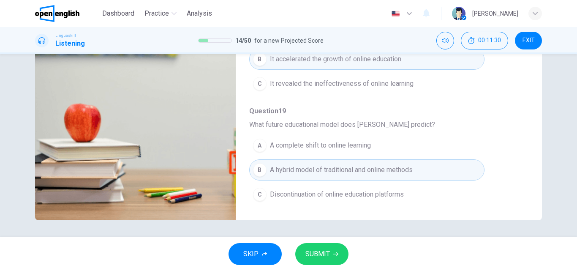
click at [320, 250] on span "SUBMIT" at bounding box center [318, 254] width 25 height 12
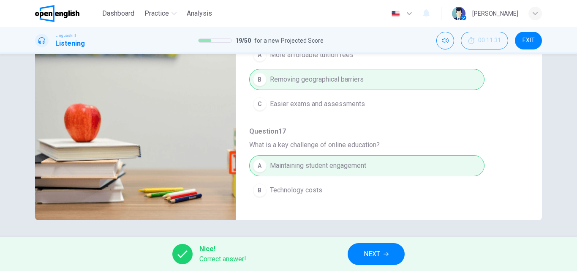
scroll to position [111, 0]
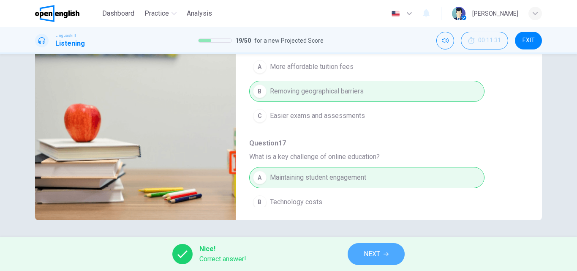
click at [375, 250] on span "NEXT" at bounding box center [372, 254] width 16 height 12
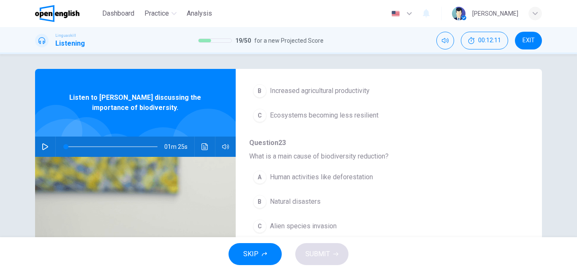
scroll to position [0, 0]
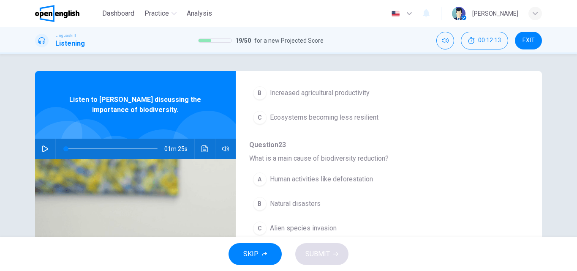
click at [39, 148] on button "button" at bounding box center [45, 149] width 14 height 20
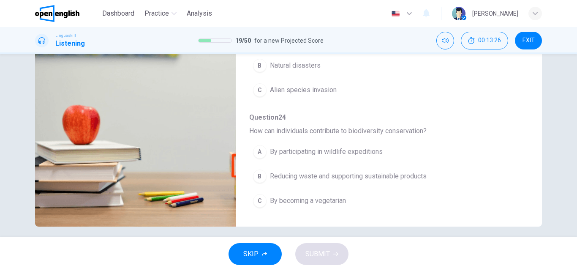
scroll to position [145, 0]
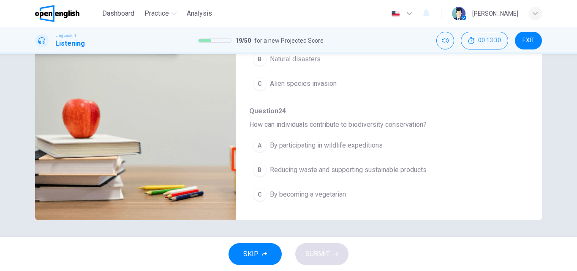
click at [384, 173] on span "Reducing waste and supporting sustainable products" at bounding box center [348, 170] width 157 height 10
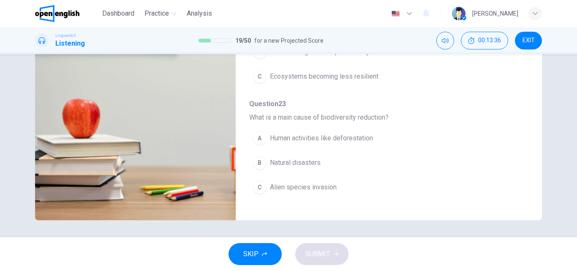
scroll to position [280, 0]
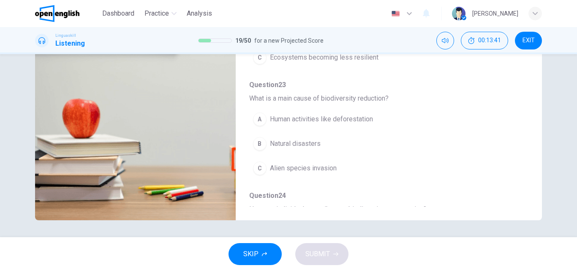
click at [330, 121] on span "Human activities like deforestation" at bounding box center [321, 119] width 103 height 10
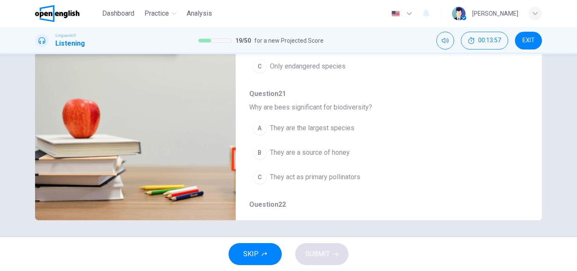
scroll to position [69, 0]
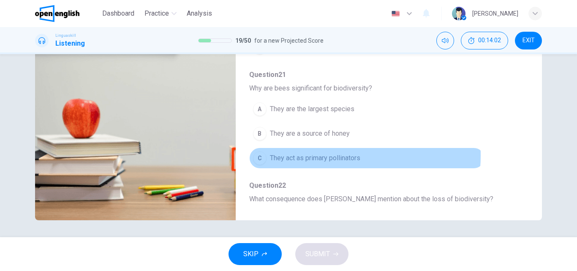
click at [307, 155] on span "They act as primary pollinators" at bounding box center [315, 158] width 90 height 10
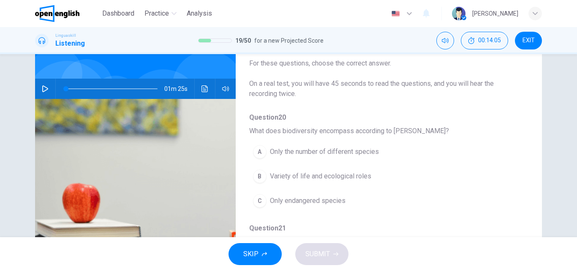
scroll to position [42, 0]
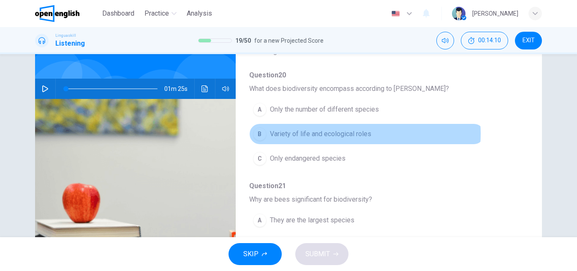
click at [349, 134] on span "Variety of life and ecological roles" at bounding box center [320, 134] width 101 height 10
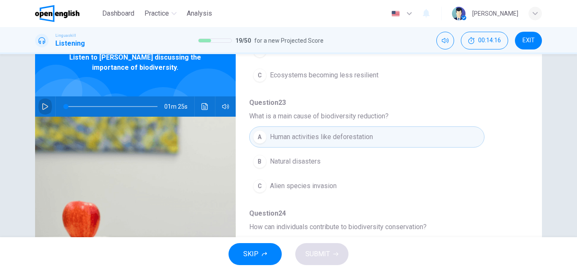
click at [42, 107] on icon "button" at bounding box center [45, 106] width 7 height 7
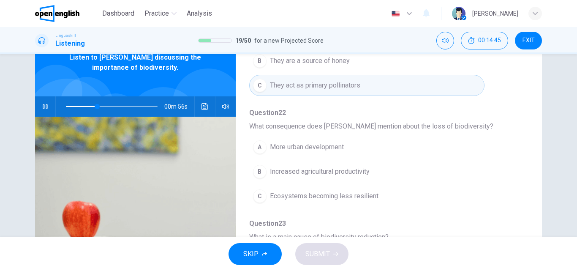
scroll to position [254, 0]
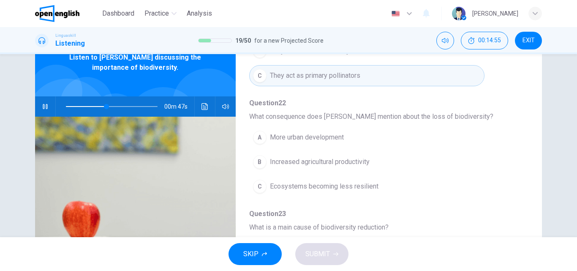
click at [296, 189] on span "Ecosystems becoming less resilient" at bounding box center [324, 186] width 109 height 10
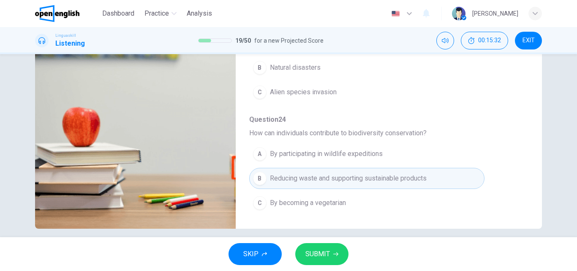
scroll to position [145, 0]
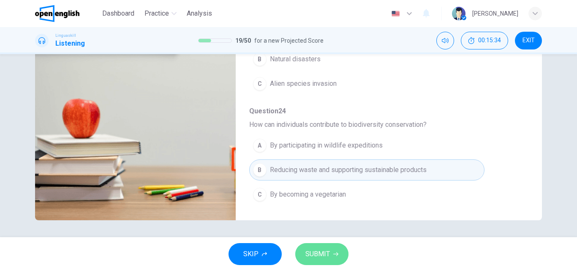
click at [321, 257] on span "SUBMIT" at bounding box center [318, 254] width 25 height 12
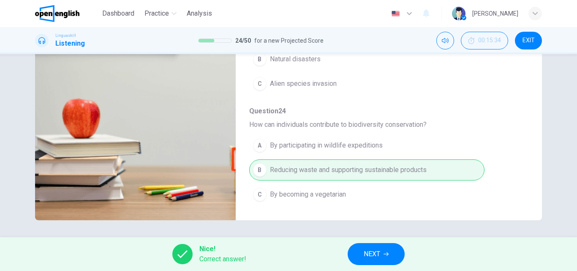
type input "**"
click at [375, 252] on span "NEXT" at bounding box center [372, 254] width 16 height 12
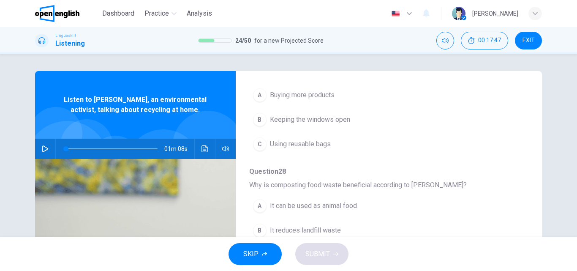
scroll to position [296, 0]
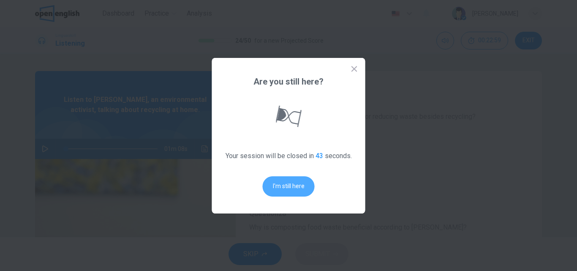
click at [297, 184] on button "I'm still here" at bounding box center [289, 186] width 52 height 20
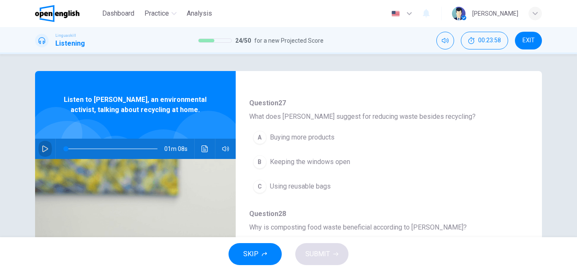
click at [42, 148] on icon "button" at bounding box center [45, 148] width 7 height 7
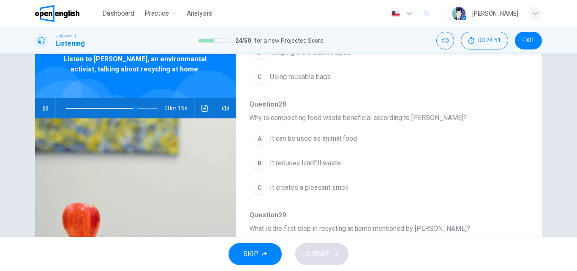
scroll to position [42, 0]
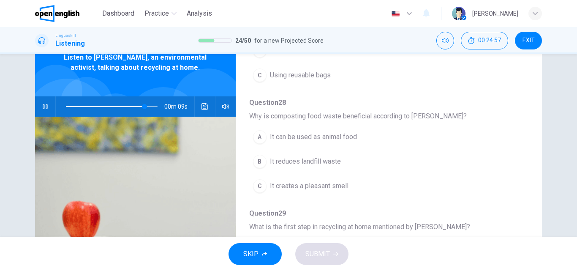
click at [42, 105] on icon "button" at bounding box center [45, 106] width 7 height 7
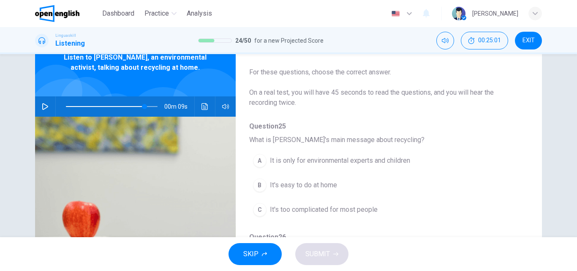
scroll to position [0, 0]
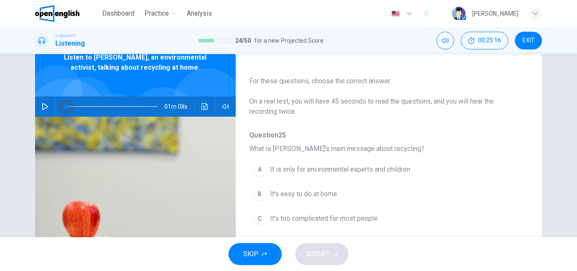
type input "*"
drag, startPoint x: 143, startPoint y: 106, endPoint x: 47, endPoint y: 102, distance: 96.4
click at [52, 102] on div "01m 08s" at bounding box center [135, 106] width 201 height 20
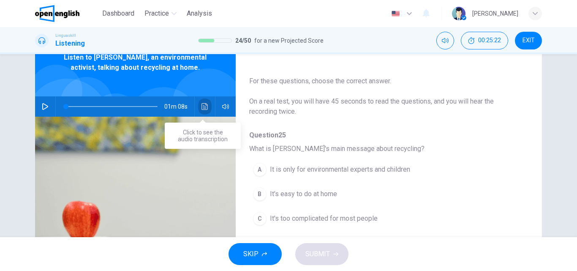
click at [202, 107] on icon "Click to see the audio transcription" at bounding box center [205, 106] width 6 height 7
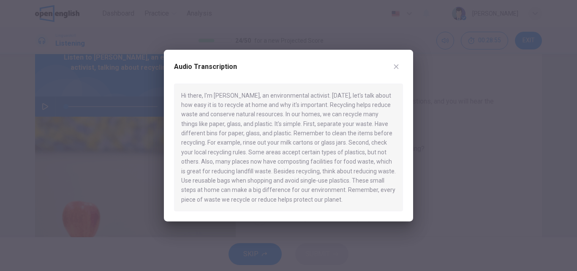
click at [396, 64] on icon "button" at bounding box center [396, 66] width 7 height 7
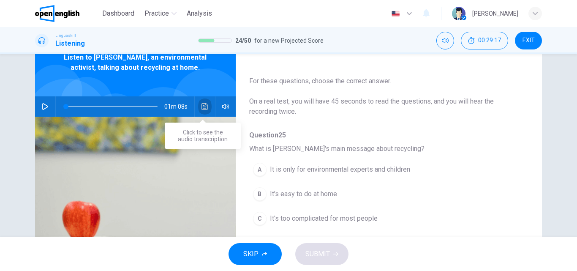
click at [202, 108] on icon "Click to see the audio transcription" at bounding box center [205, 106] width 6 height 7
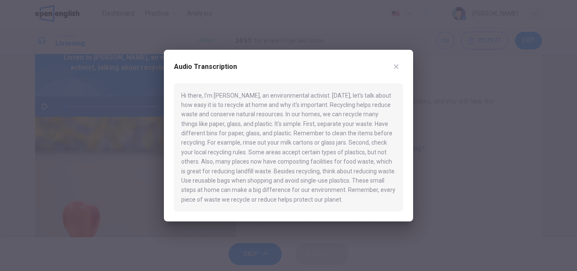
click at [397, 68] on icon "button" at bounding box center [396, 66] width 7 height 7
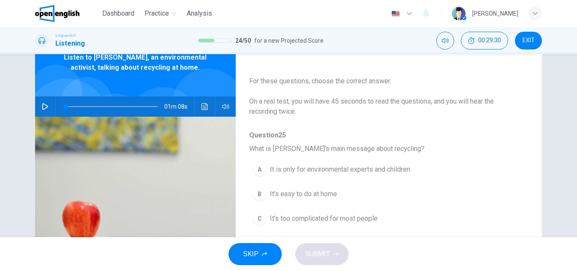
click at [259, 193] on div "B" at bounding box center [260, 194] width 14 height 14
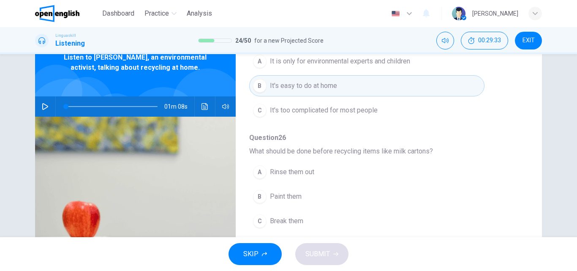
scroll to position [127, 0]
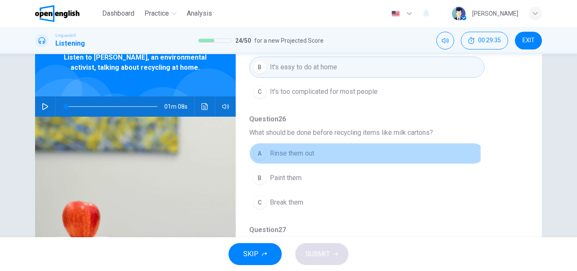
click at [255, 153] on div "A" at bounding box center [260, 154] width 14 height 14
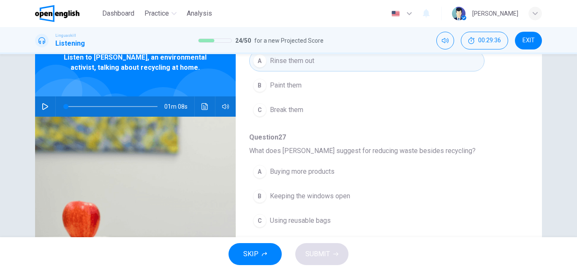
scroll to position [254, 0]
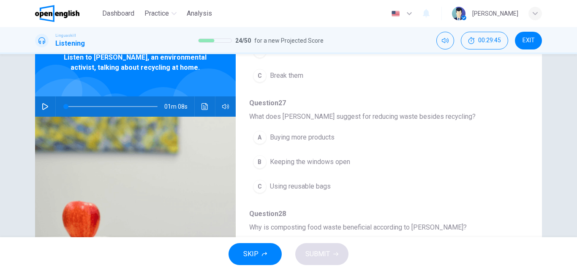
click at [260, 181] on div "C" at bounding box center [260, 187] width 14 height 14
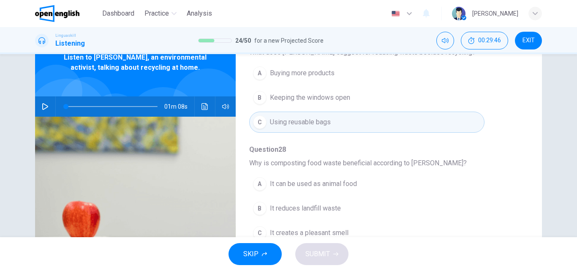
scroll to position [338, 0]
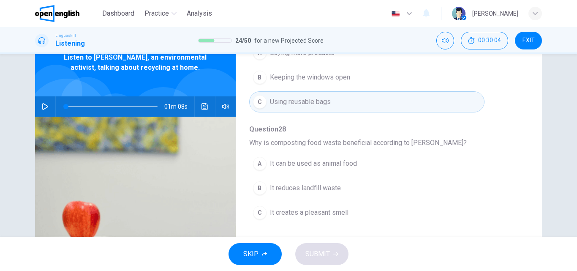
click at [256, 185] on div "B" at bounding box center [260, 188] width 14 height 14
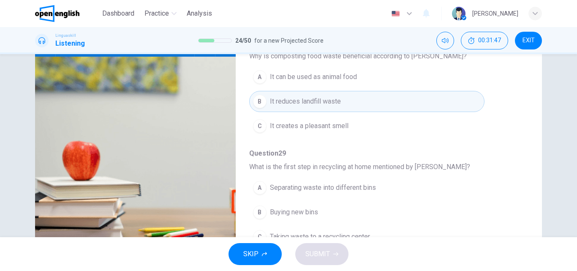
scroll to position [127, 0]
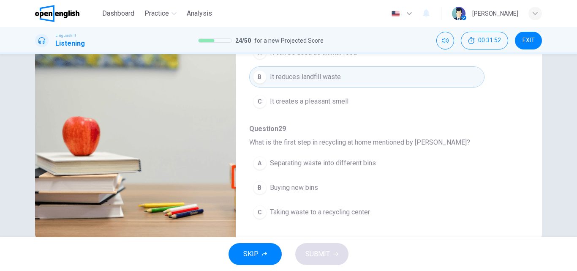
click at [259, 162] on div "A" at bounding box center [260, 163] width 14 height 14
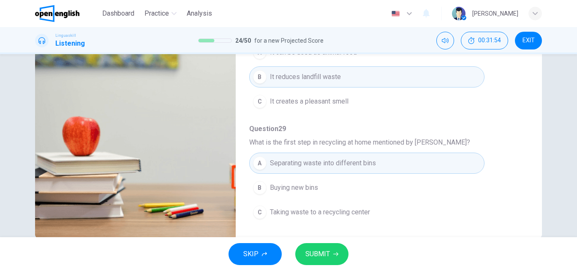
scroll to position [145, 0]
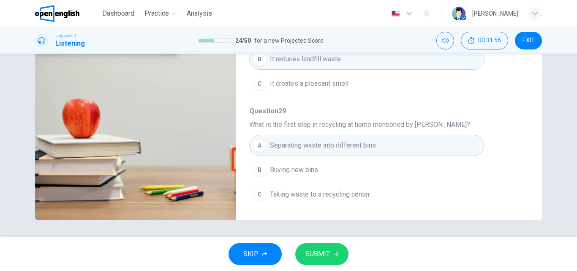
click at [312, 254] on span "SUBMIT" at bounding box center [318, 254] width 25 height 12
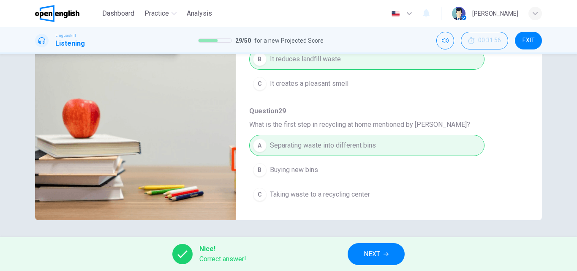
click at [372, 254] on span "NEXT" at bounding box center [372, 254] width 16 height 12
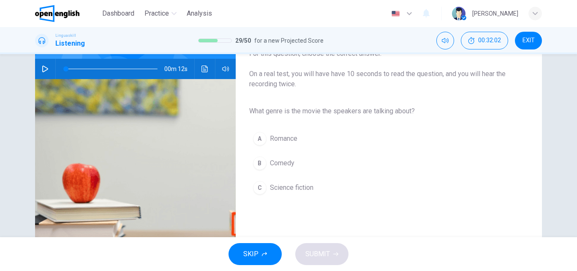
scroll to position [85, 0]
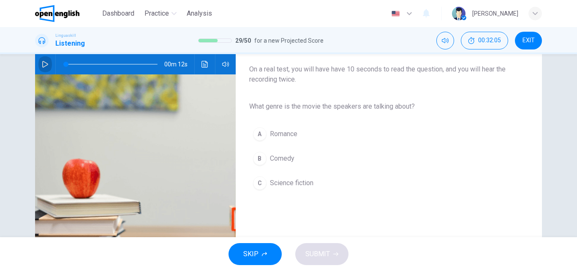
click at [42, 64] on icon "button" at bounding box center [45, 64] width 7 height 7
type input "*"
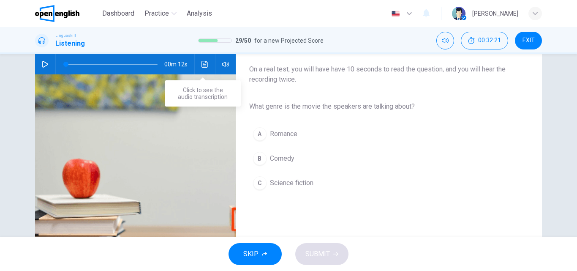
click at [202, 63] on icon "Click to see the audio transcription" at bounding box center [205, 64] width 6 height 7
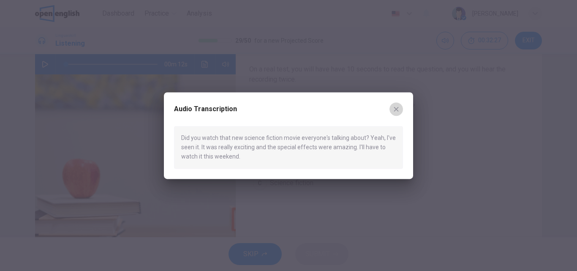
click at [398, 109] on icon "button" at bounding box center [396, 109] width 7 height 7
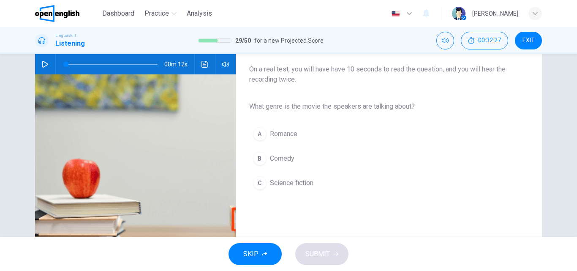
click at [289, 186] on span "Science fiction" at bounding box center [292, 183] width 44 height 10
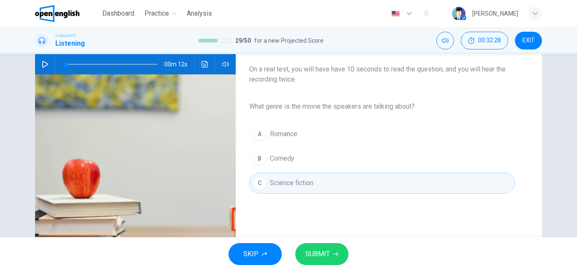
click at [321, 256] on span "SUBMIT" at bounding box center [318, 254] width 25 height 12
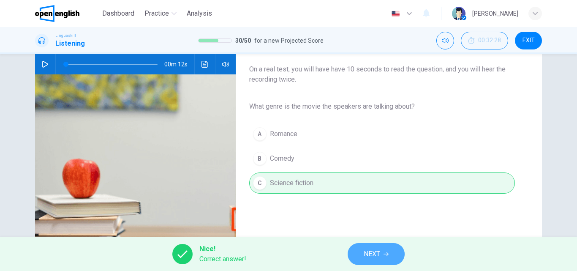
click at [377, 247] on button "NEXT" at bounding box center [376, 254] width 57 height 22
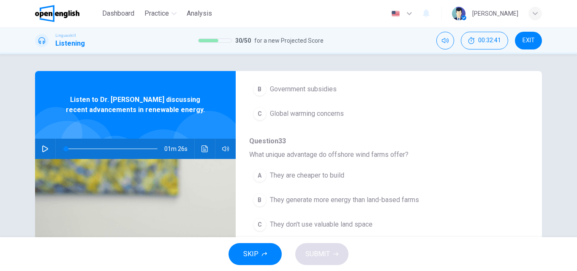
scroll to position [296, 0]
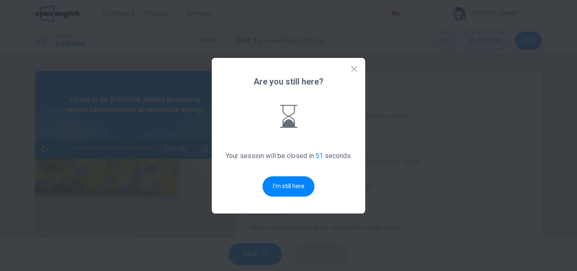
click at [354, 68] on icon at bounding box center [354, 69] width 8 height 8
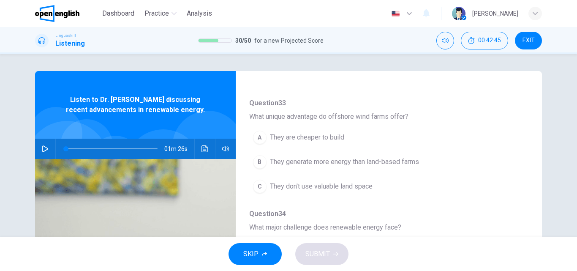
click at [531, 37] on span "EXIT" at bounding box center [529, 40] width 12 height 7
